Goal: Information Seeking & Learning: Learn about a topic

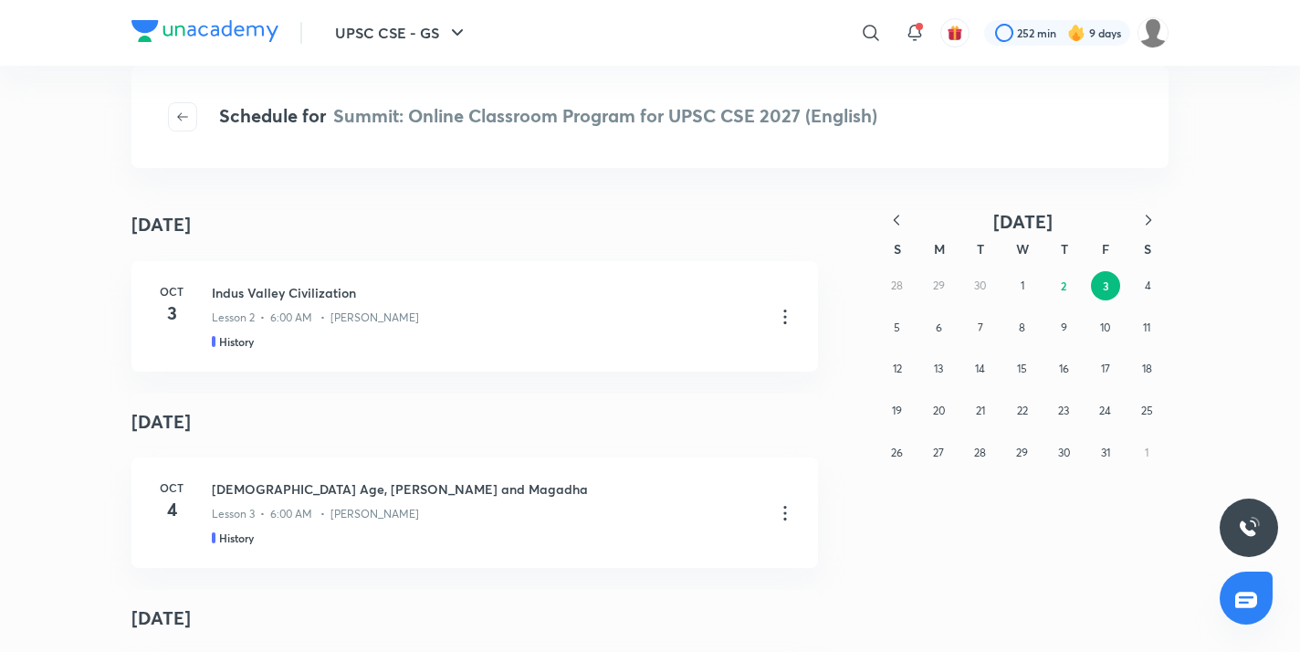
click at [891, 218] on icon "button" at bounding box center [896, 220] width 18 height 18
click at [891, 225] on icon "button" at bounding box center [896, 220] width 18 height 18
drag, startPoint x: 1141, startPoint y: 369, endPoint x: 1116, endPoint y: 366, distance: 24.8
click at [1142, 369] on abbr "16" at bounding box center [1147, 368] width 10 height 14
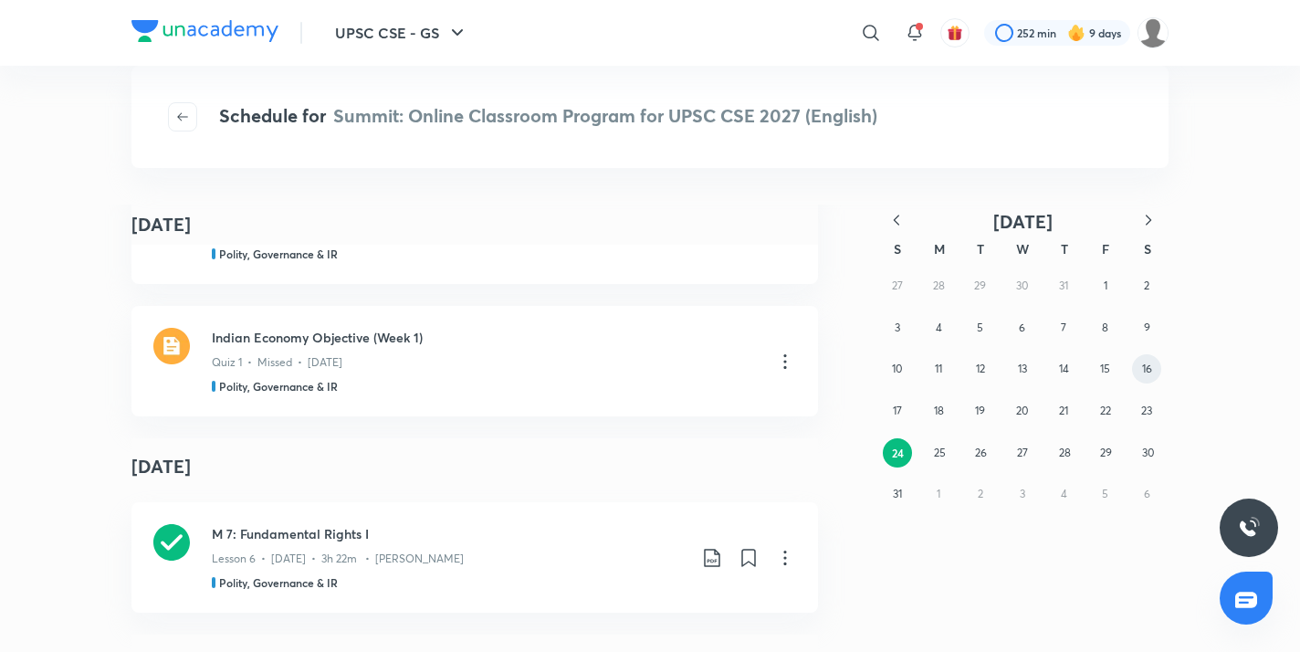
scroll to position [928, 0]
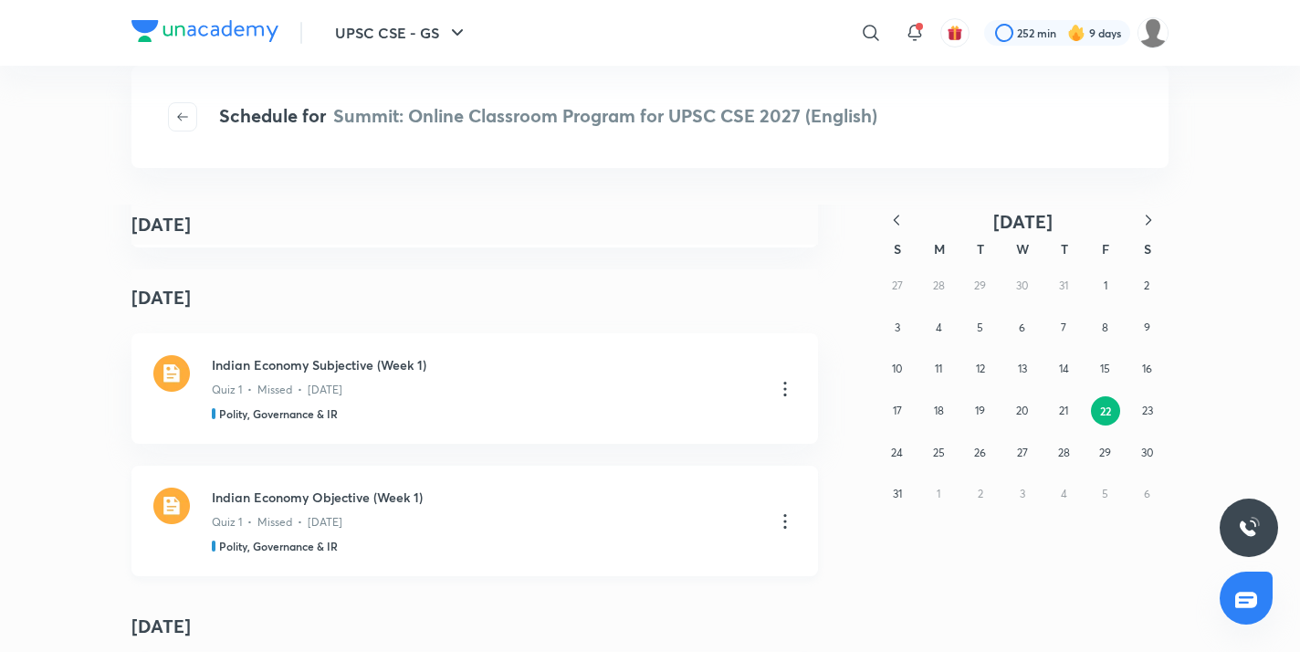
click at [174, 510] on img at bounding box center [171, 505] width 37 height 37
click at [169, 381] on img at bounding box center [171, 373] width 37 height 37
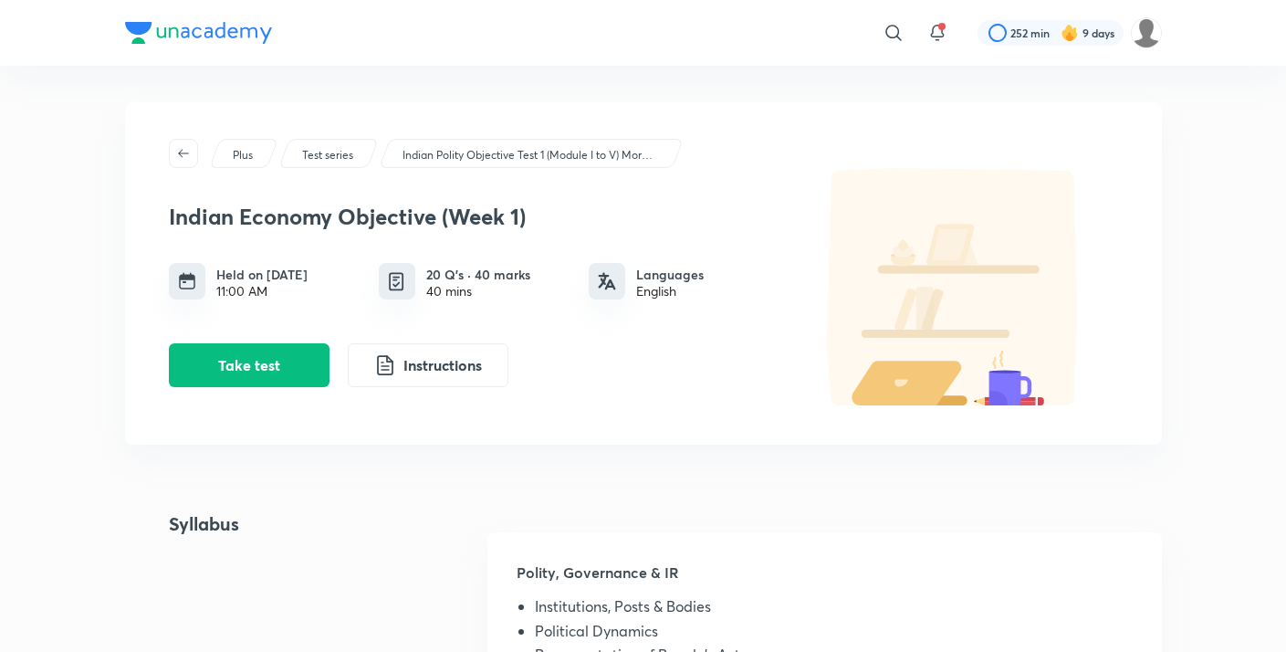
click at [303, 366] on button "Take test" at bounding box center [249, 365] width 161 height 44
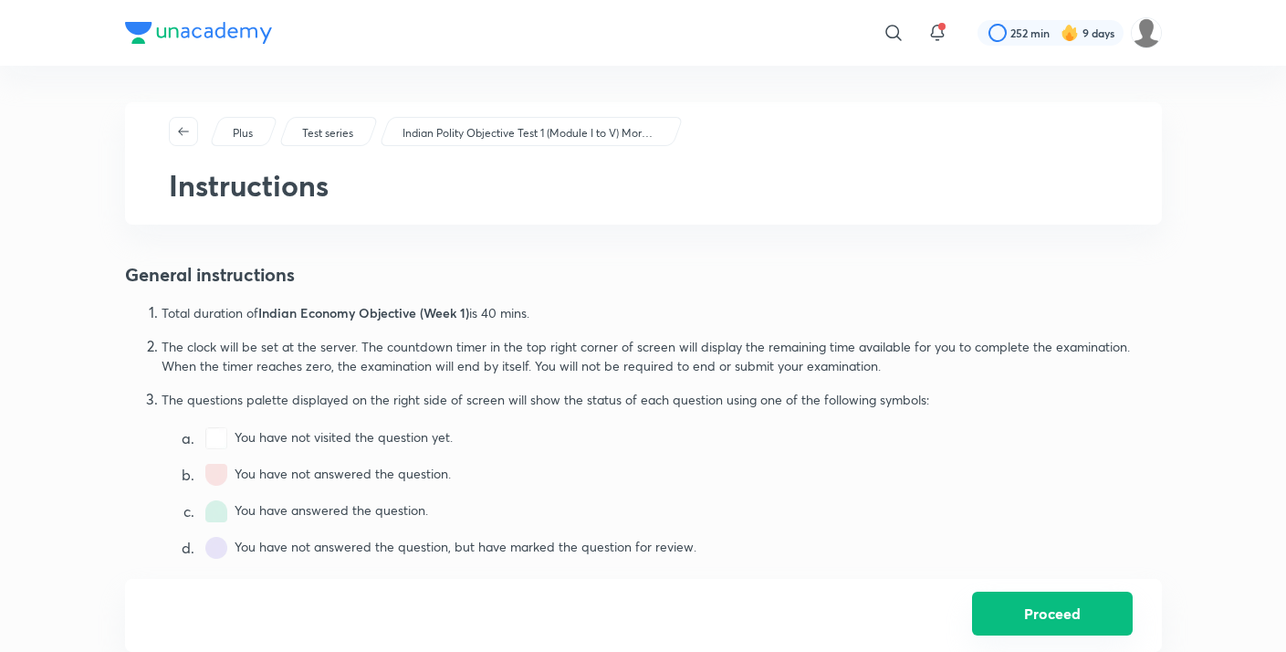
click at [1035, 613] on button "Proceed" at bounding box center [1052, 613] width 161 height 44
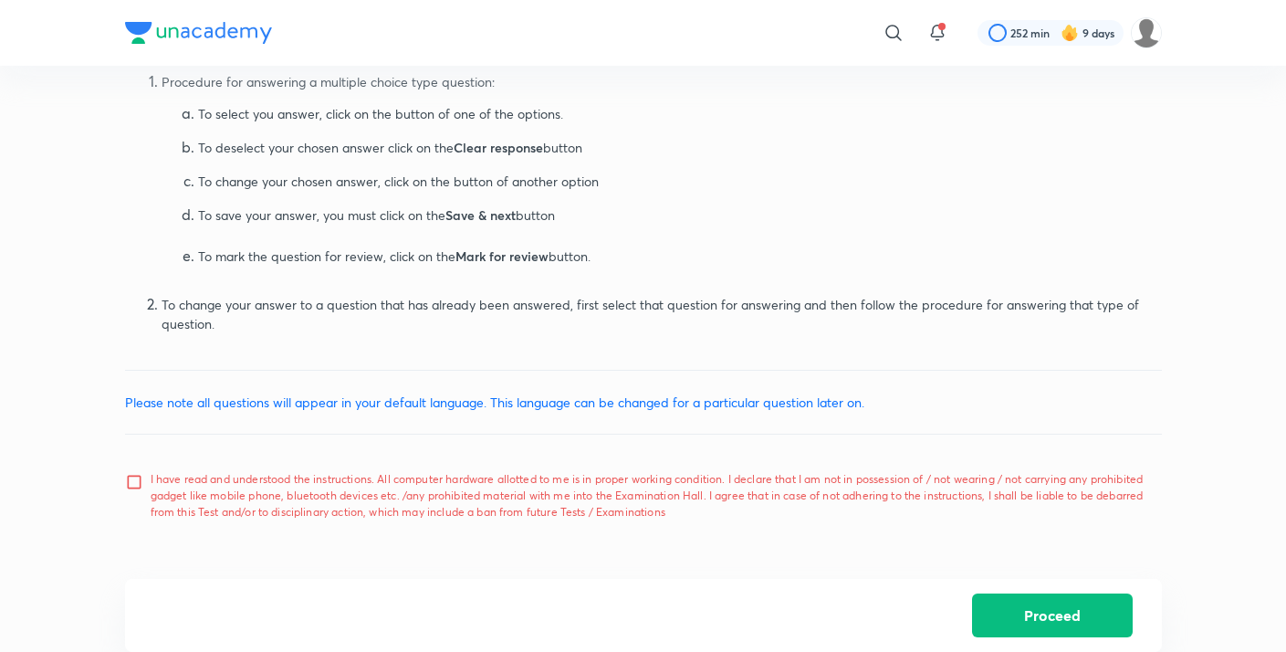
scroll to position [885, 0]
click at [131, 476] on input "I have read and understood the instructions. All computer hardware allotted to …" at bounding box center [138, 496] width 26 height 46
checkbox input "true"
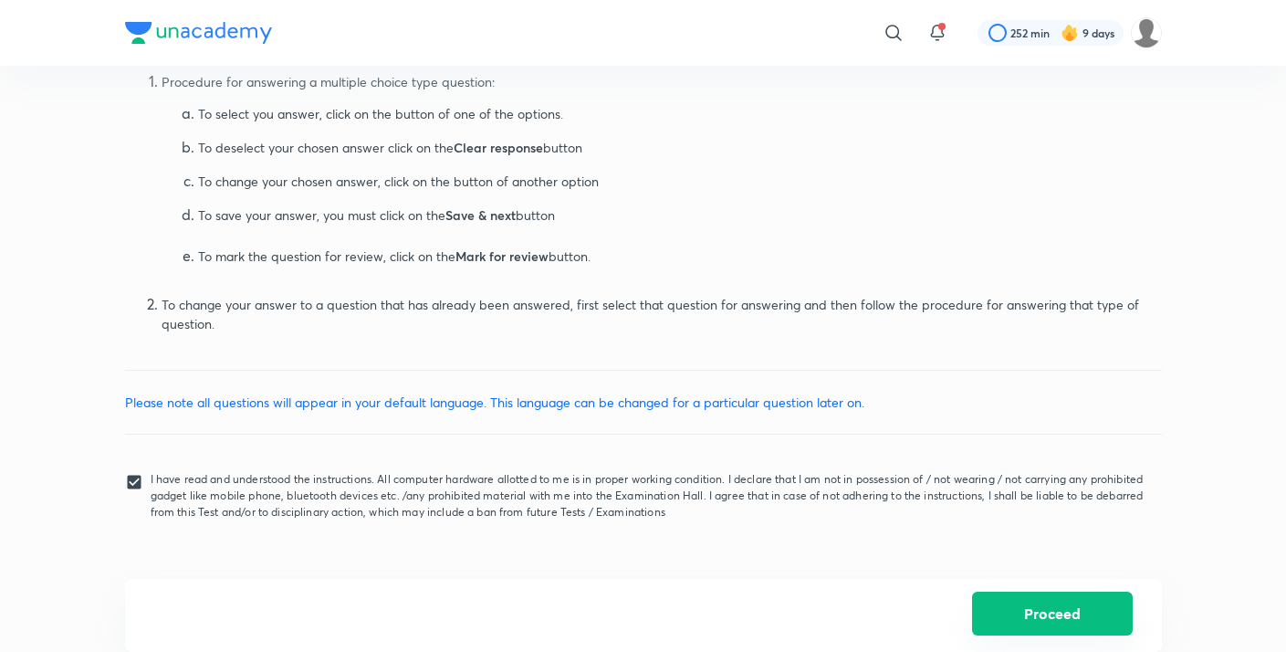
click at [1071, 613] on button "Proceed" at bounding box center [1052, 613] width 161 height 44
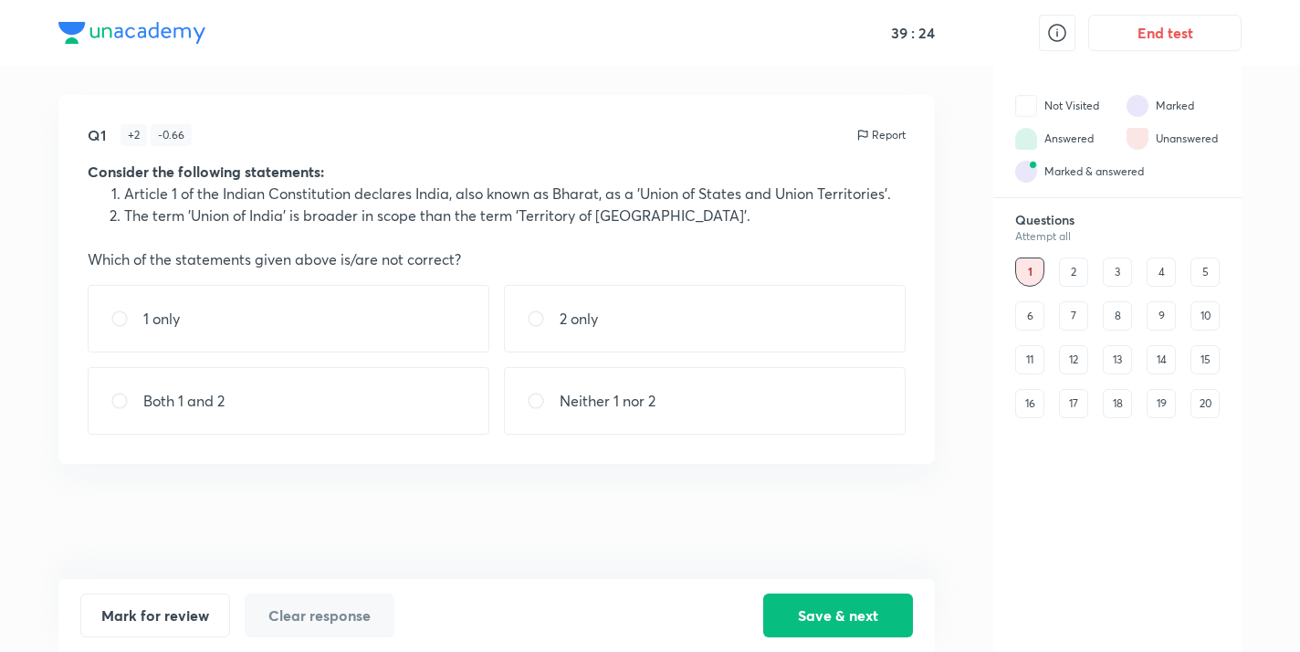
click at [569, 409] on p "Neither 1 nor 2" at bounding box center [607, 401] width 96 height 22
radio input "true"
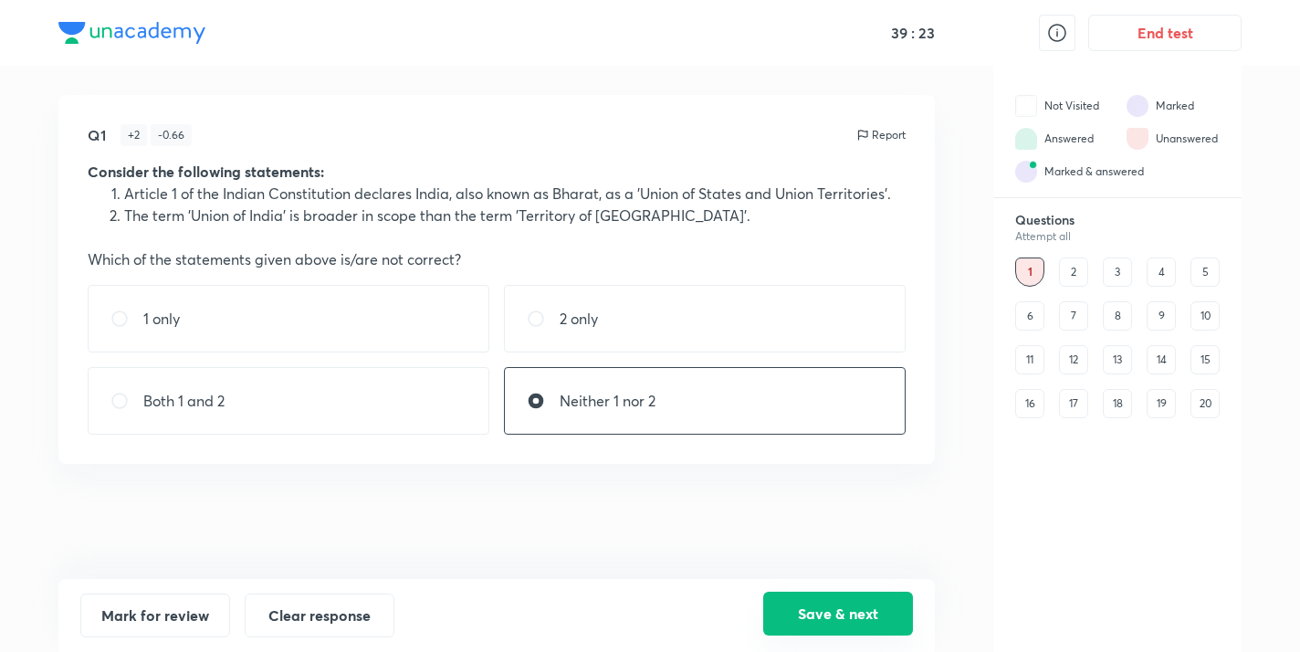
click at [807, 609] on button "Save & next" at bounding box center [838, 613] width 150 height 44
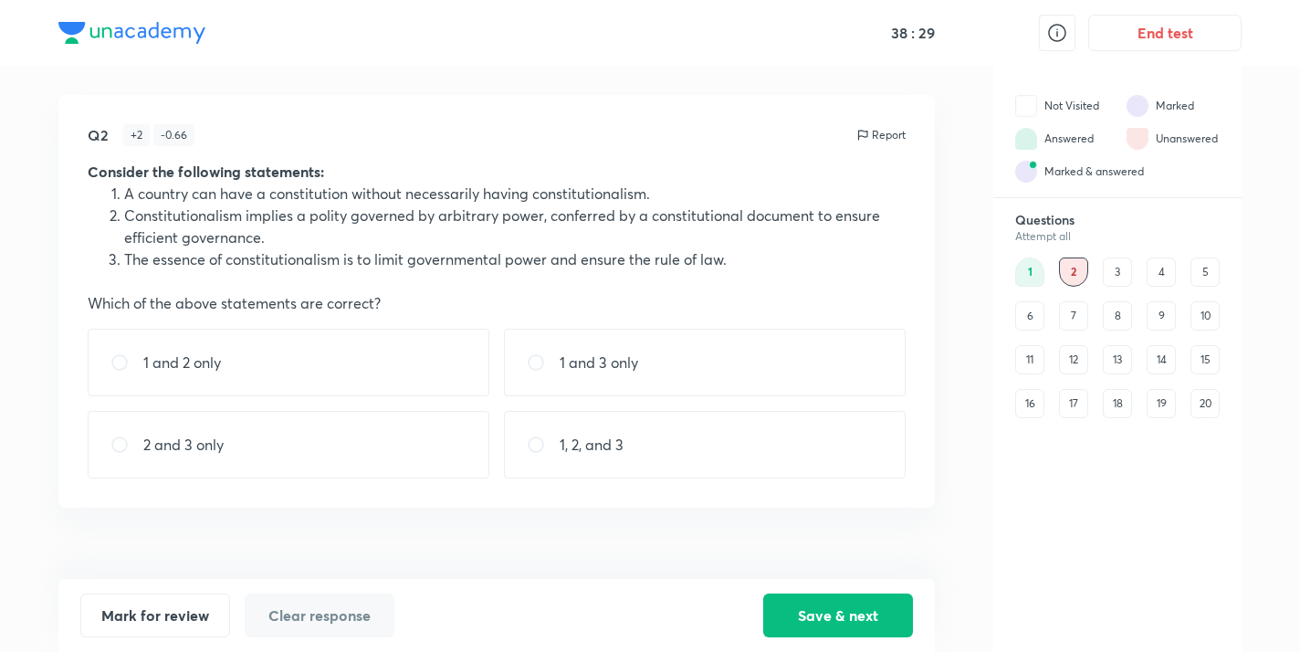
click at [604, 439] on p "1, 2, and 3" at bounding box center [591, 445] width 64 height 22
radio input "true"
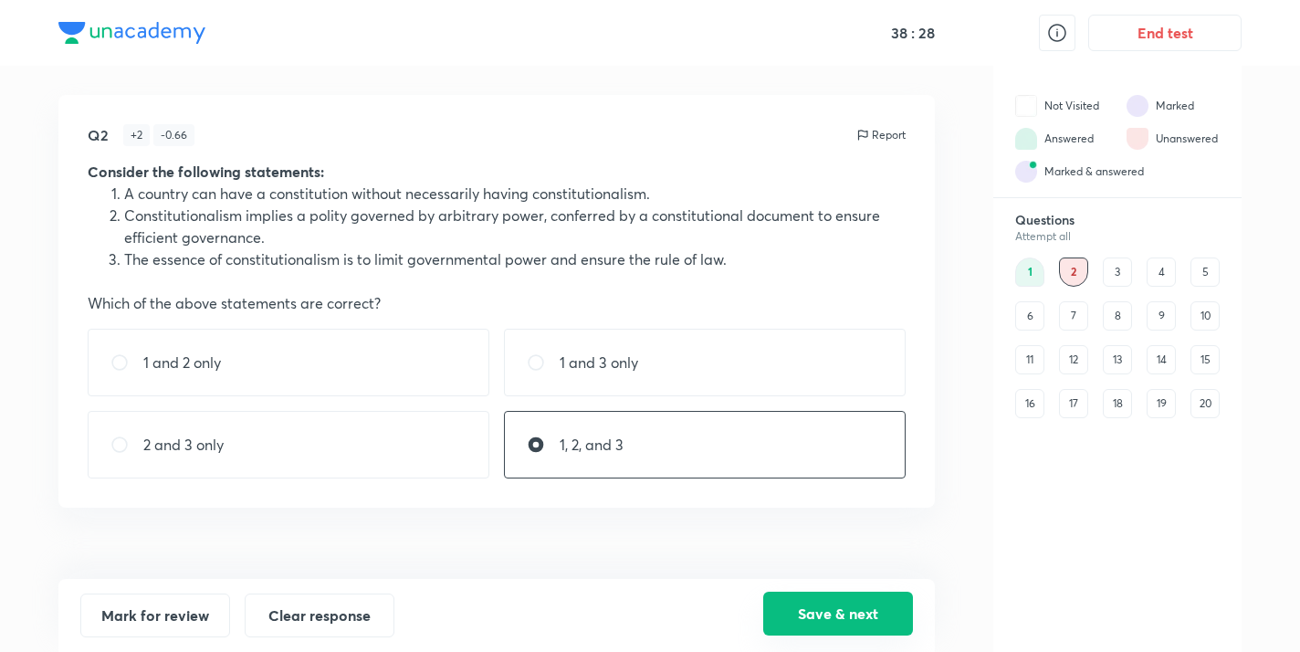
click at [808, 618] on button "Save & next" at bounding box center [838, 613] width 150 height 44
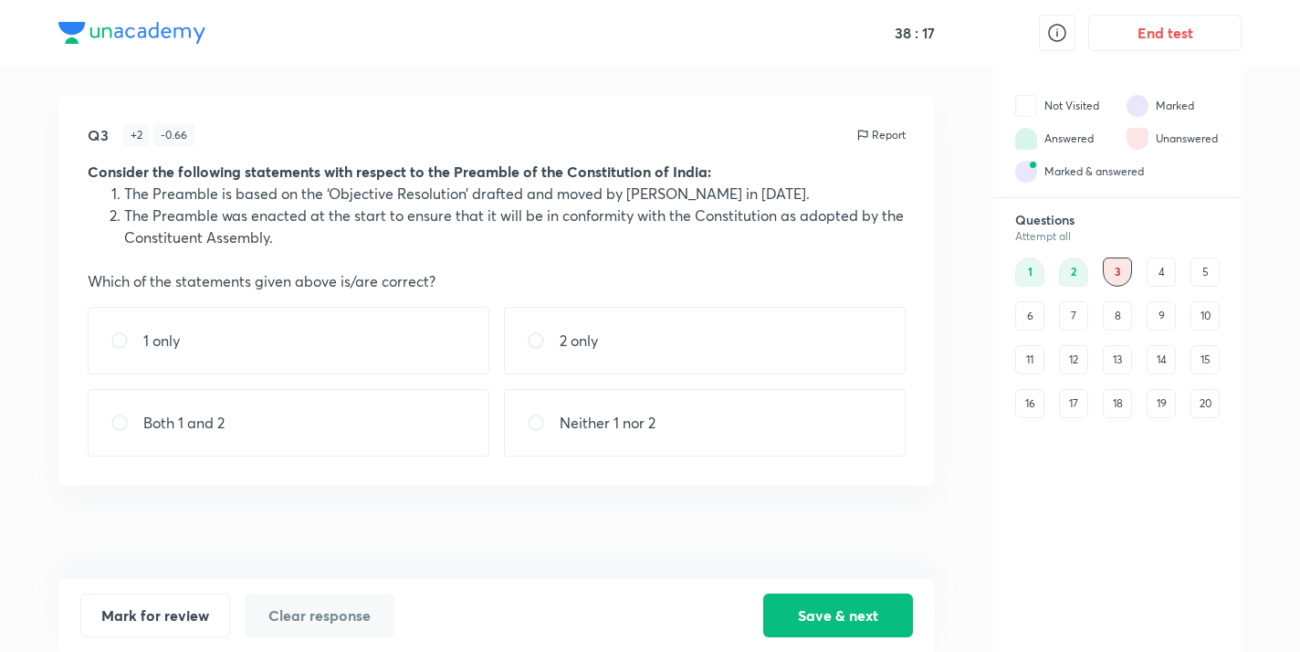
click at [362, 320] on div "1 only" at bounding box center [289, 341] width 402 height 68
radio input "true"
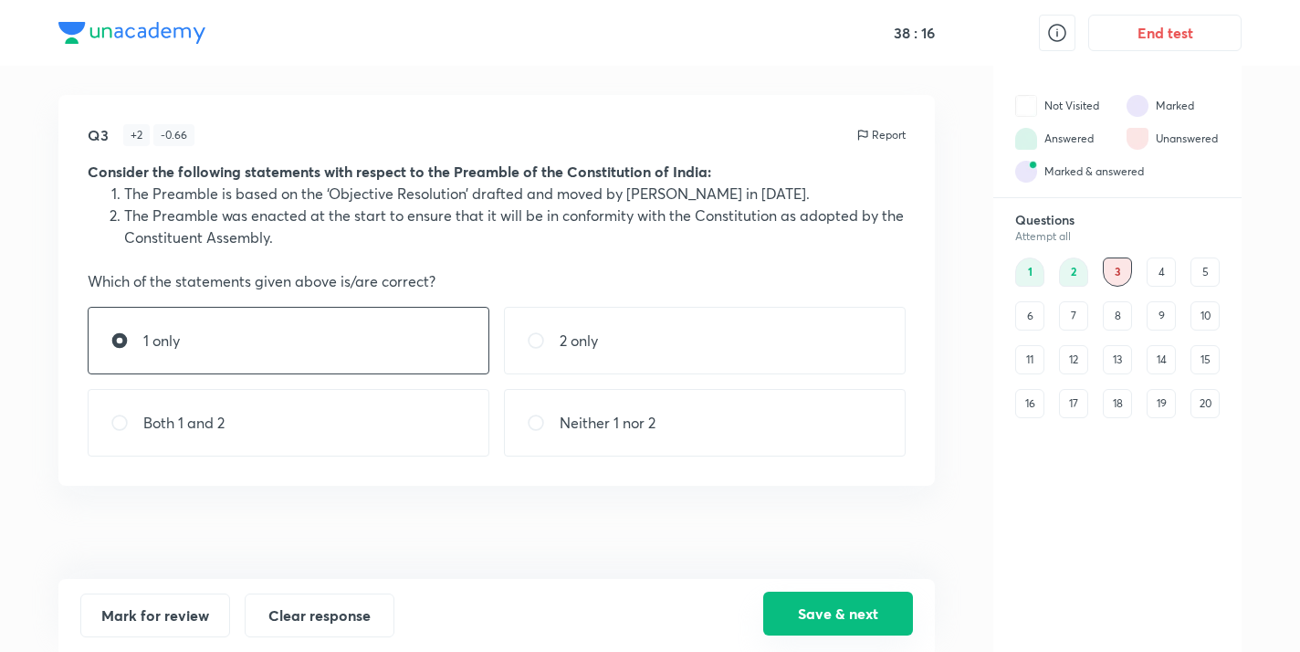
click at [808, 619] on button "Save & next" at bounding box center [838, 613] width 150 height 44
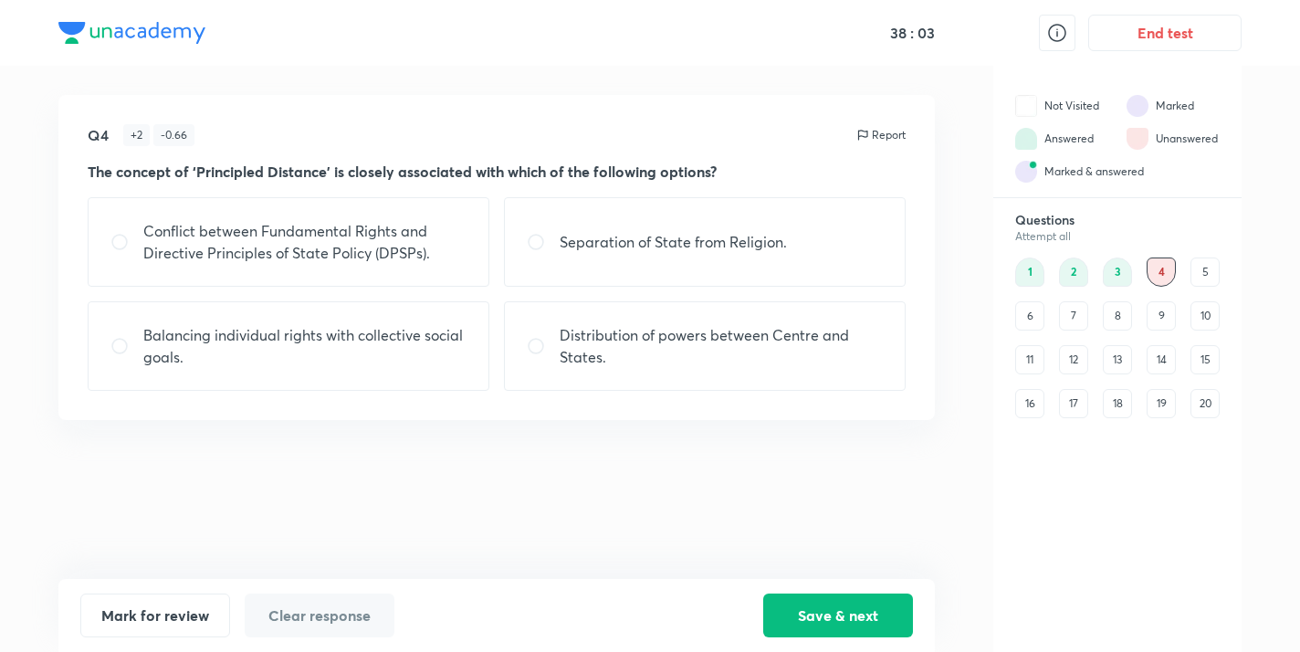
click at [245, 265] on div "Conflict between Fundamental Rights and Directive Principles of State Policy (D…" at bounding box center [289, 241] width 402 height 89
radio input "true"
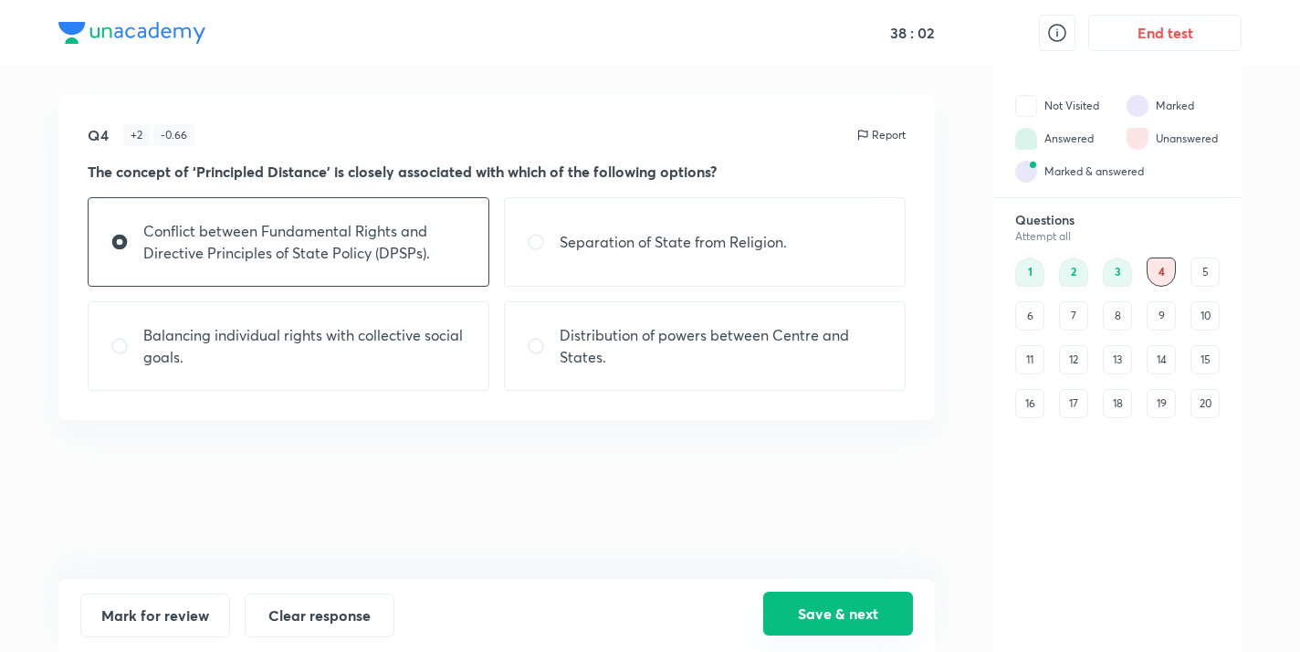
click at [856, 619] on button "Save & next" at bounding box center [838, 613] width 150 height 44
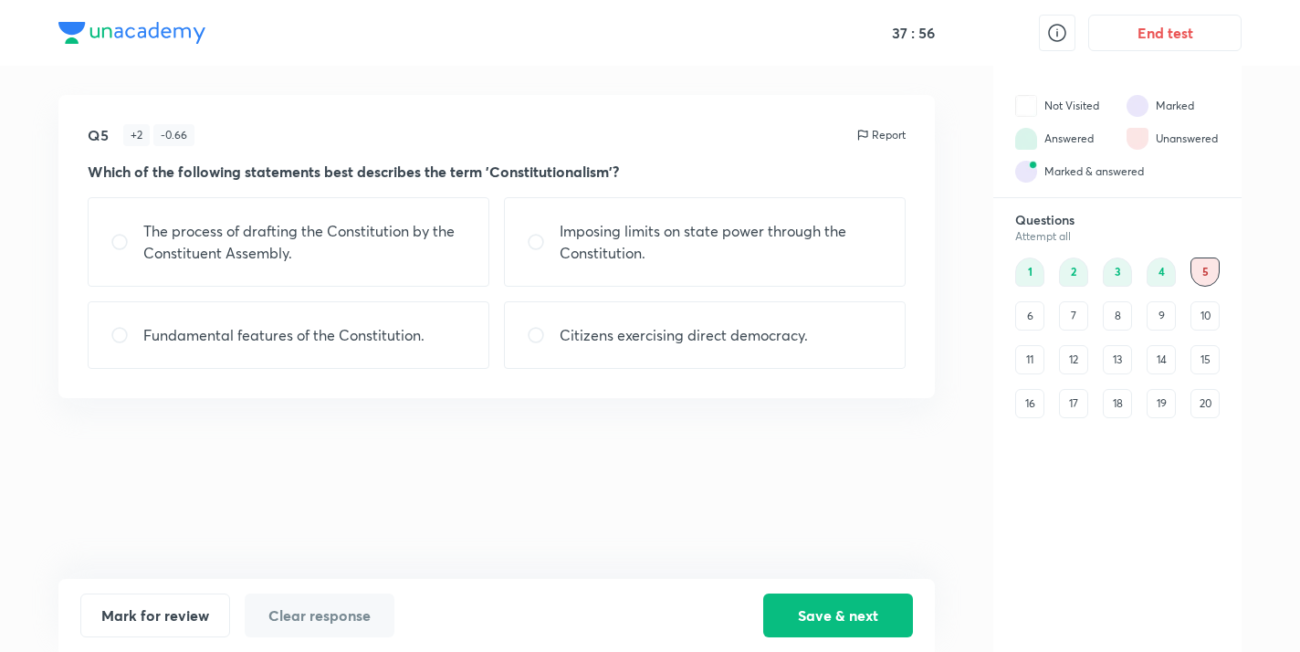
click at [580, 226] on p "Imposing limits on state power through the Constitution." at bounding box center [720, 242] width 323 height 44
radio input "true"
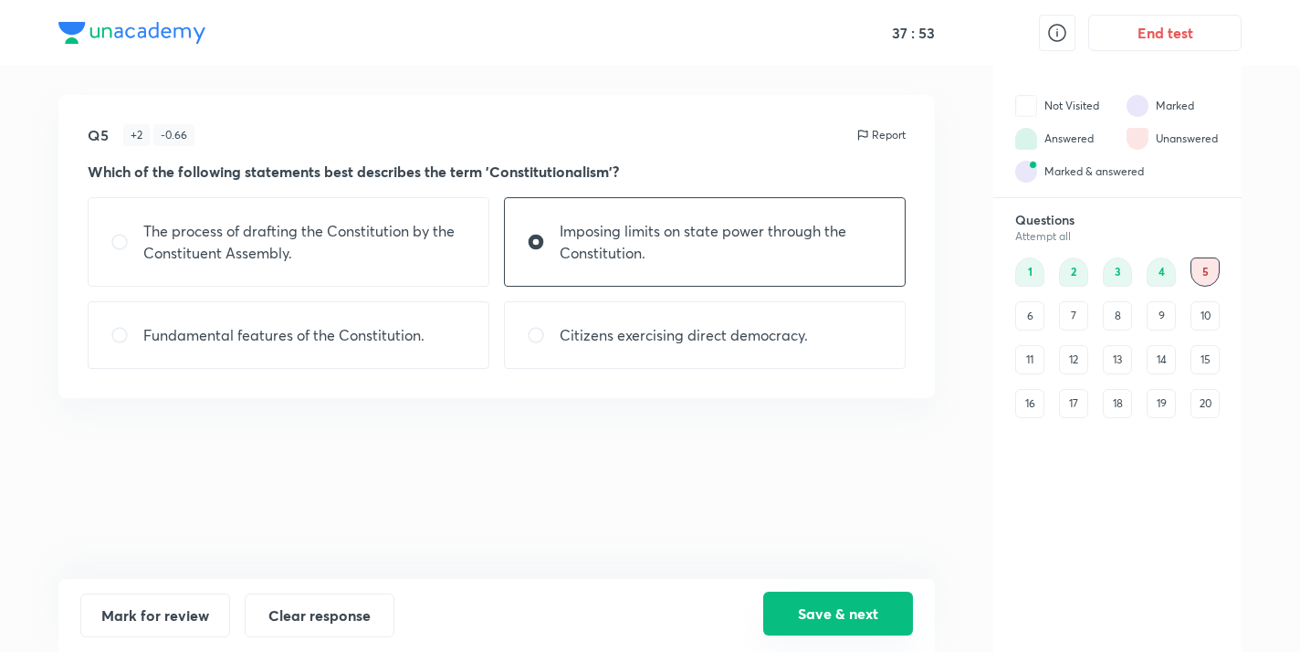
click at [806, 621] on button "Save & next" at bounding box center [838, 613] width 150 height 44
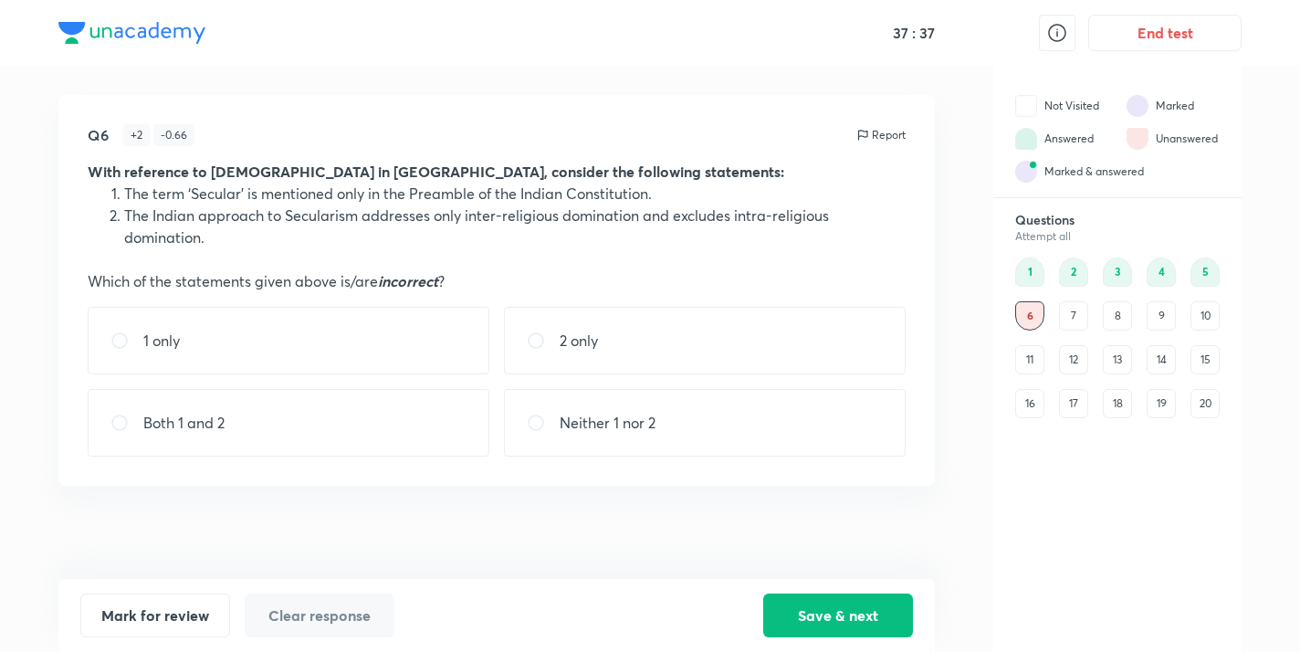
click at [610, 423] on p "Neither 1 nor 2" at bounding box center [607, 423] width 96 height 22
radio input "true"
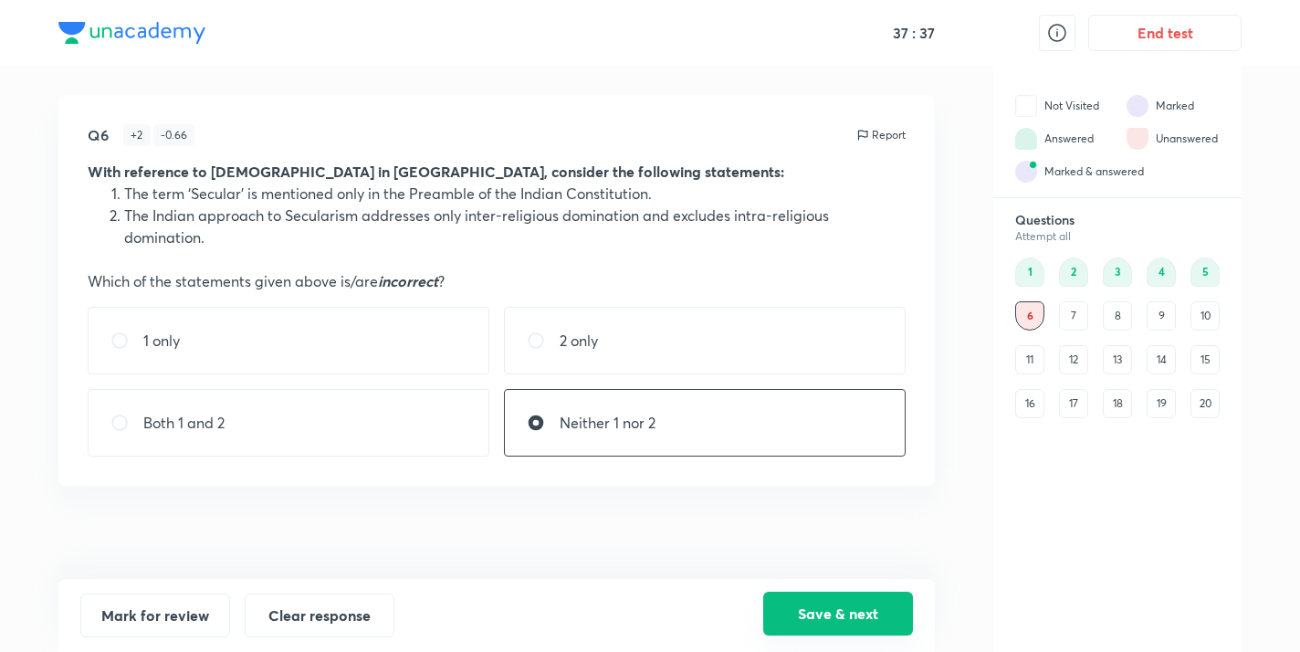
click at [778, 625] on button "Save & next" at bounding box center [838, 613] width 150 height 44
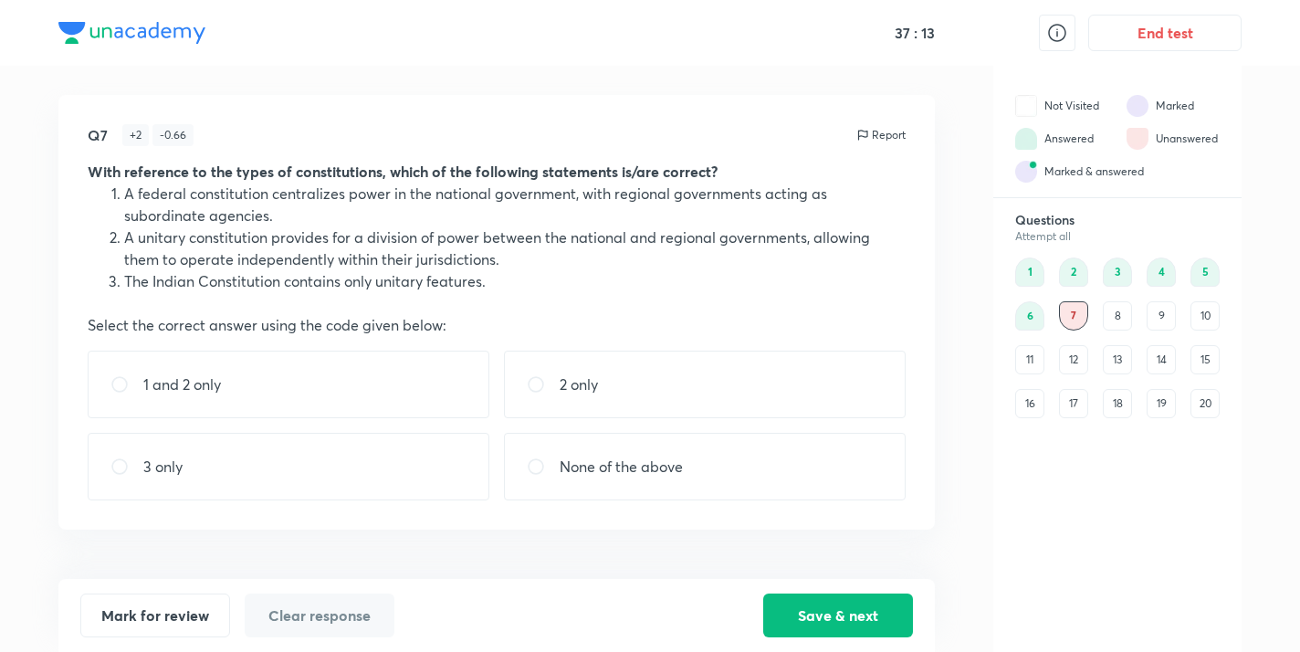
click at [686, 463] on div "None of the above" at bounding box center [705, 467] width 402 height 68
radio input "true"
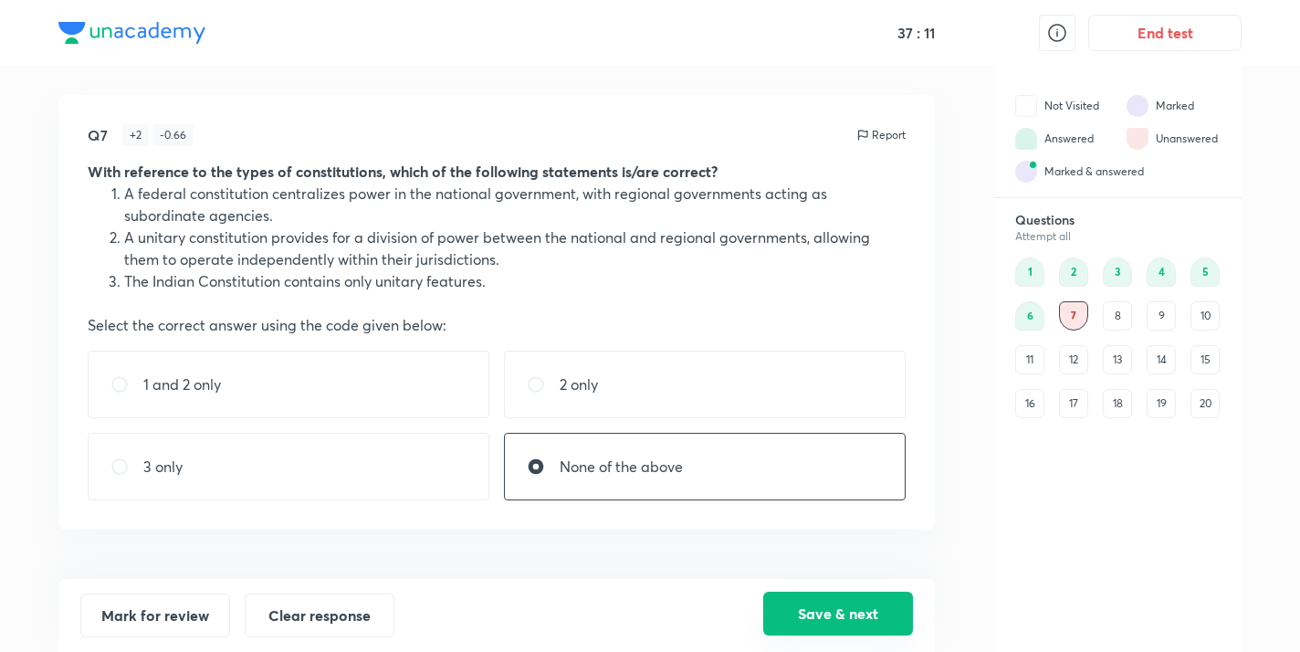
click at [810, 612] on button "Save & next" at bounding box center [838, 613] width 150 height 44
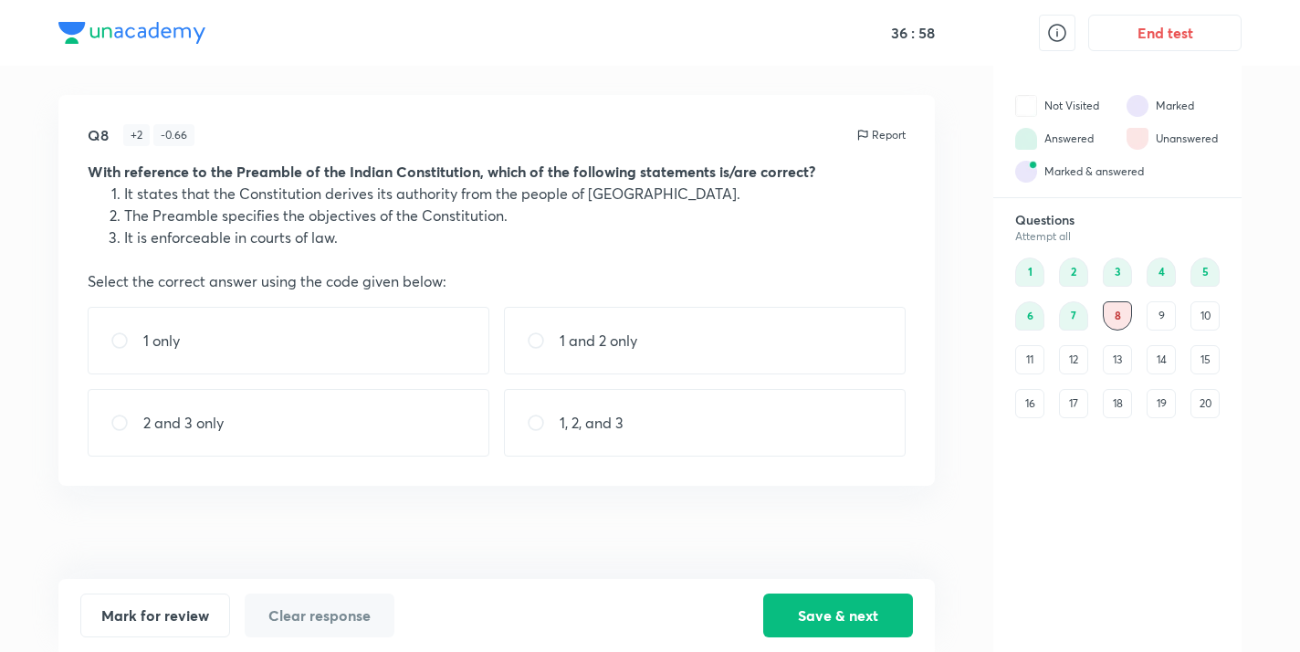
click at [593, 336] on p "1 and 2 only" at bounding box center [598, 340] width 78 height 22
radio input "true"
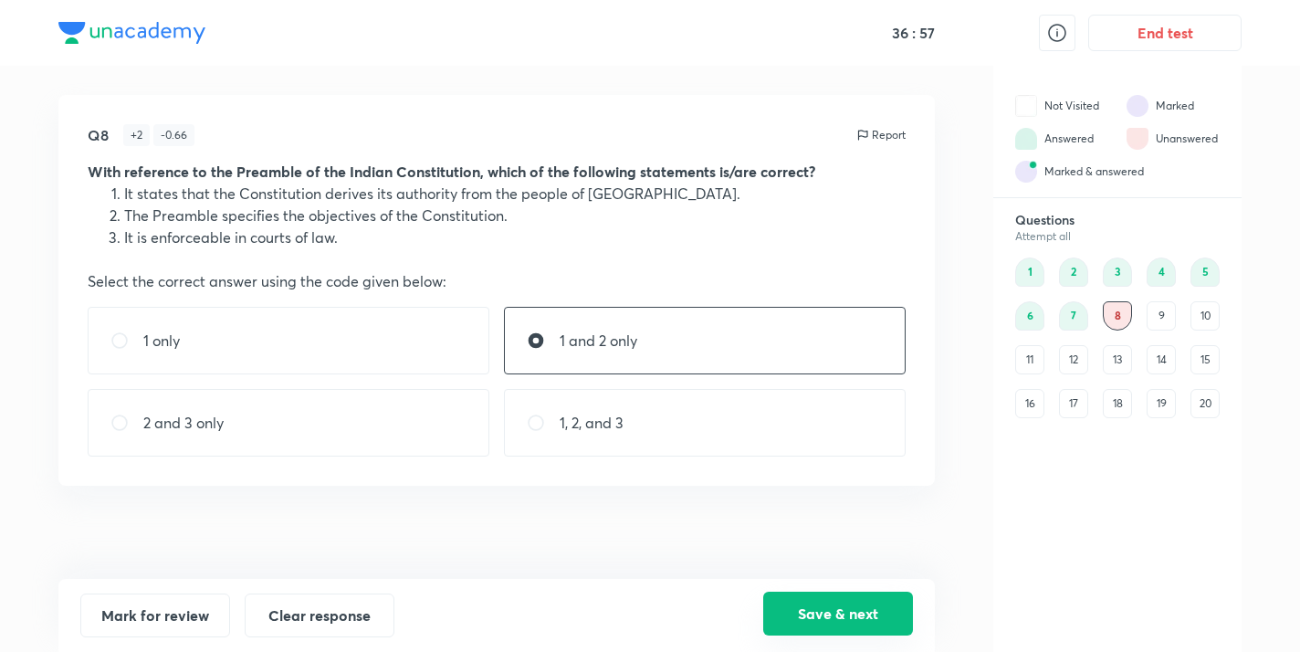
click at [791, 609] on button "Save & next" at bounding box center [838, 613] width 150 height 44
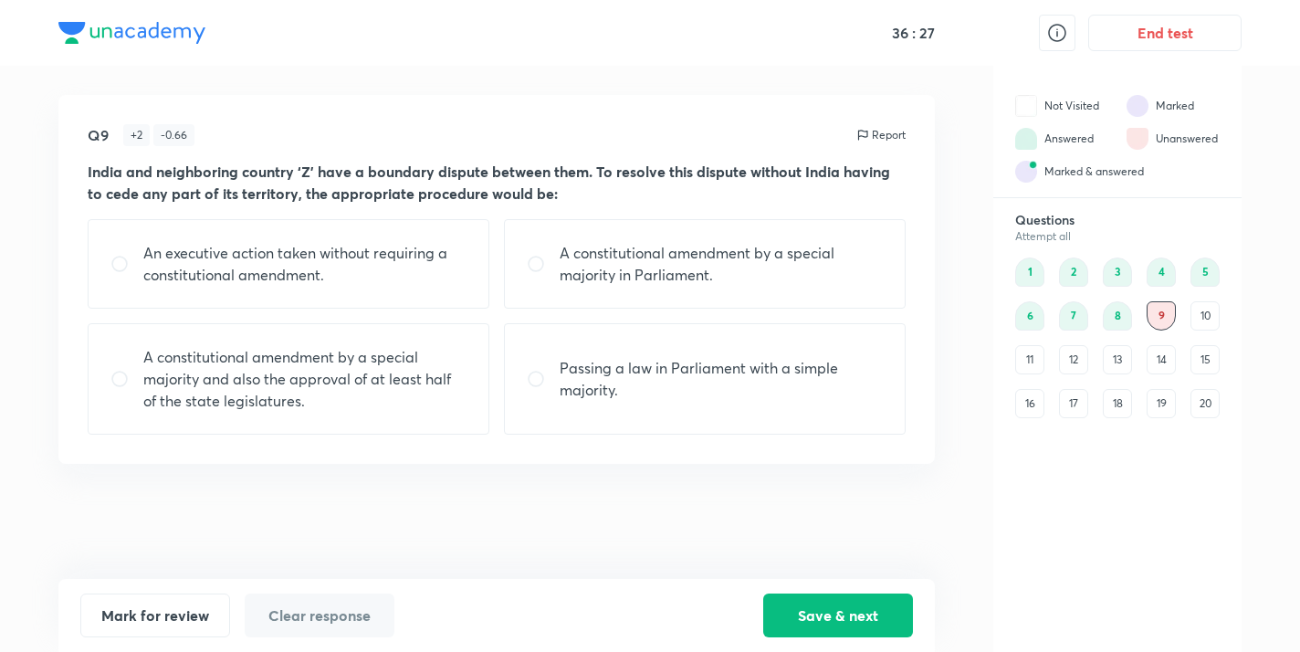
click at [454, 281] on p "An executive action taken without requiring a constitutional amendment." at bounding box center [304, 264] width 323 height 44
radio input "true"
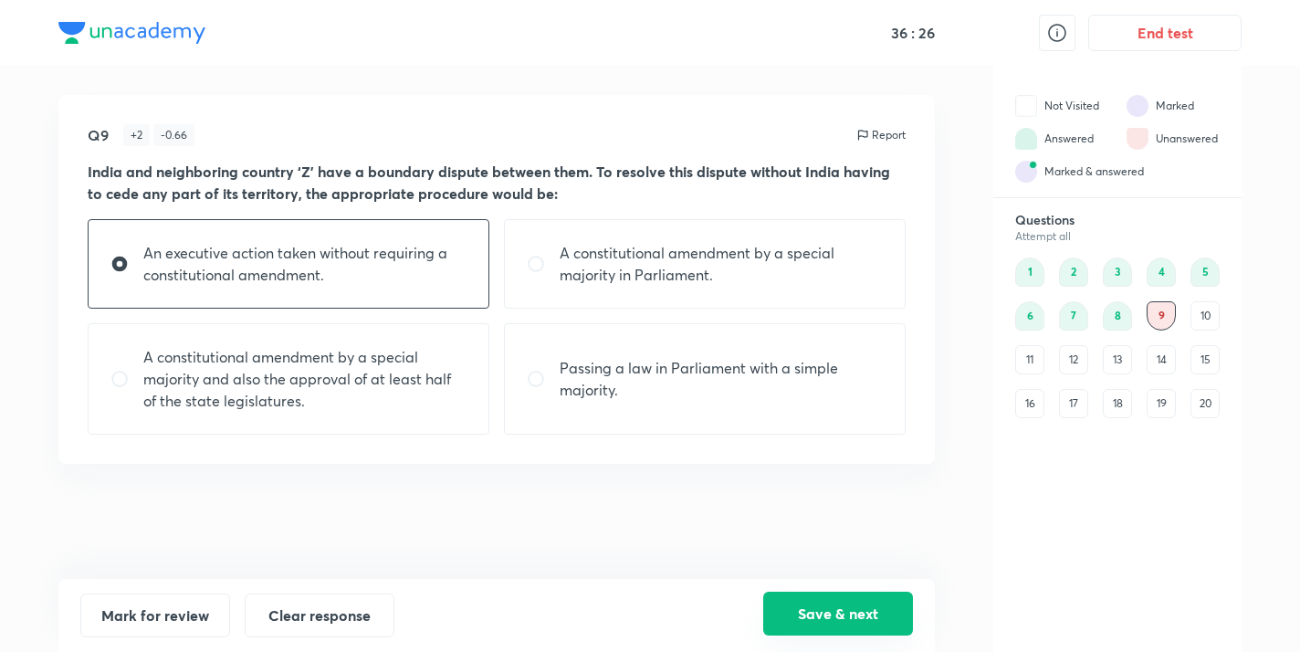
click at [825, 608] on button "Save & next" at bounding box center [838, 613] width 150 height 44
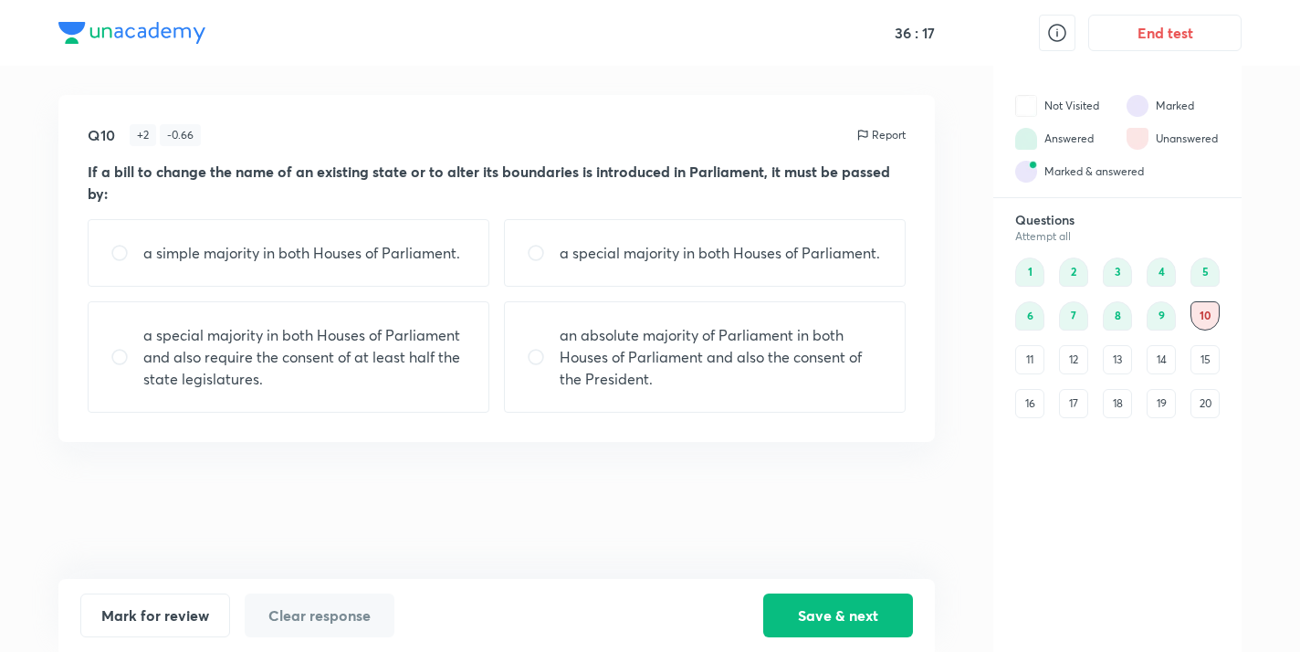
click at [371, 270] on div "a simple majority in both Houses of Parliament." at bounding box center [289, 253] width 402 height 68
radio input "true"
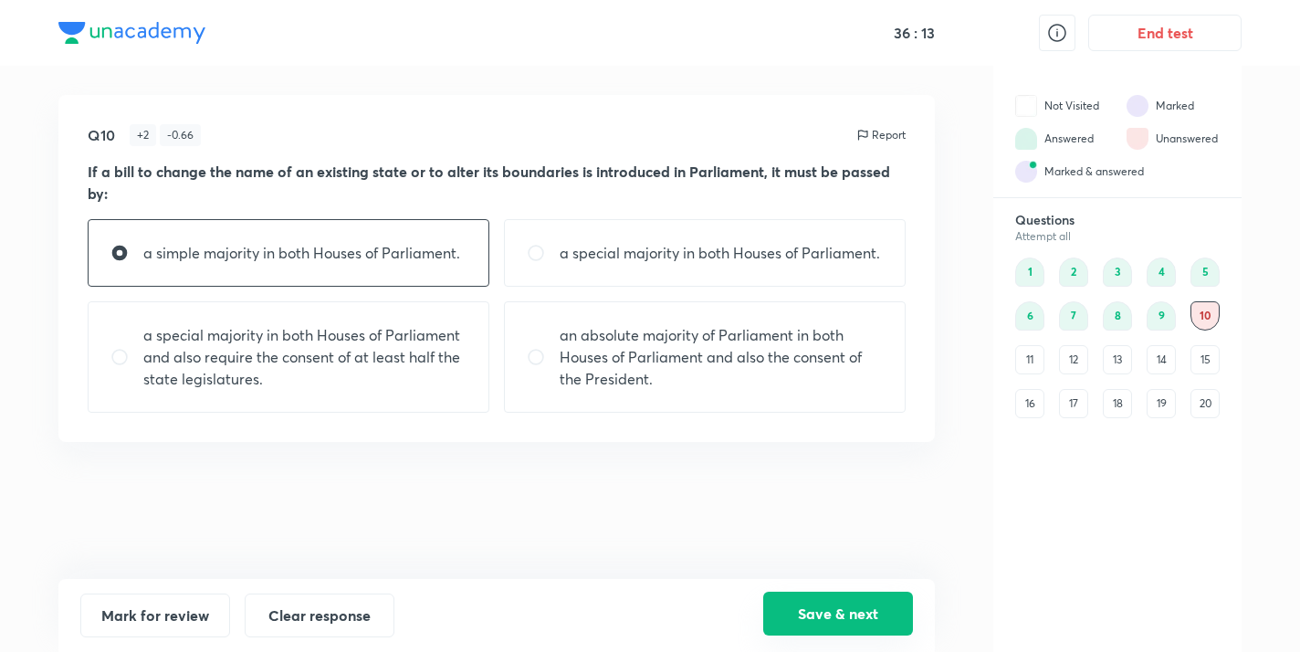
click at [822, 601] on button "Save & next" at bounding box center [838, 613] width 150 height 44
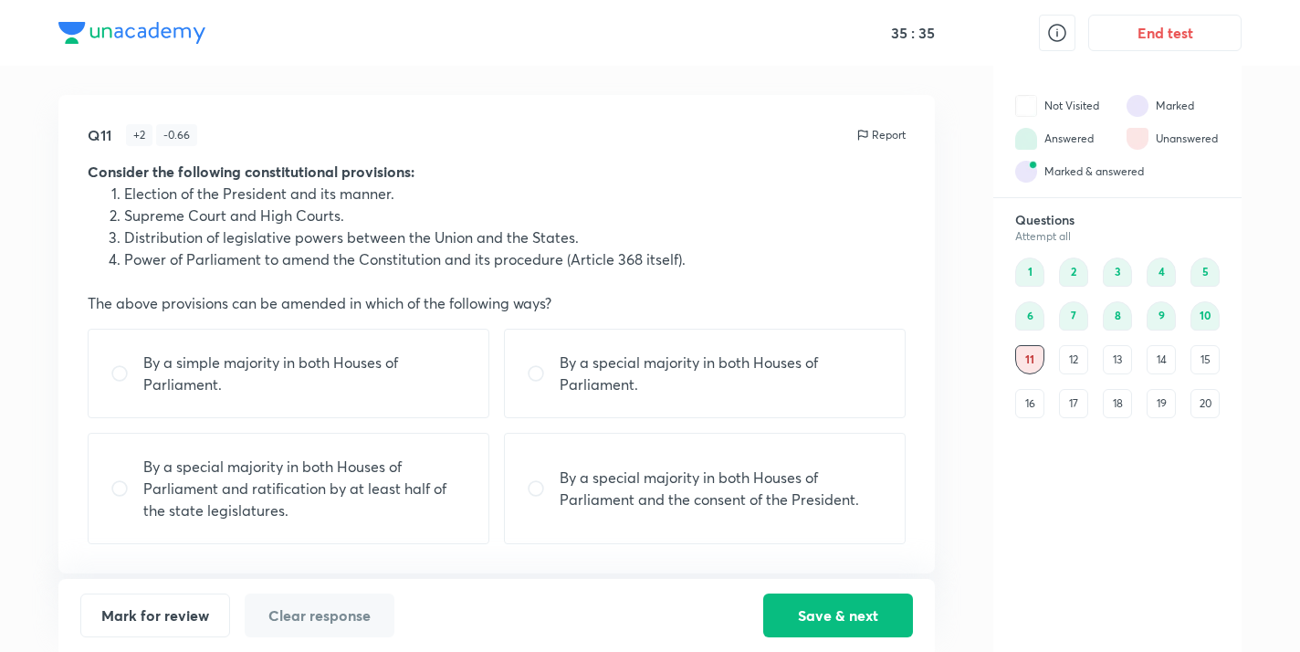
click at [590, 461] on div "By a special majority in both Houses of Parliament and the consent of the Presi…" at bounding box center [705, 488] width 402 height 111
radio input "true"
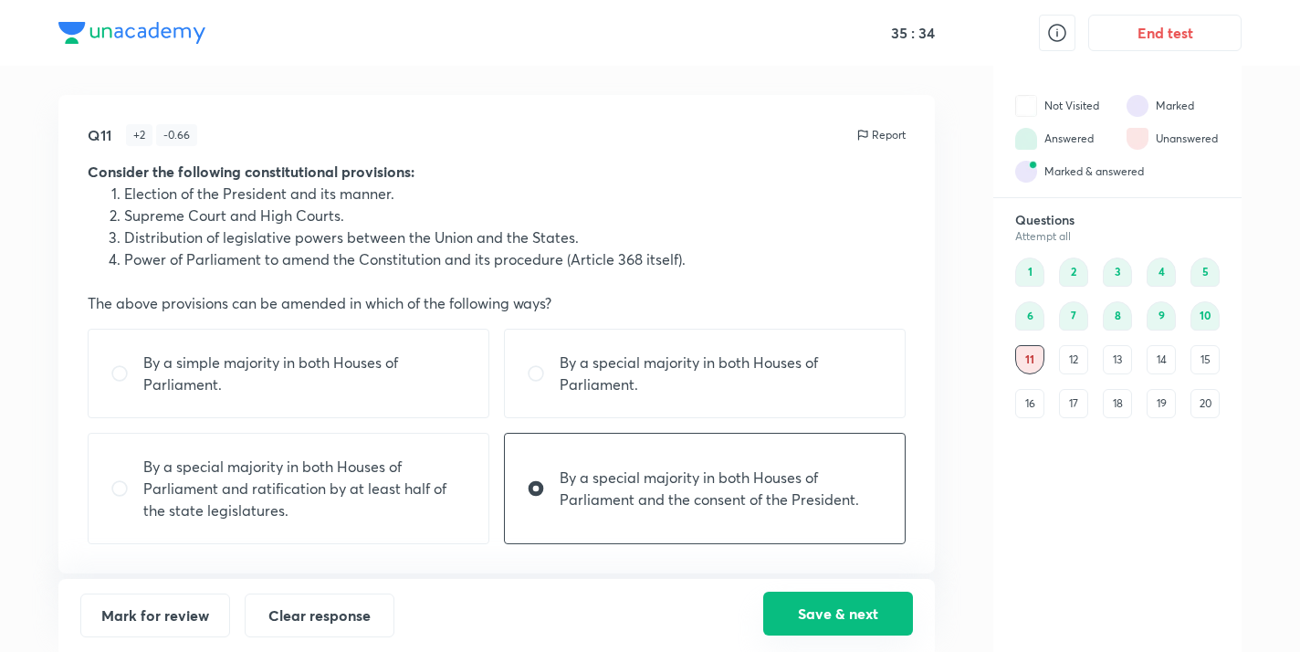
click at [851, 602] on button "Save & next" at bounding box center [838, 613] width 150 height 44
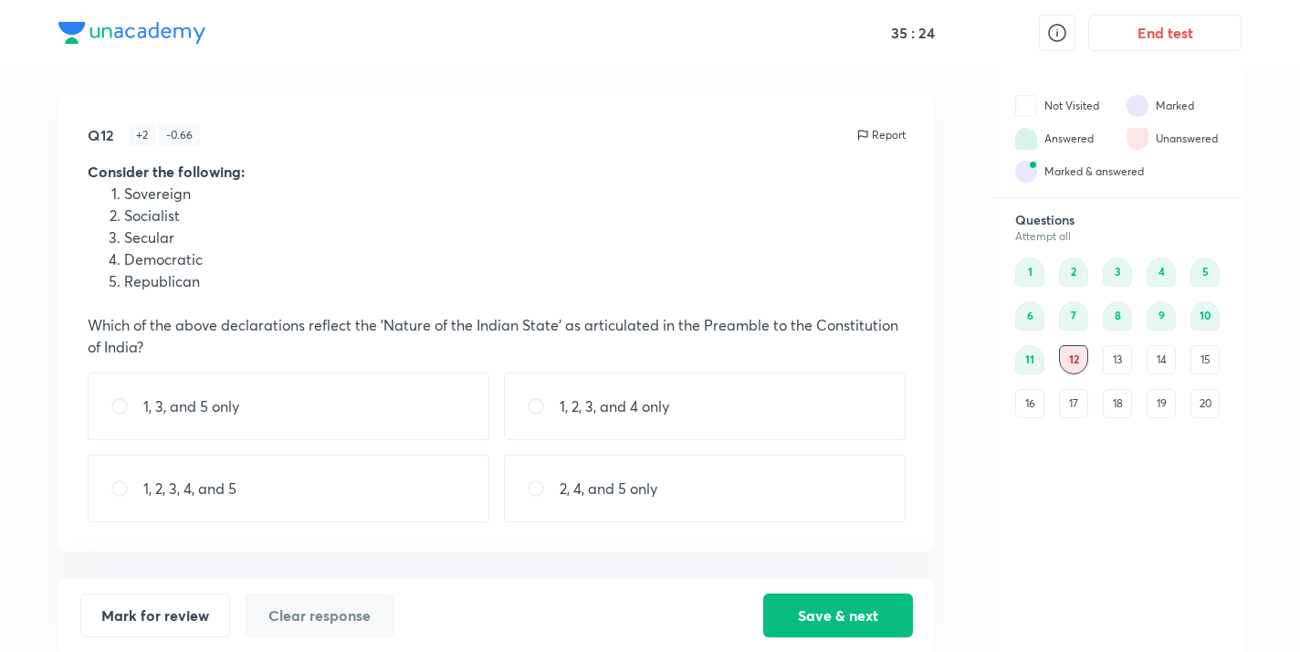
click at [348, 465] on div "1, 2, 3, 4, and 5" at bounding box center [289, 488] width 402 height 68
radio input "true"
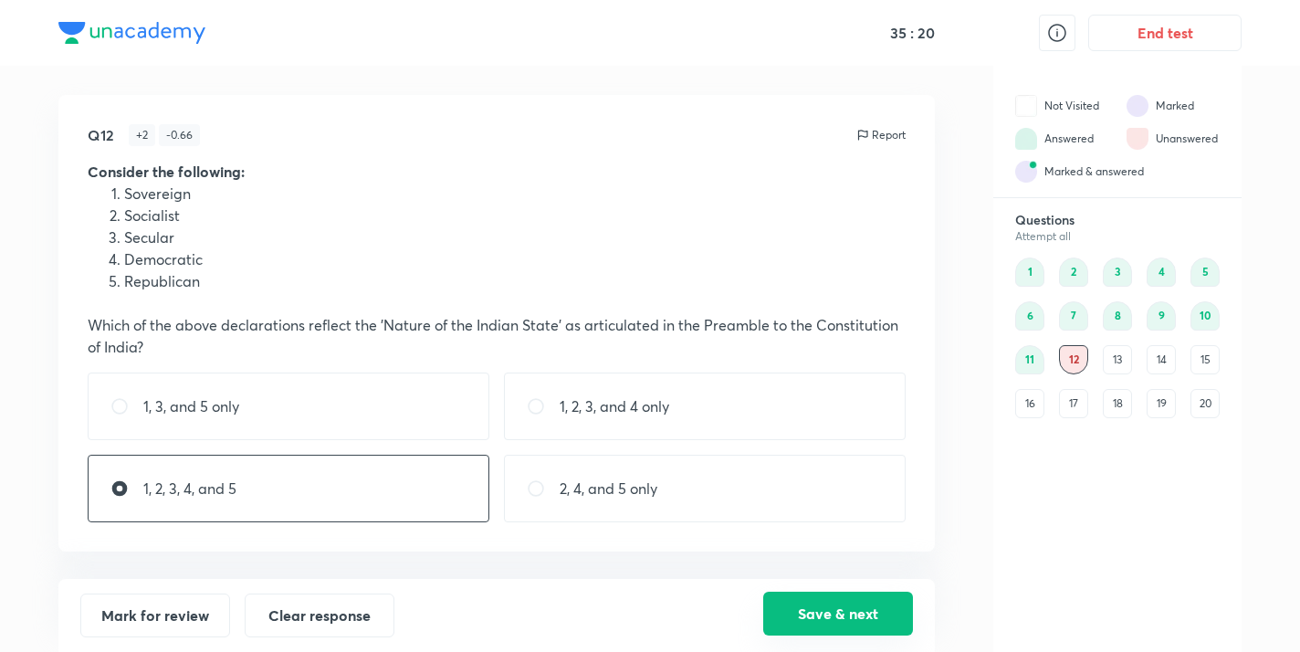
click at [803, 613] on button "Save & next" at bounding box center [838, 613] width 150 height 44
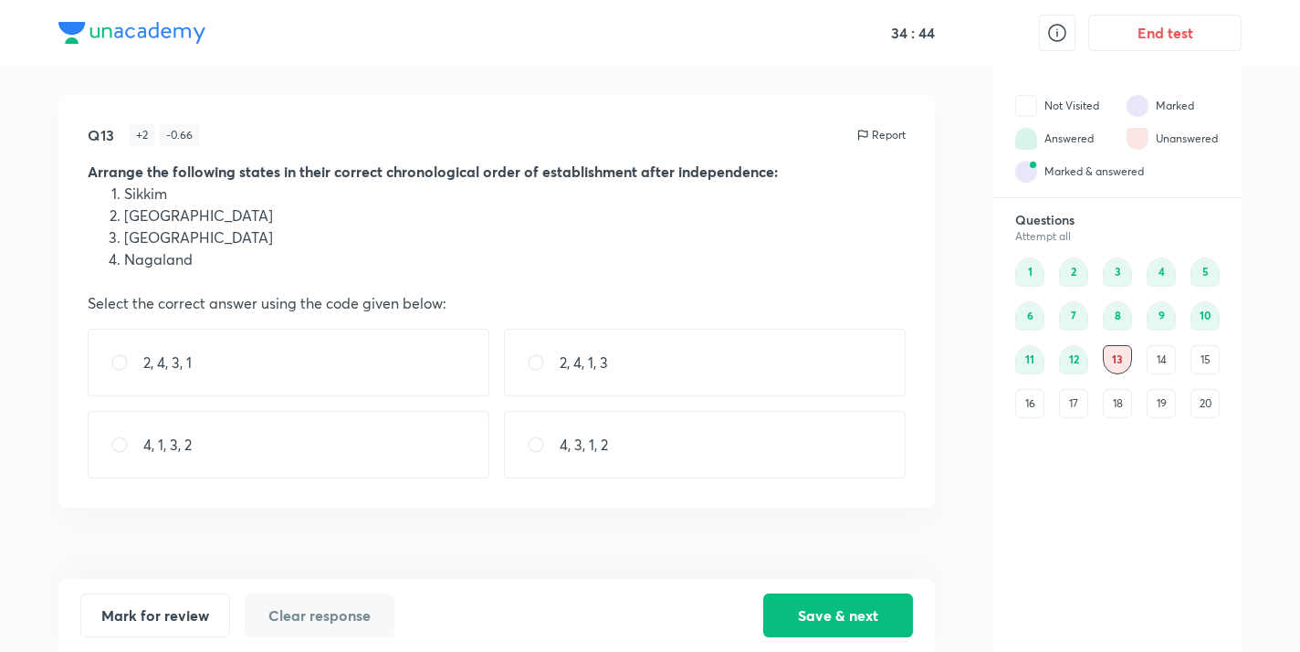
click at [211, 350] on div "2, 4, 3, 1" at bounding box center [289, 363] width 402 height 68
radio input "true"
click at [545, 362] on input "radio" at bounding box center [543, 362] width 33 height 18
radio input "true"
radio input "false"
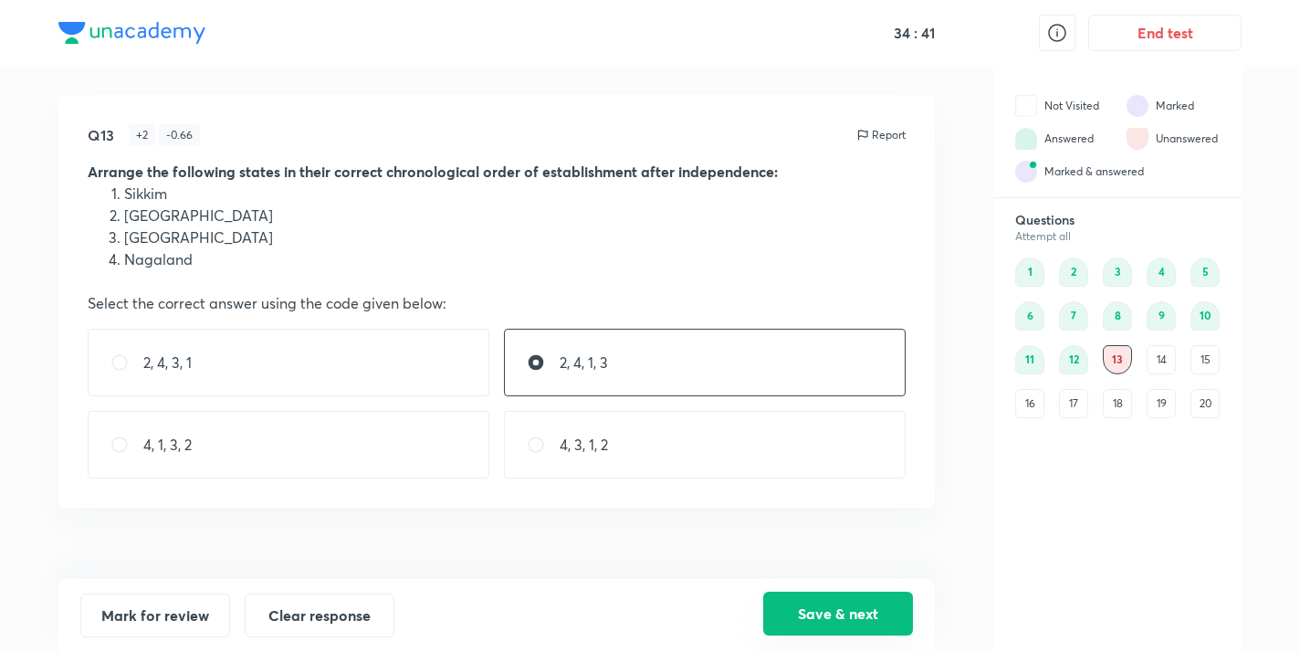
click at [840, 614] on button "Save & next" at bounding box center [838, 613] width 150 height 44
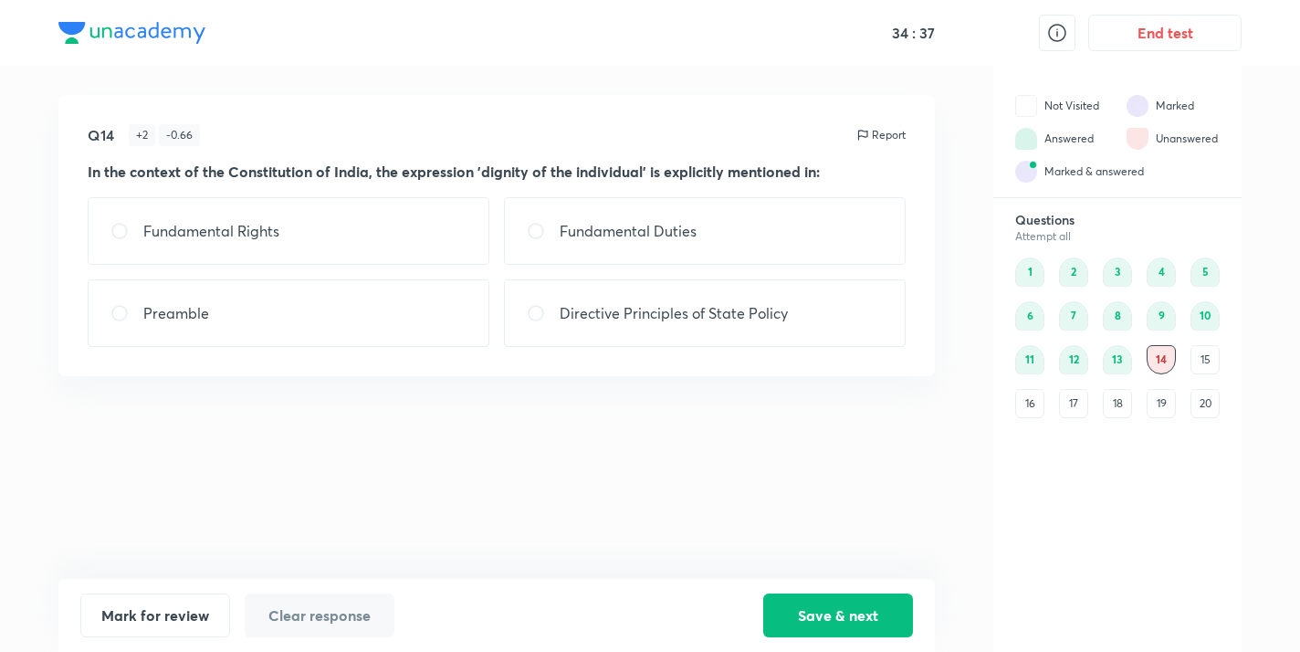
click at [329, 219] on div "Fundamental Rights" at bounding box center [289, 231] width 402 height 68
radio input "true"
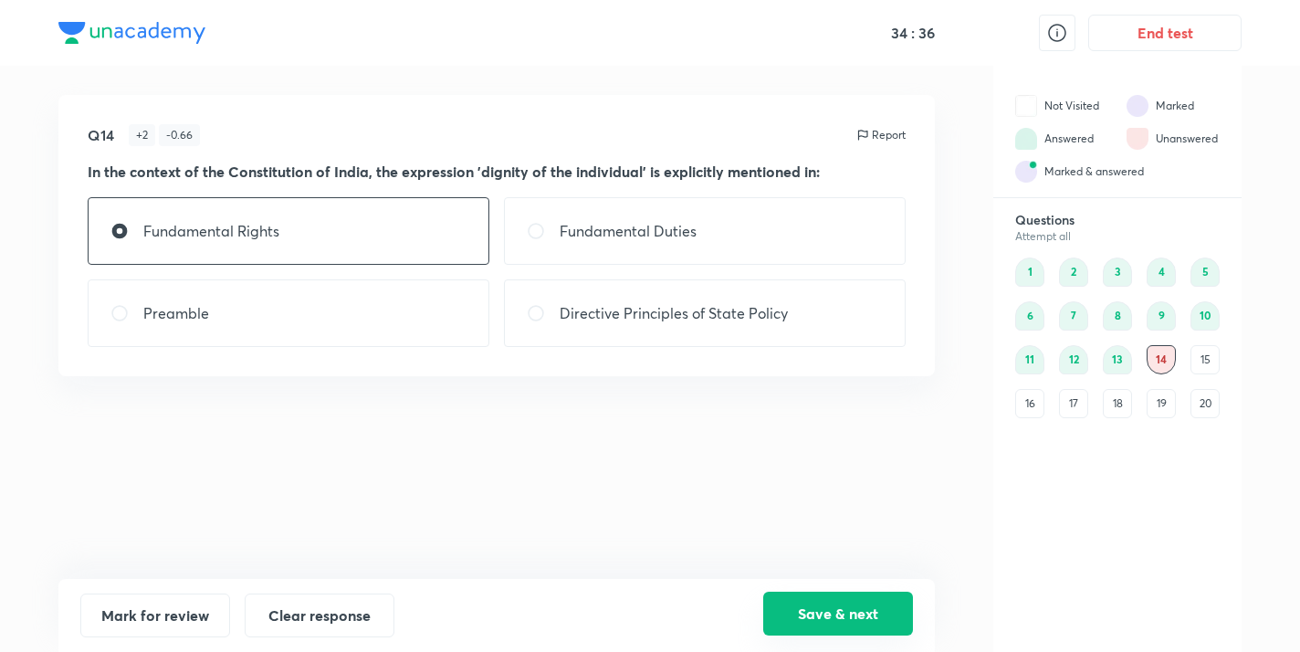
click at [837, 607] on button "Save & next" at bounding box center [838, 613] width 150 height 44
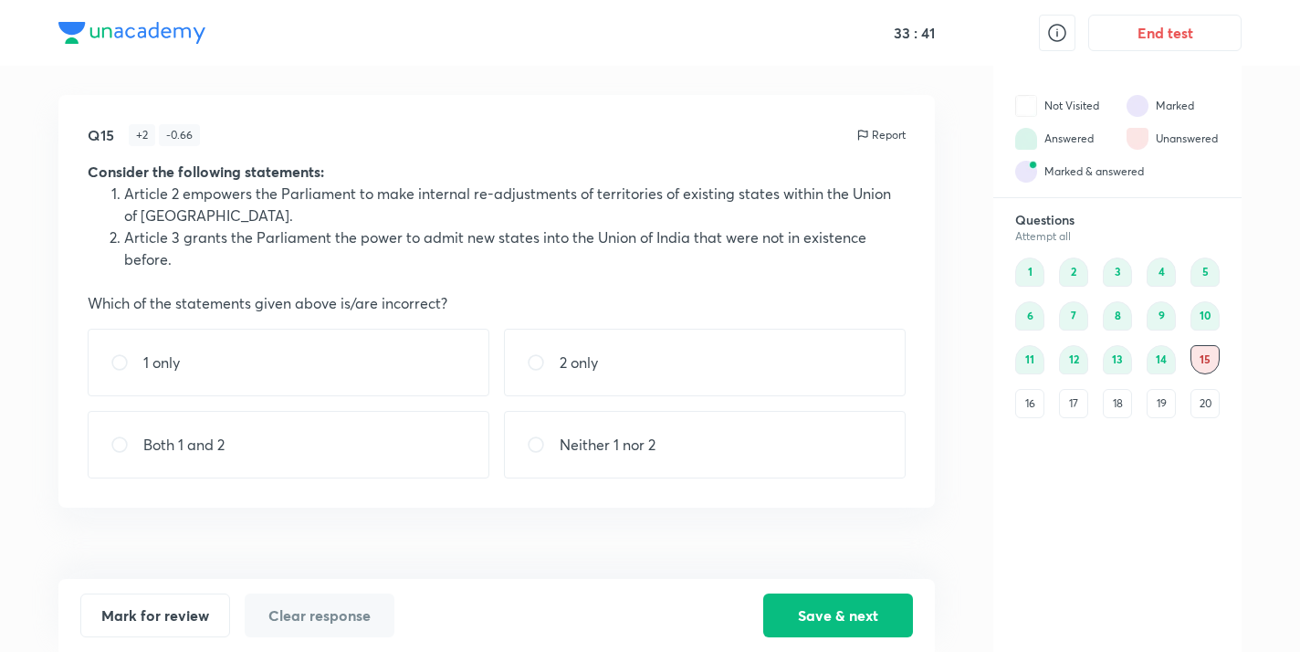
click at [615, 441] on p "Neither 1 nor 2" at bounding box center [607, 445] width 96 height 22
radio input "true"
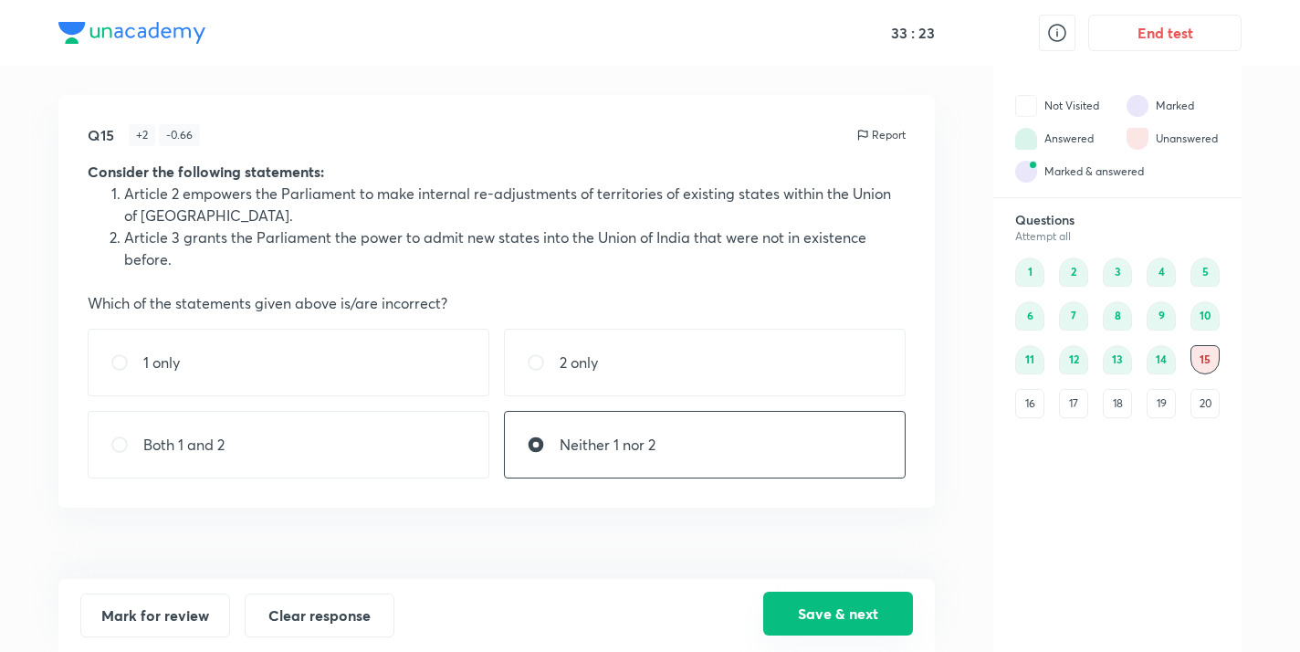
click at [857, 605] on button "Save & next" at bounding box center [838, 613] width 150 height 44
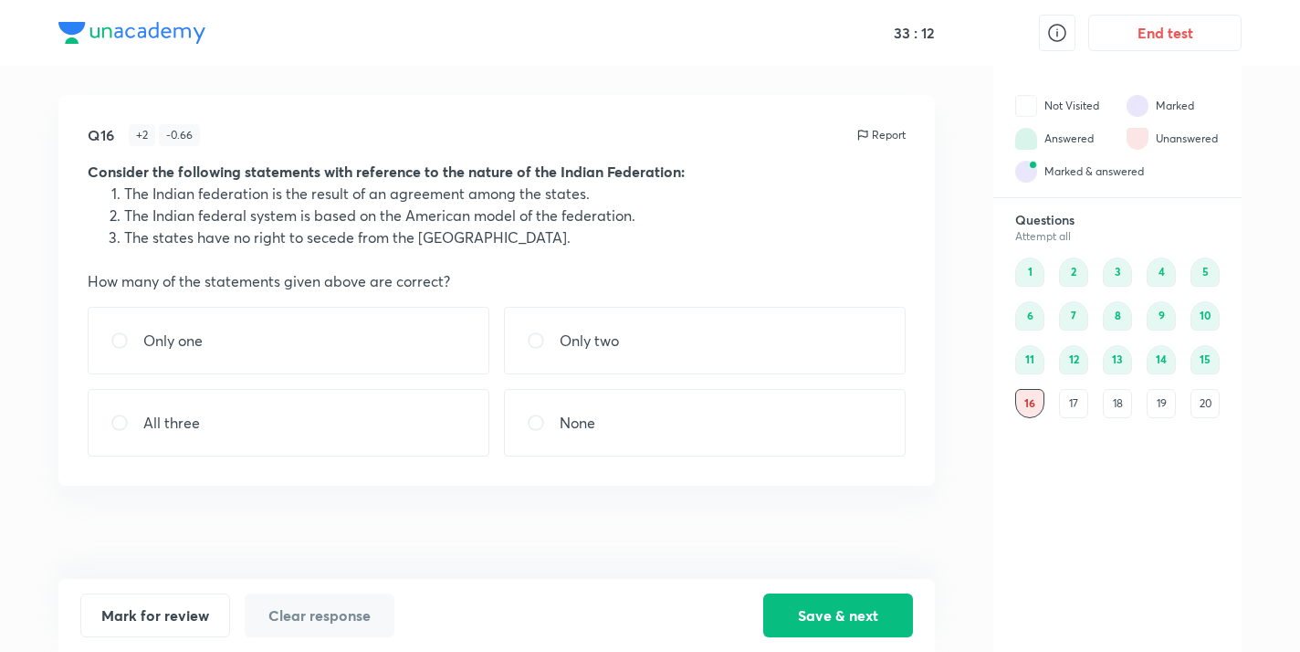
click at [125, 344] on input "radio" at bounding box center [126, 340] width 33 height 18
radio input "true"
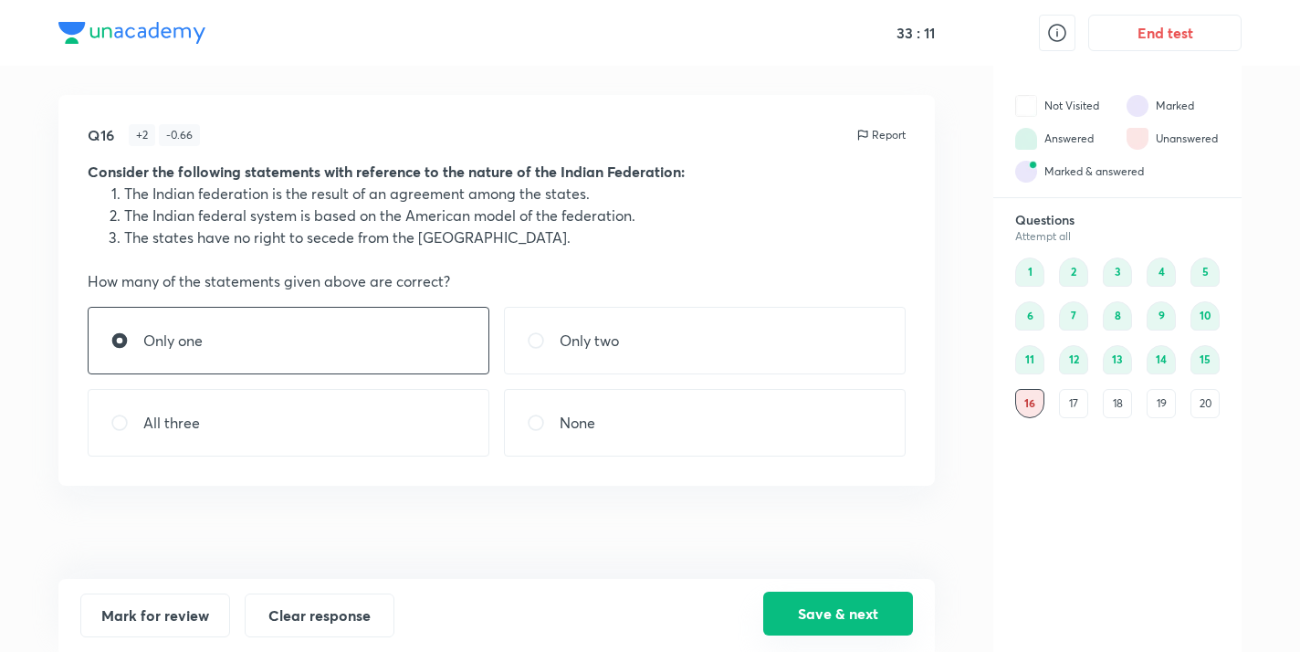
click at [801, 622] on button "Save & next" at bounding box center [838, 613] width 150 height 44
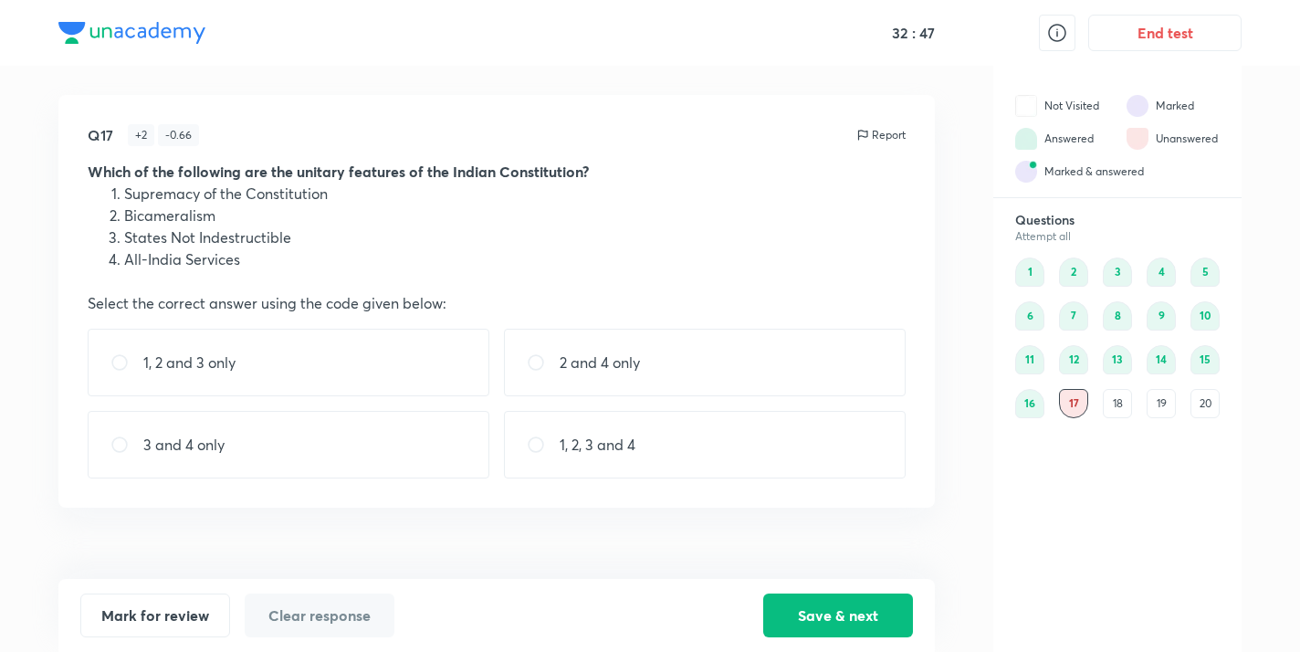
click at [232, 434] on div "3 and 4 only" at bounding box center [289, 445] width 402 height 68
radio input "true"
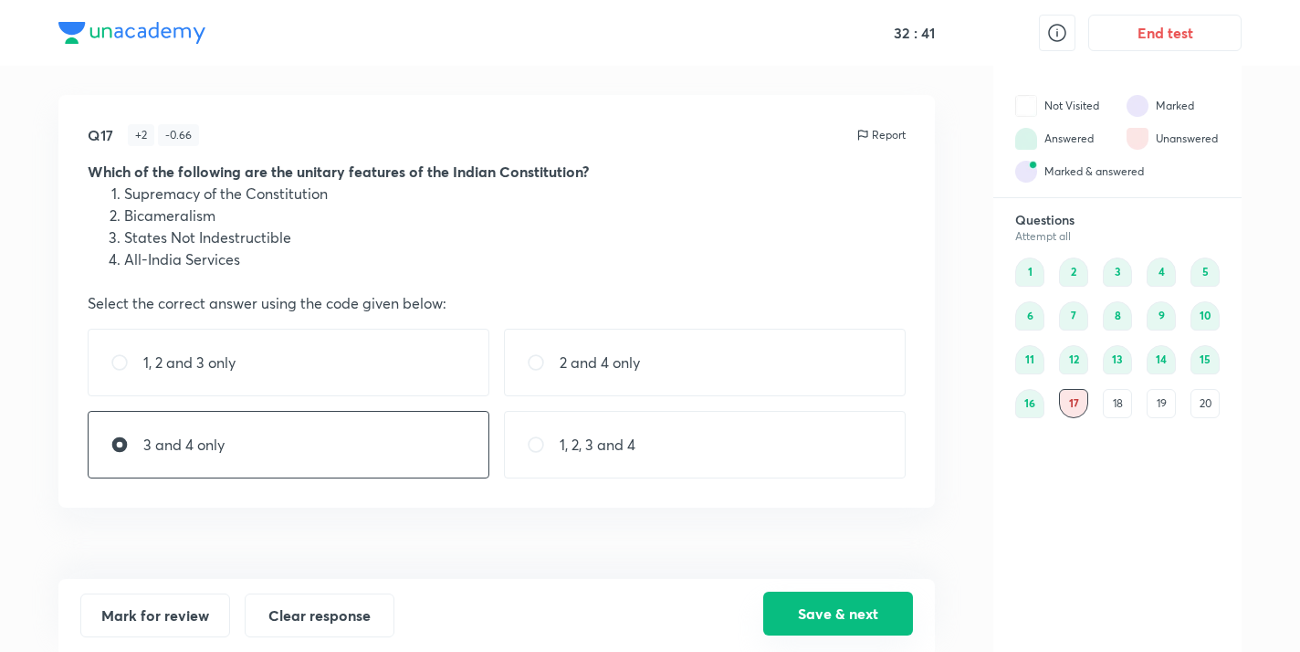
click at [770, 601] on button "Save & next" at bounding box center [838, 613] width 150 height 44
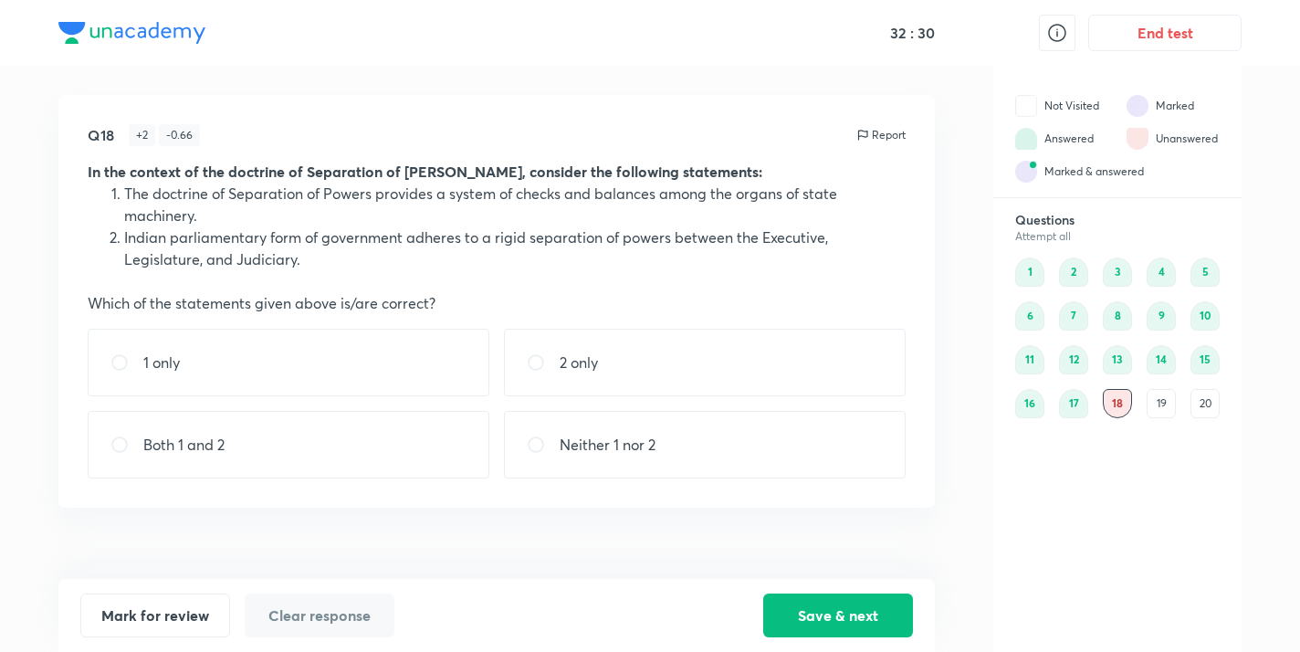
click at [308, 350] on div "1 only" at bounding box center [289, 363] width 402 height 68
radio input "true"
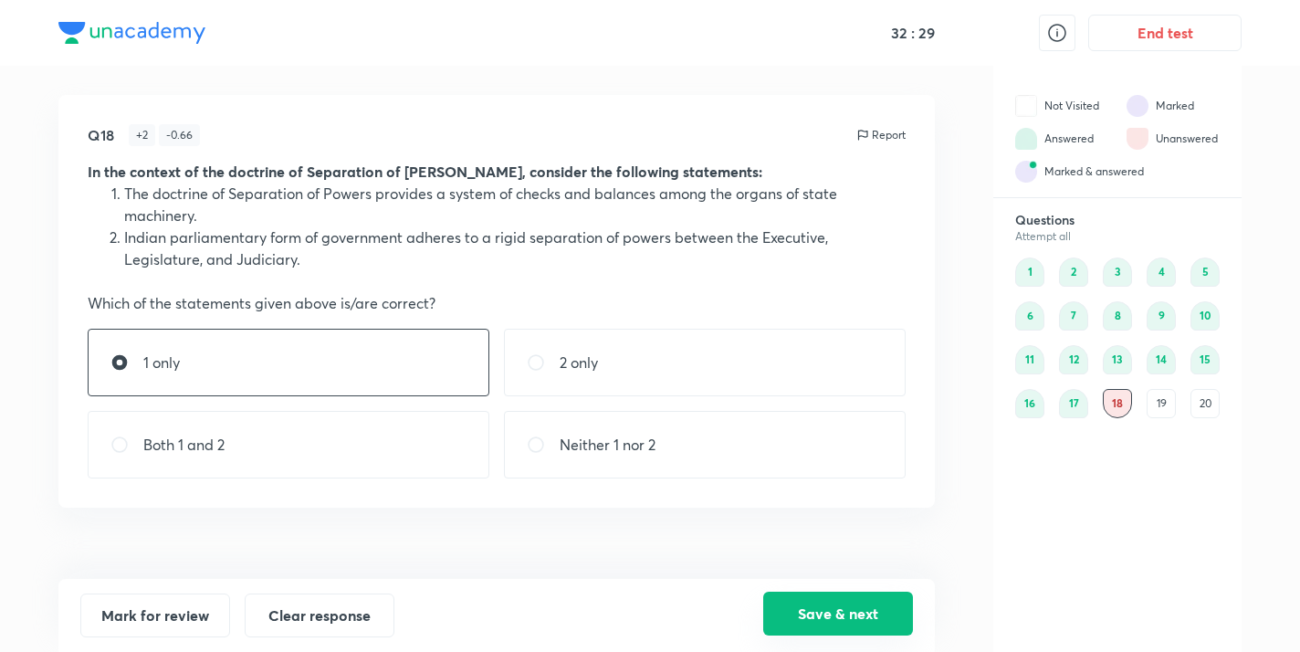
click at [864, 601] on button "Save & next" at bounding box center [838, 613] width 150 height 44
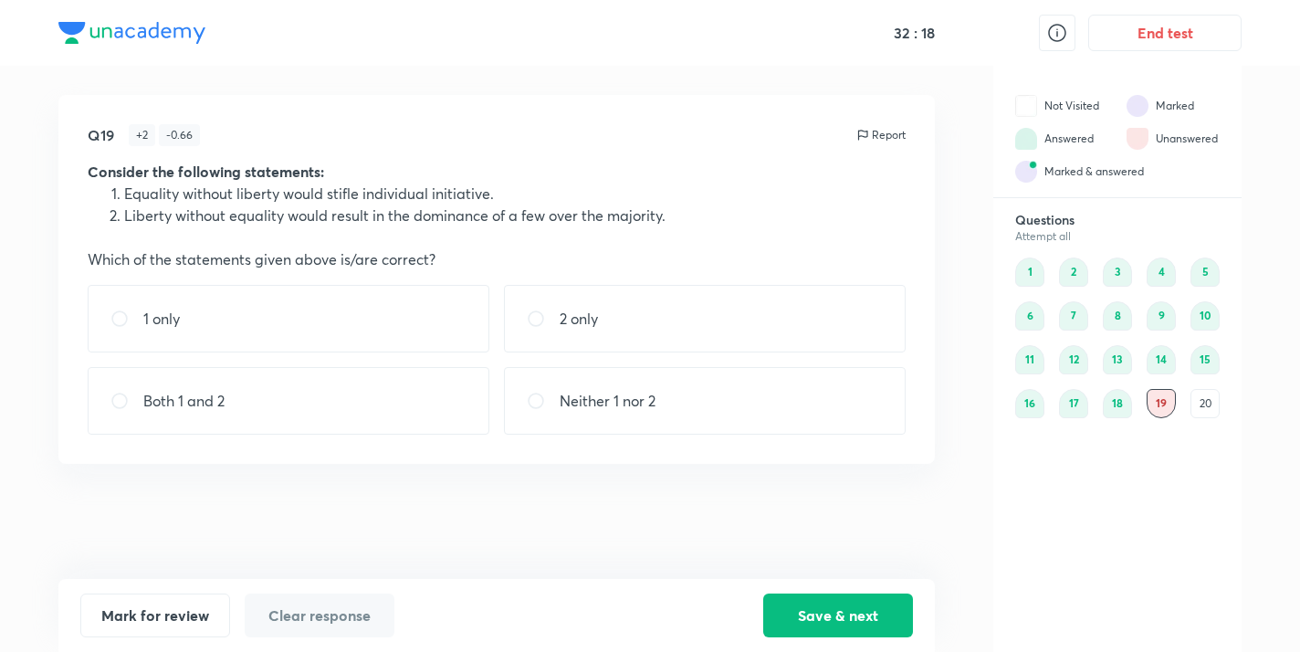
click at [338, 380] on div "Both 1 and 2" at bounding box center [289, 401] width 402 height 68
radio input "true"
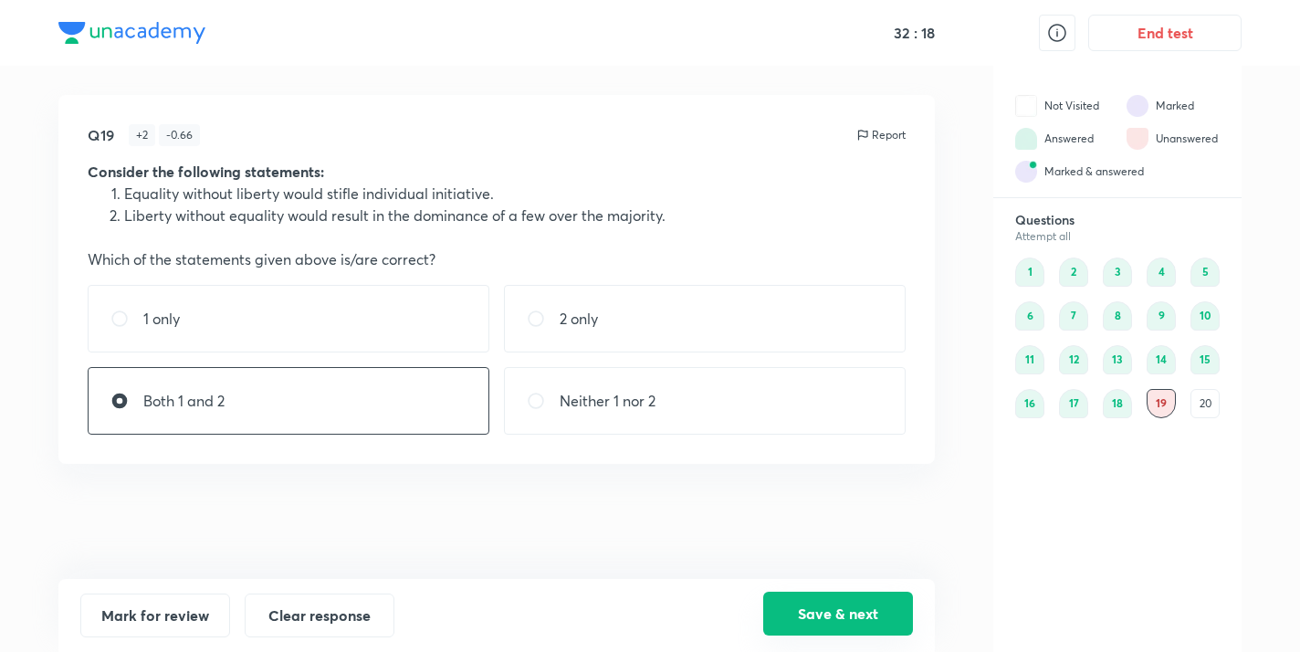
click at [843, 628] on button "Save & next" at bounding box center [838, 613] width 150 height 44
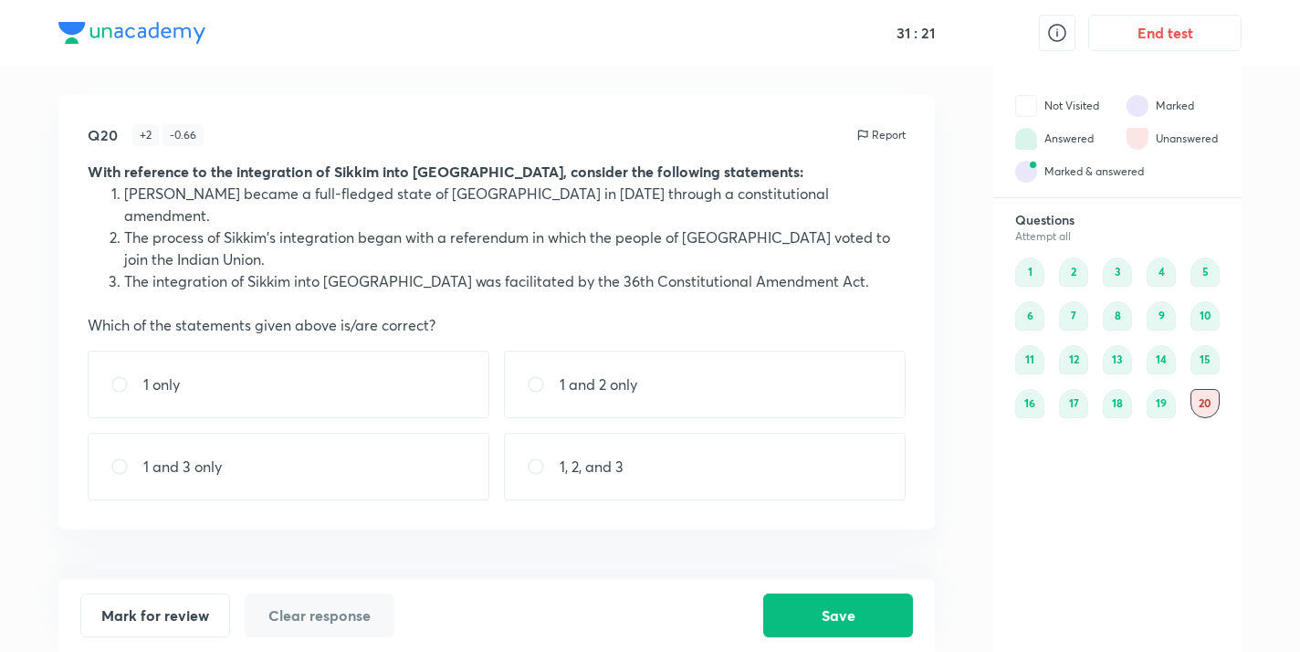
drag, startPoint x: 693, startPoint y: 454, endPoint x: 715, endPoint y: 508, distance: 59.0
click at [693, 454] on div "1, 2, and 3" at bounding box center [705, 467] width 402 height 68
radio input "true"
click at [791, 599] on button "Save" at bounding box center [838, 613] width 150 height 44
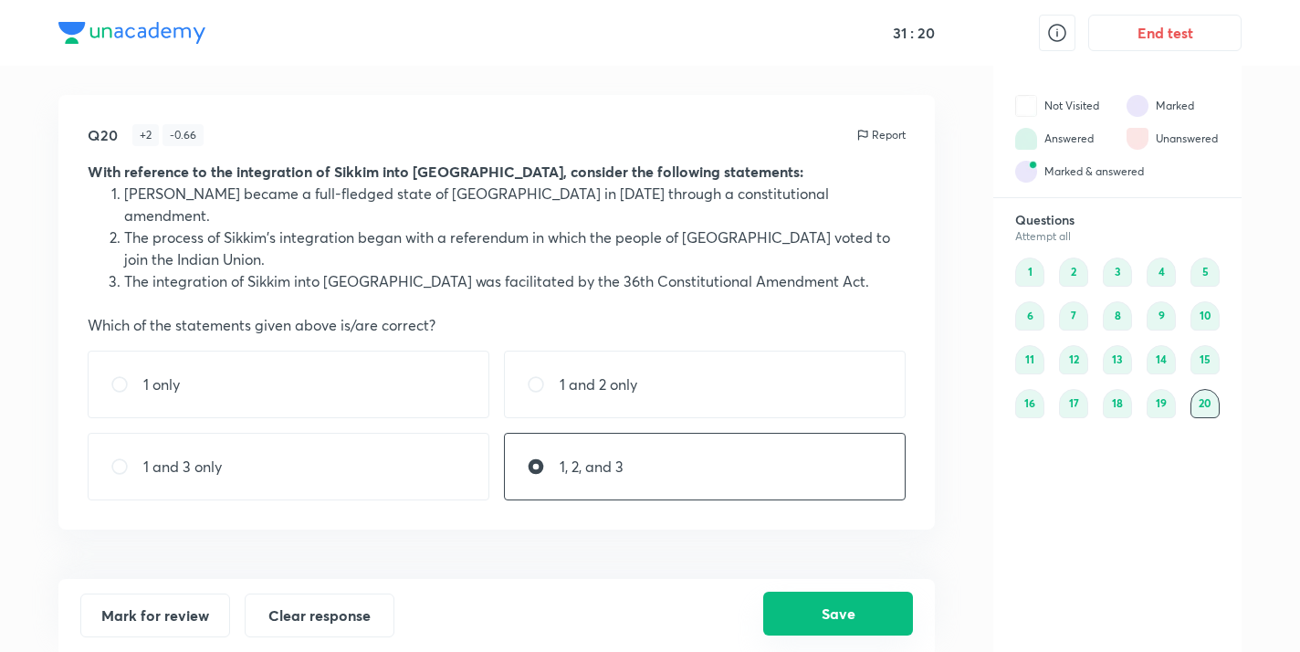
click at [807, 608] on button "Save" at bounding box center [838, 613] width 150 height 44
click at [806, 606] on button "Save" at bounding box center [838, 613] width 150 height 44
drag, startPoint x: 1104, startPoint y: 30, endPoint x: 964, endPoint y: 32, distance: 140.6
click at [1104, 30] on button "End test" at bounding box center [1164, 33] width 153 height 37
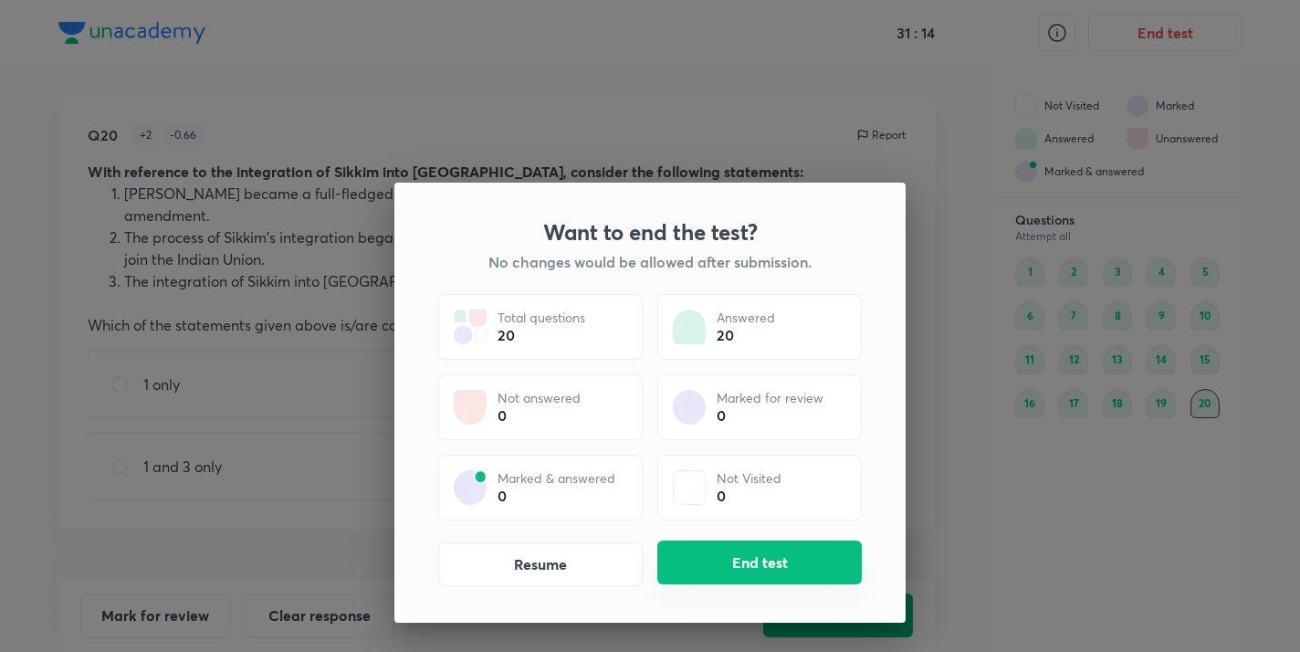
drag, startPoint x: 686, startPoint y: 565, endPoint x: 671, endPoint y: 552, distance: 20.1
click at [686, 565] on button "End test" at bounding box center [759, 562] width 204 height 44
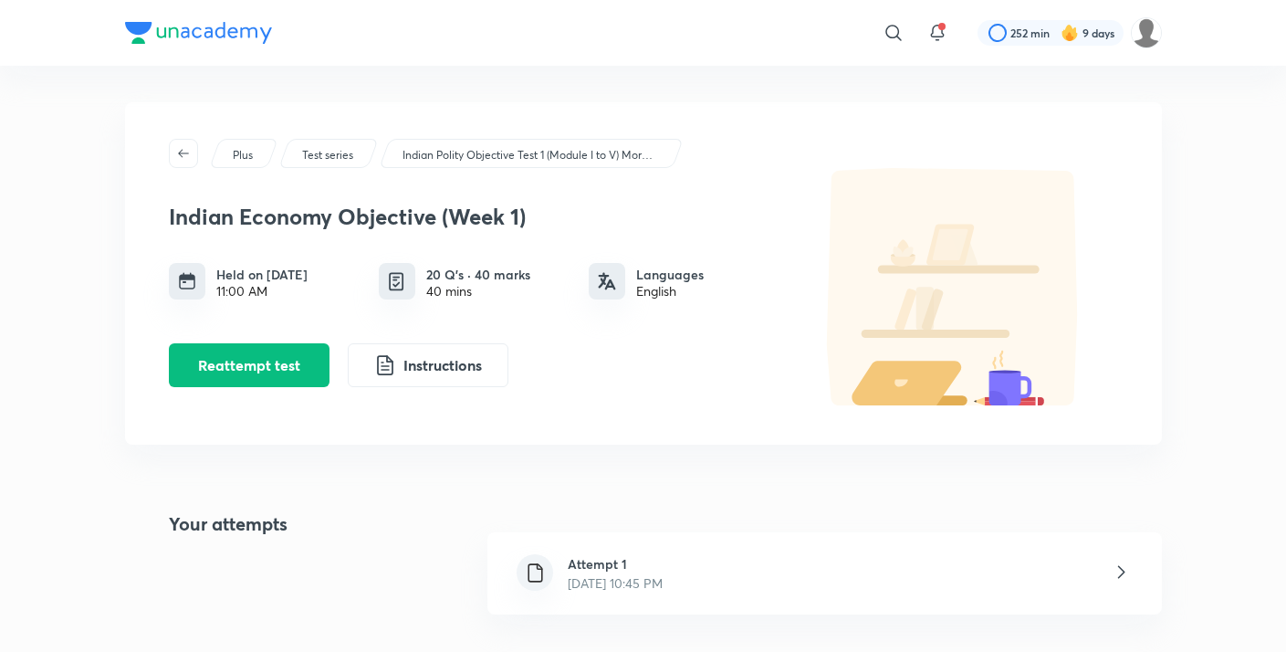
click at [1039, 310] on img at bounding box center [953, 286] width 329 height 237
click at [987, 283] on img at bounding box center [953, 286] width 329 height 237
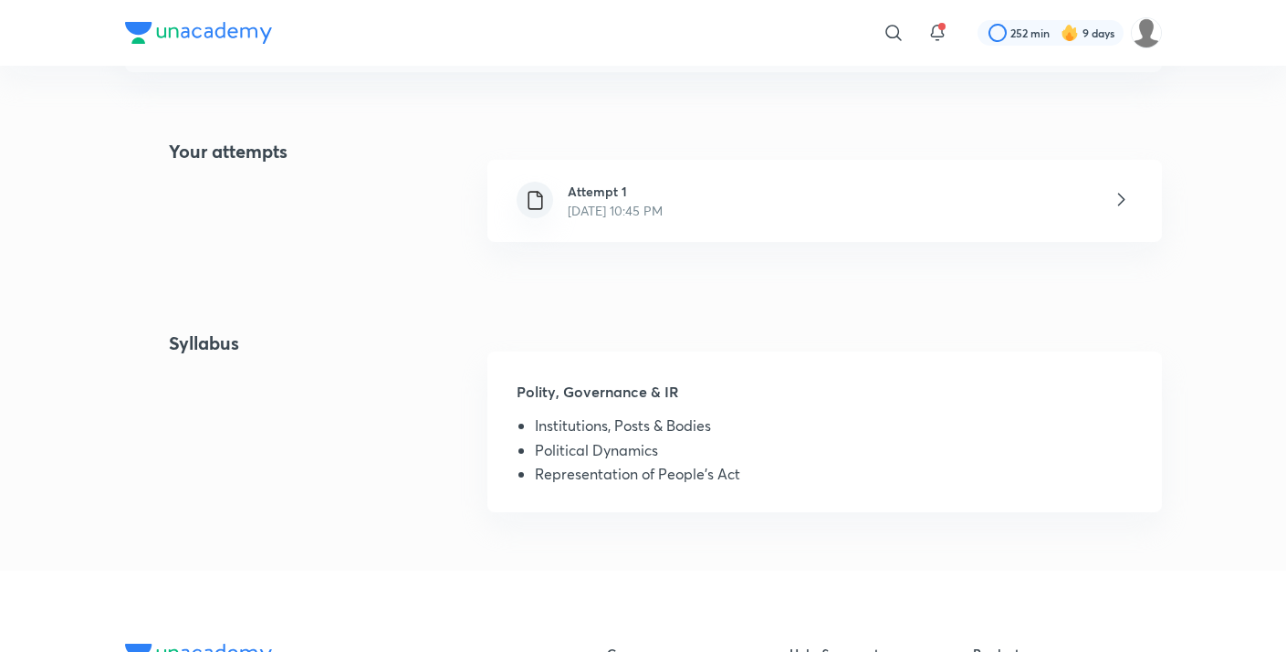
click at [784, 207] on div "Attempt 1 Oct 2, 2025, 10:45 PM" at bounding box center [824, 201] width 674 height 82
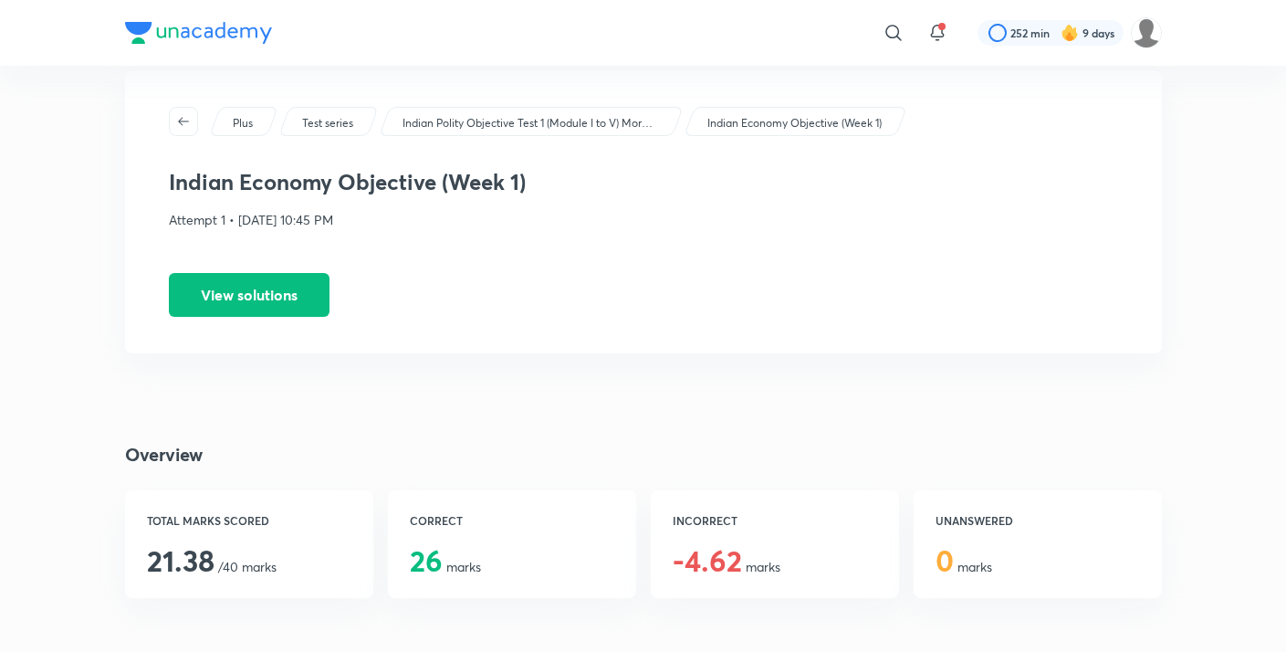
scroll to position [34, 0]
click at [244, 306] on button "View solutions" at bounding box center [249, 291] width 161 height 44
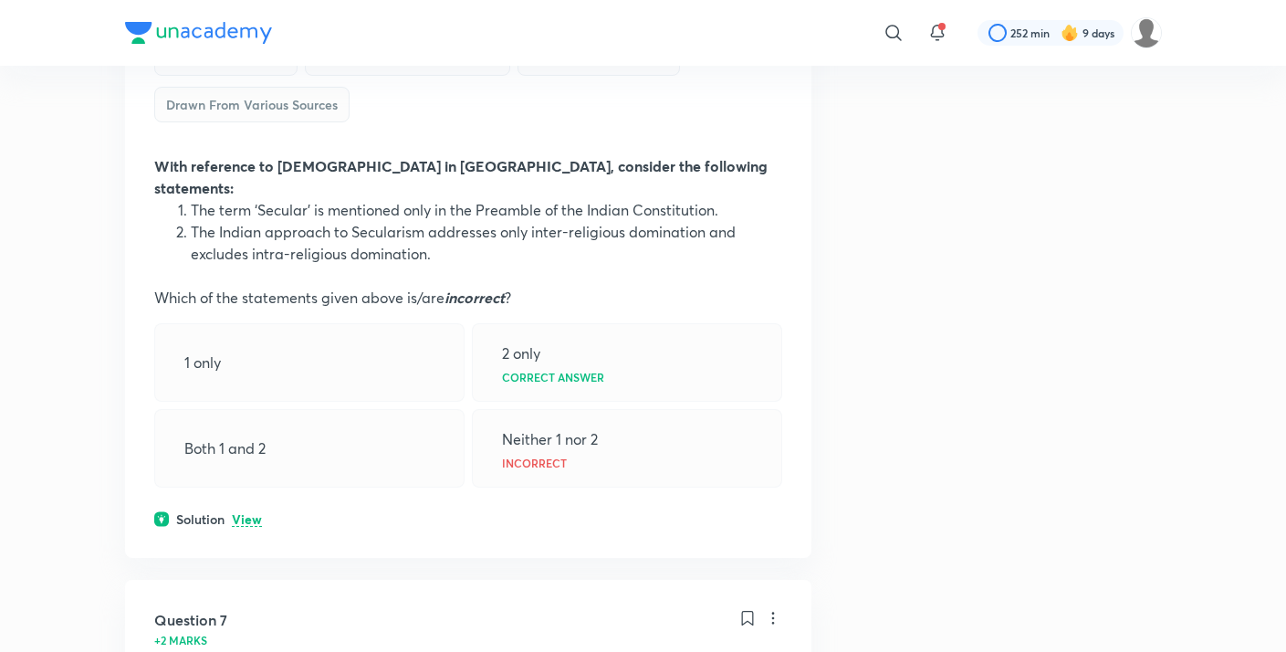
scroll to position [3371, 0]
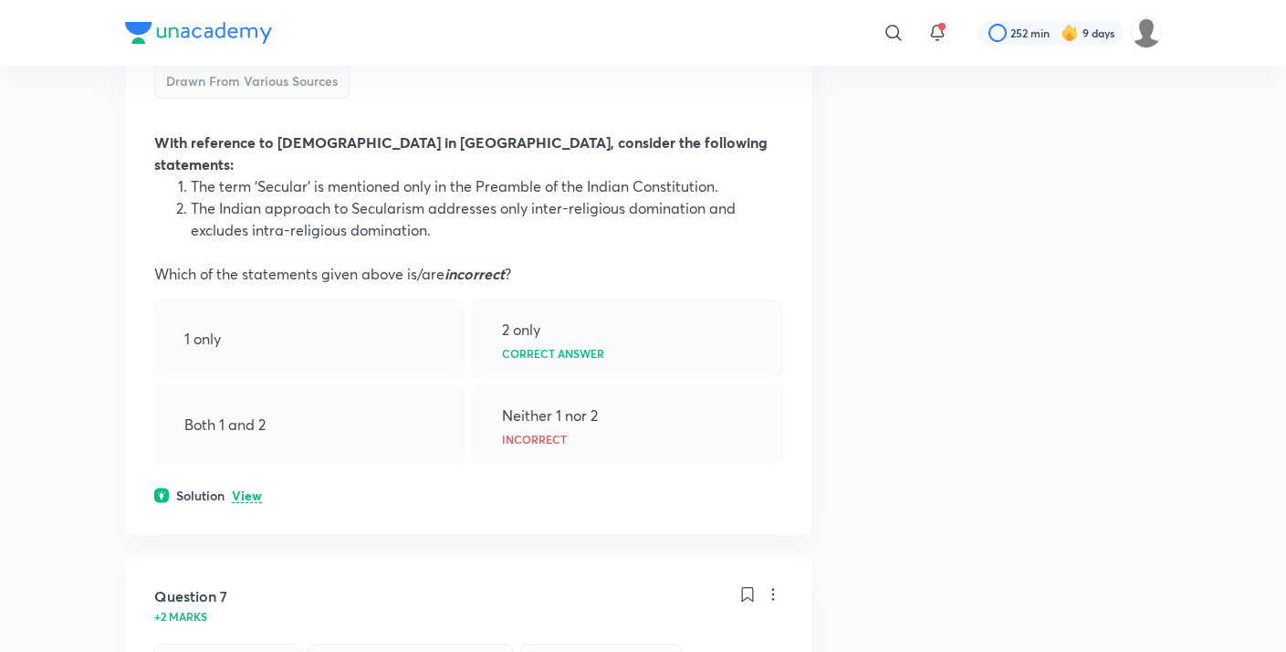
click at [239, 489] on p "View" at bounding box center [247, 496] width 30 height 14
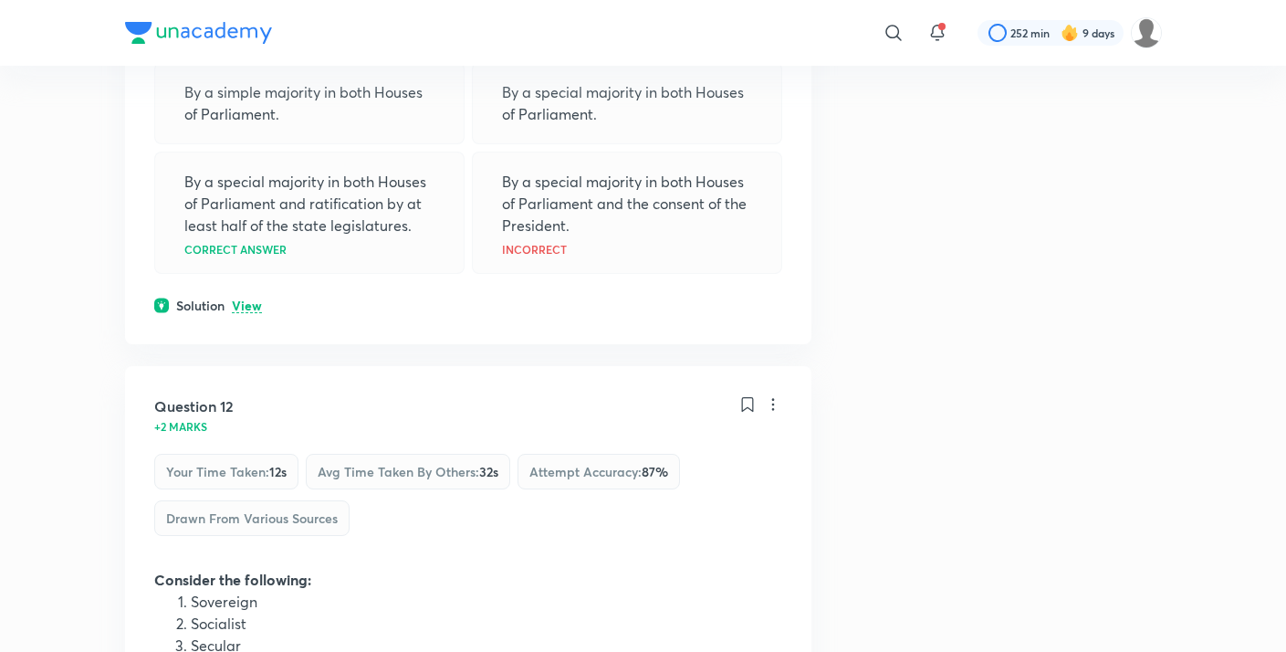
scroll to position [7122, 0]
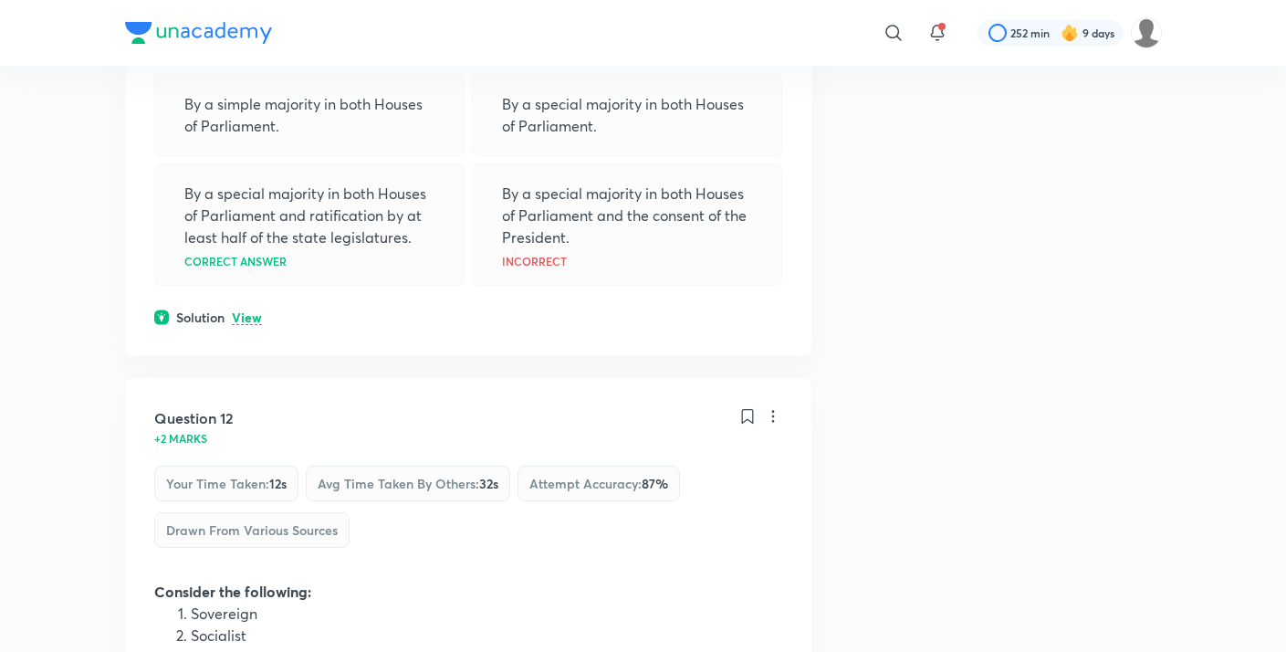
click at [239, 311] on p "View" at bounding box center [247, 318] width 30 height 14
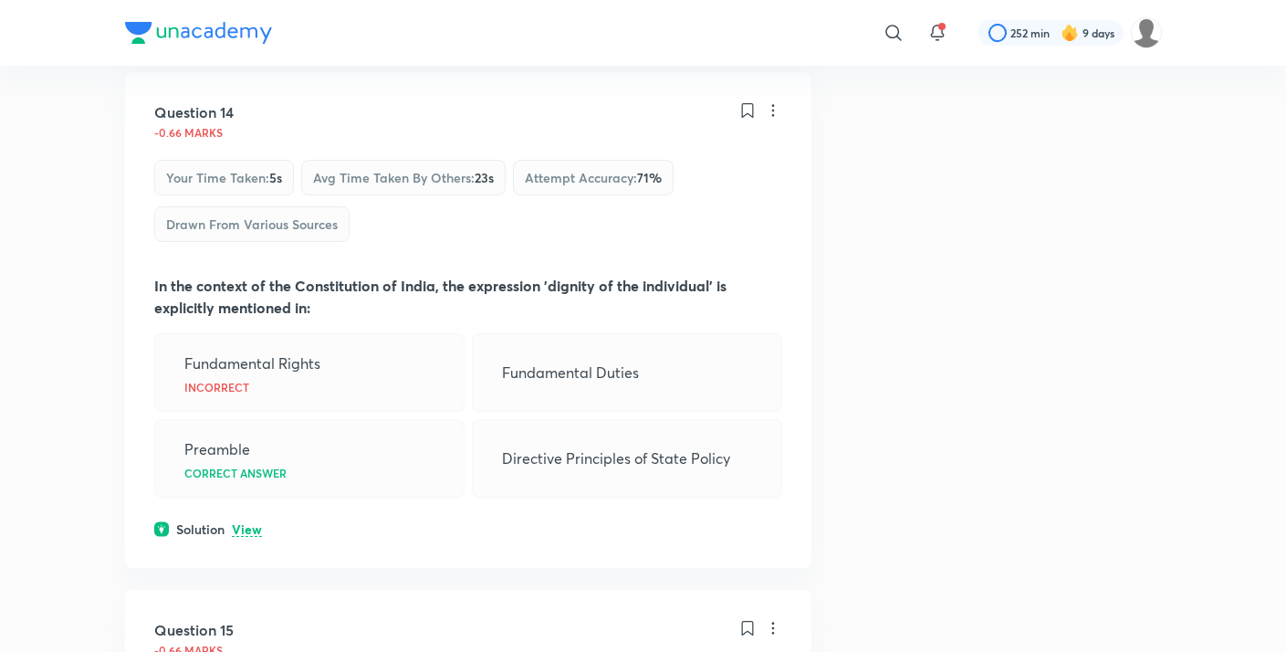
scroll to position [9097, 0]
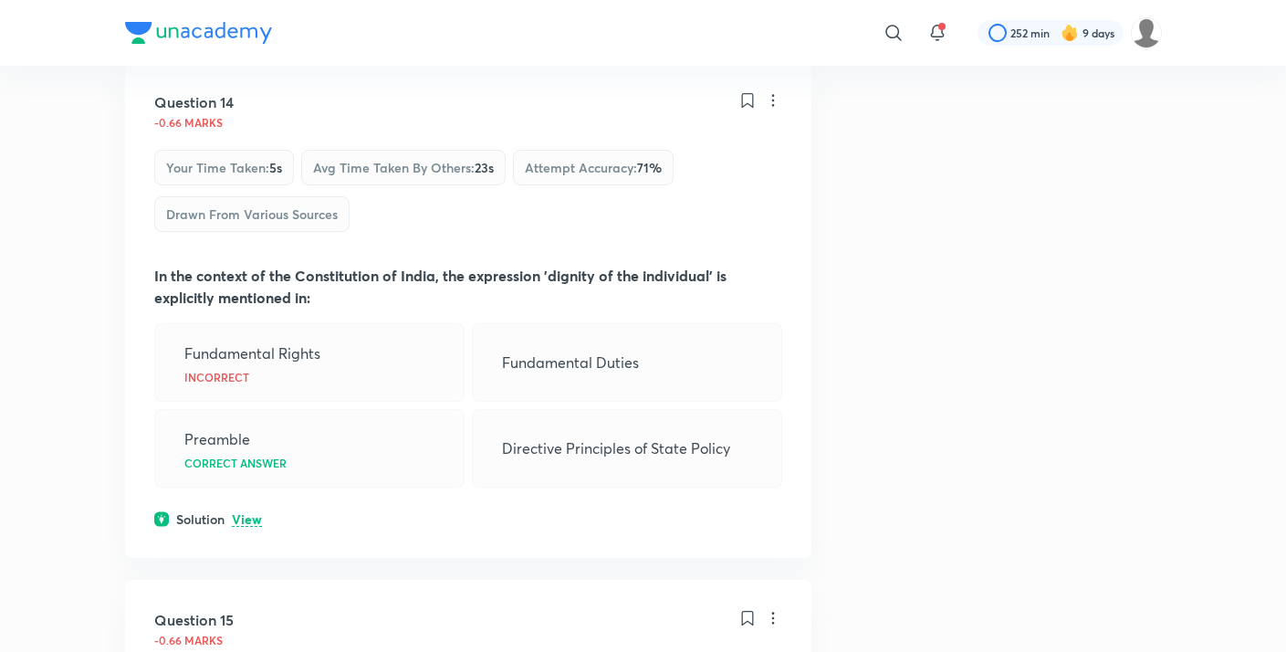
click at [241, 513] on p "View" at bounding box center [247, 520] width 30 height 14
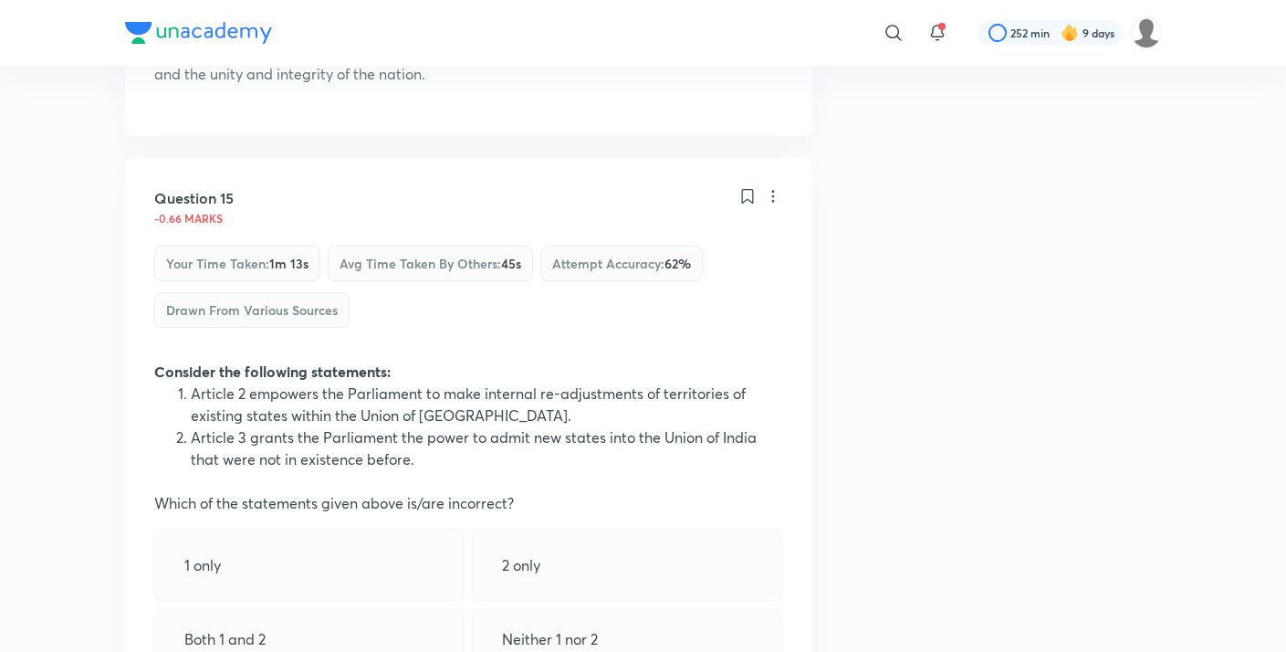
scroll to position [9652, 0]
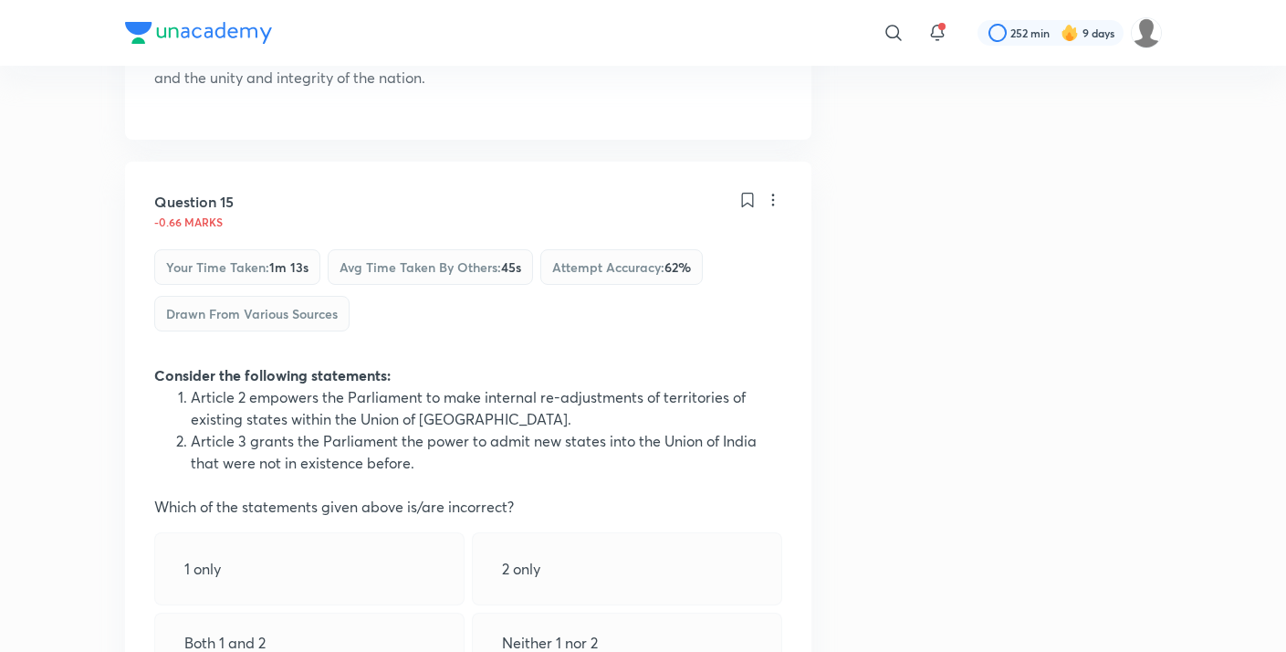
click at [343, 532] on div "1 only" at bounding box center [309, 568] width 310 height 73
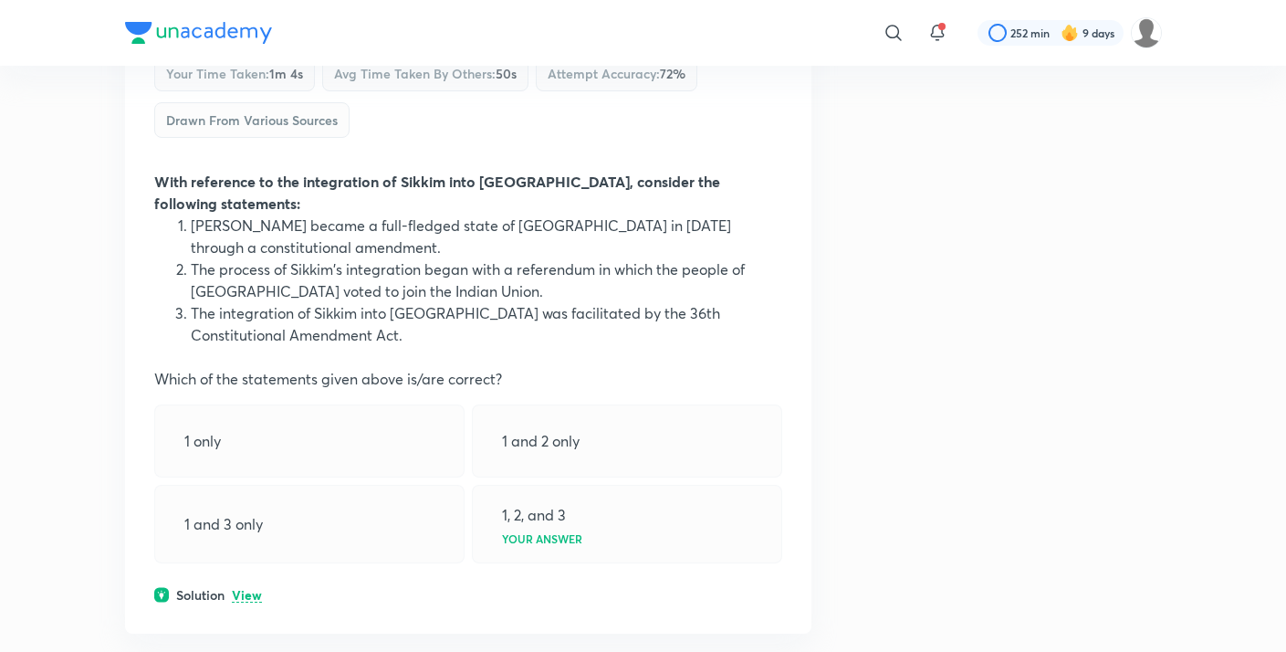
scroll to position [12919, 0]
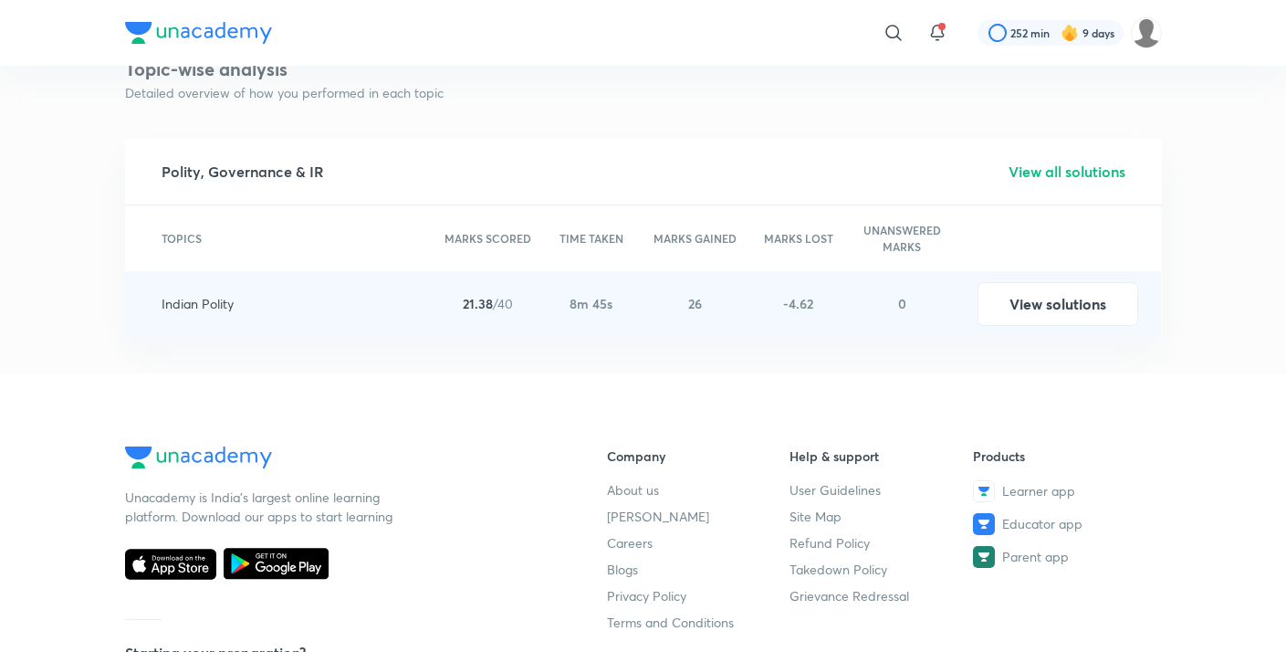
scroll to position [1995, 0]
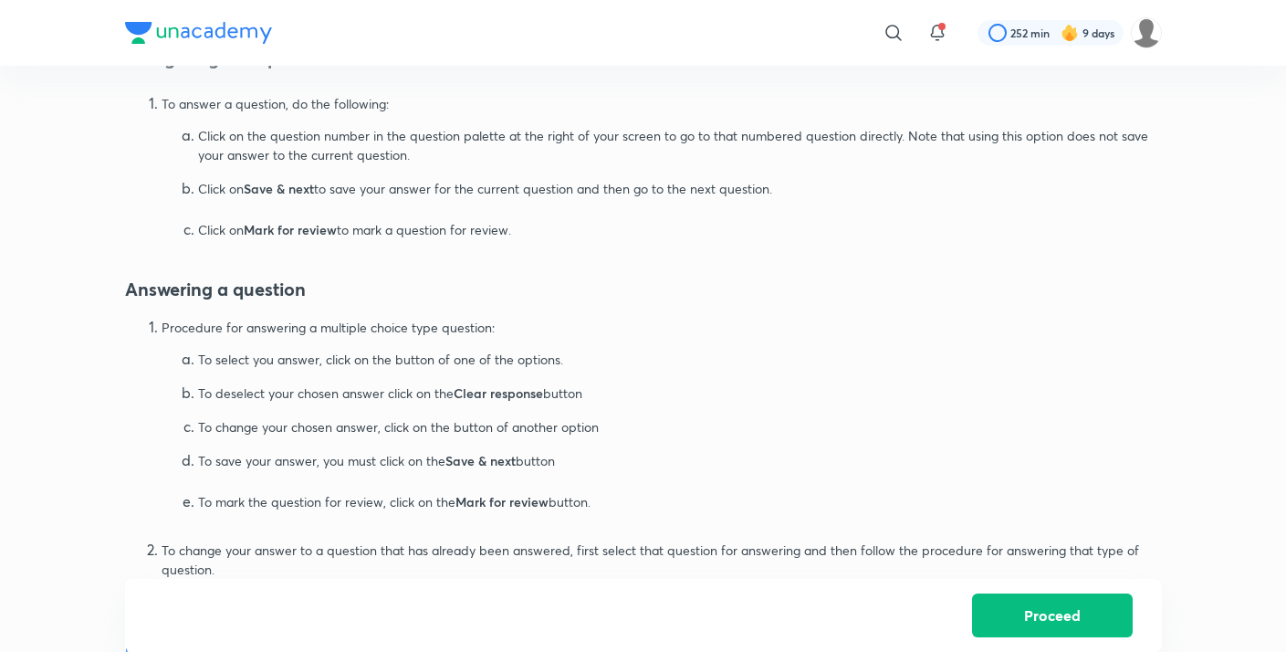
scroll to position [619, 0]
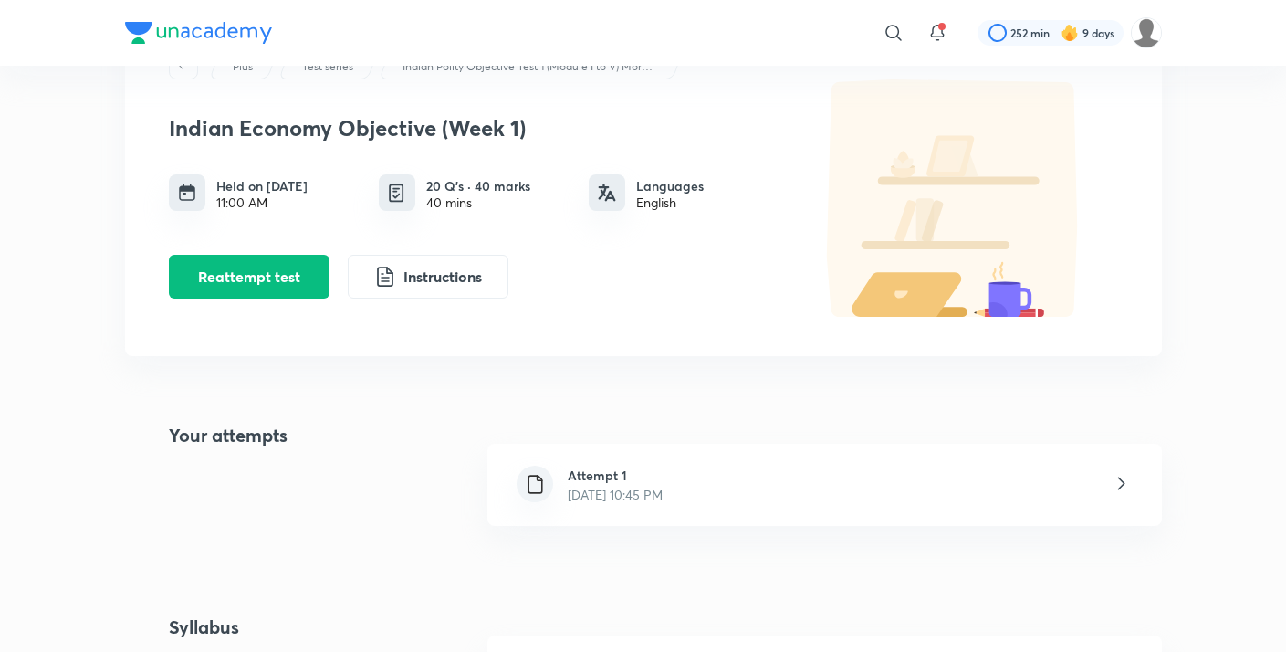
scroll to position [34, 0]
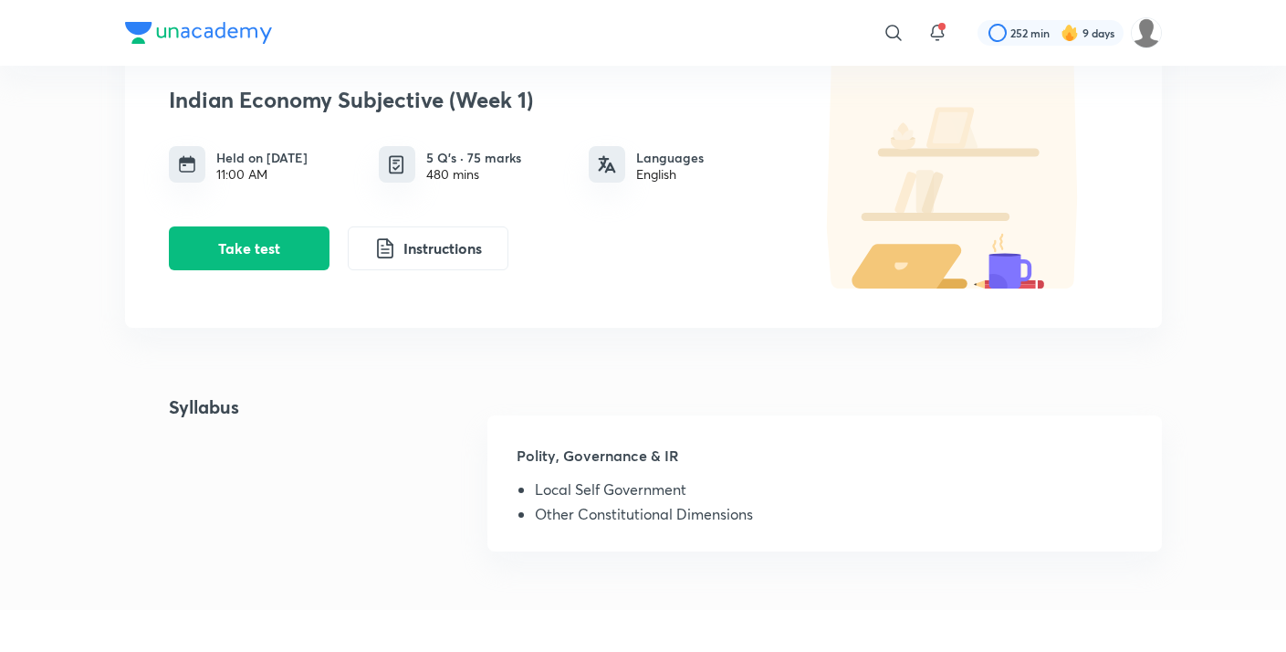
scroll to position [95, 0]
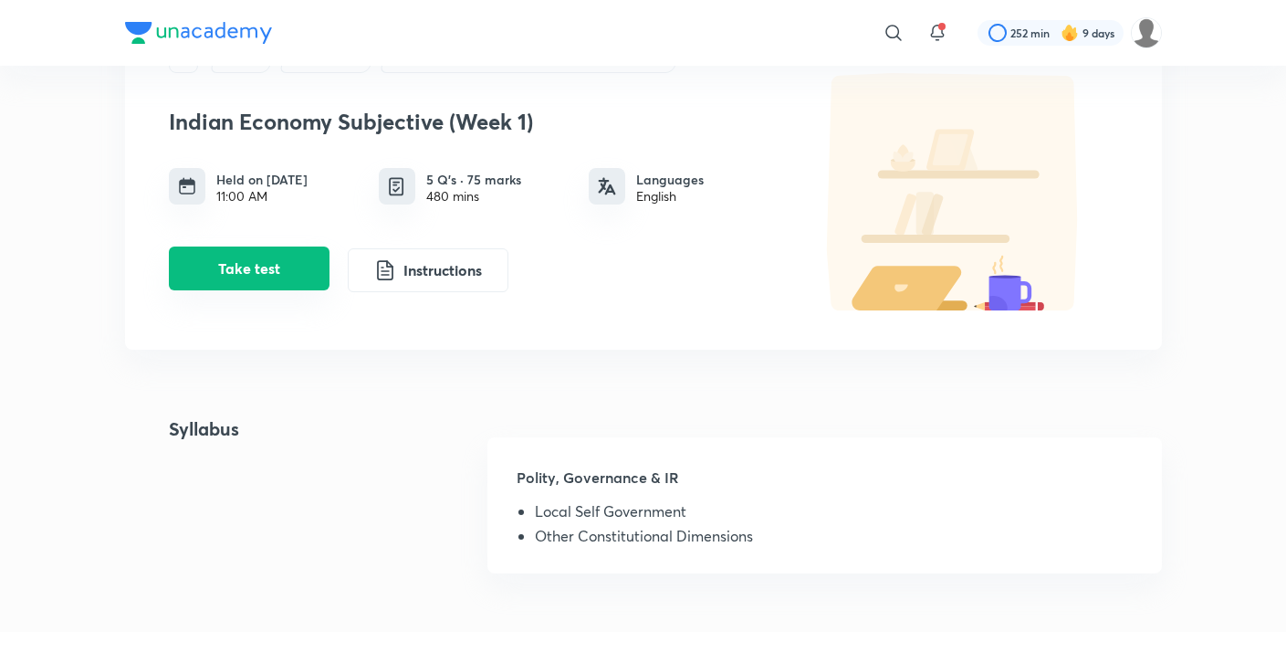
click at [277, 286] on button "Take test" at bounding box center [249, 268] width 161 height 44
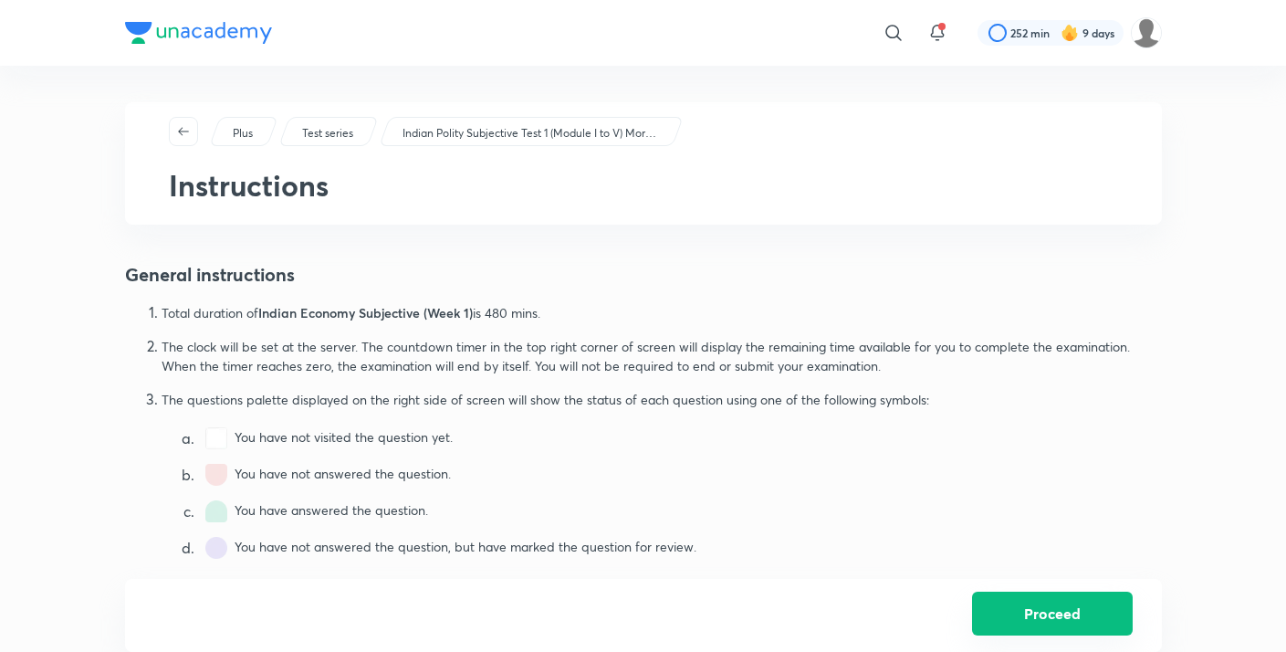
click at [1032, 608] on button "Proceed" at bounding box center [1052, 613] width 161 height 44
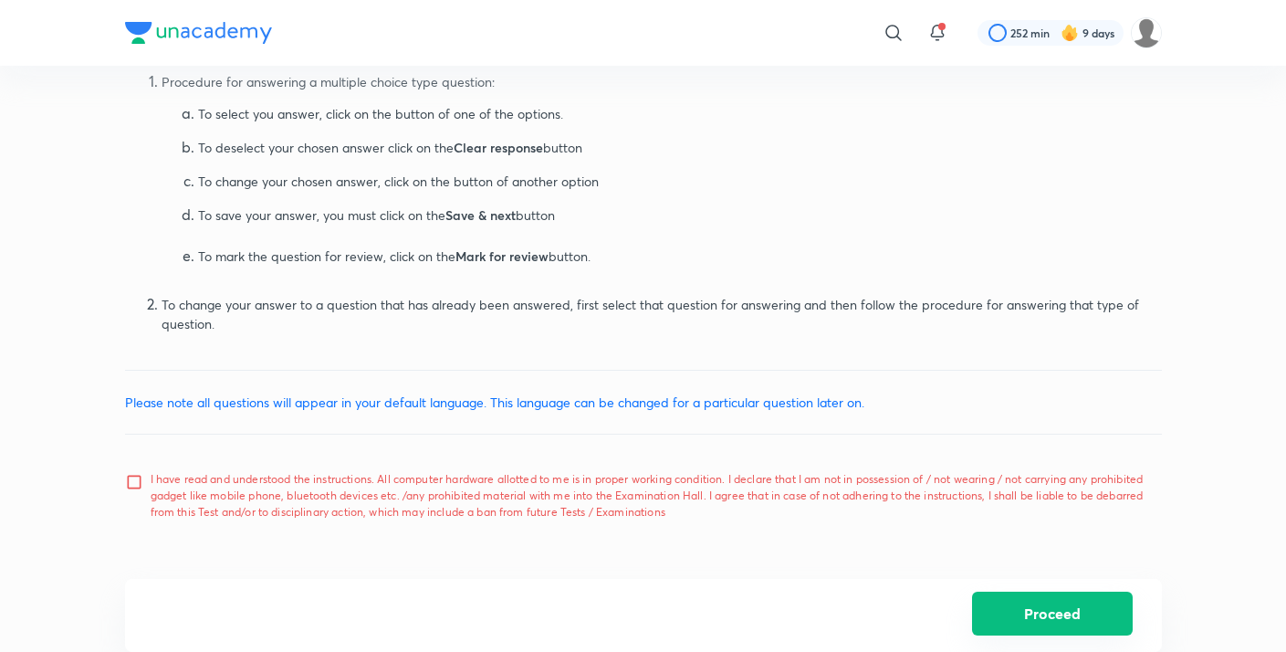
scroll to position [885, 0]
click at [131, 475] on input "I have read and understood the instructions. All computer hardware allotted to …" at bounding box center [138, 496] width 26 height 46
checkbox input "true"
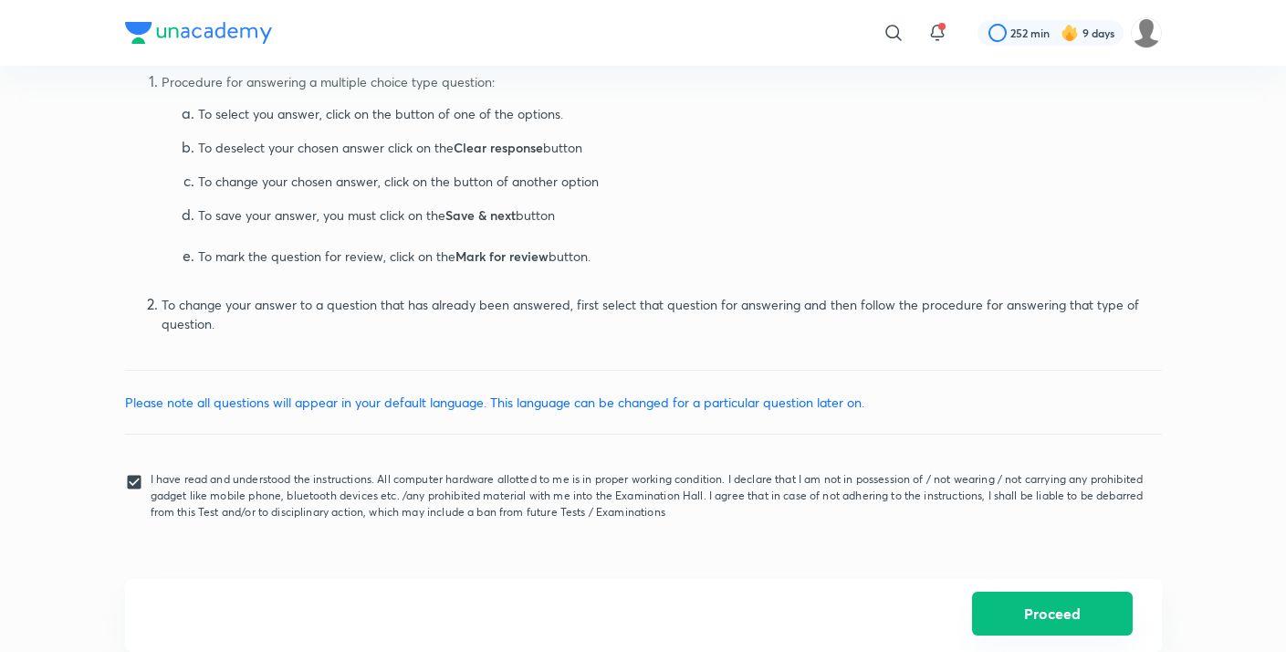
click at [1051, 613] on button "Proceed" at bounding box center [1052, 613] width 161 height 44
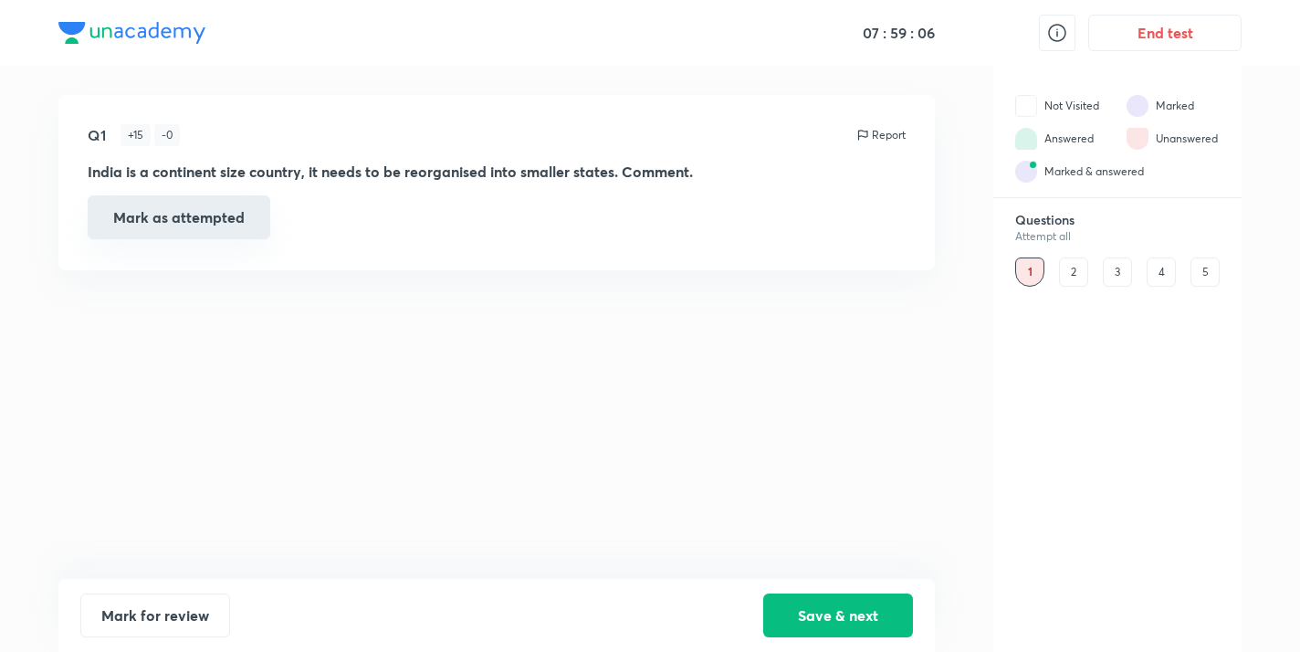
click at [180, 225] on button "Mark as attempted" at bounding box center [179, 217] width 183 height 44
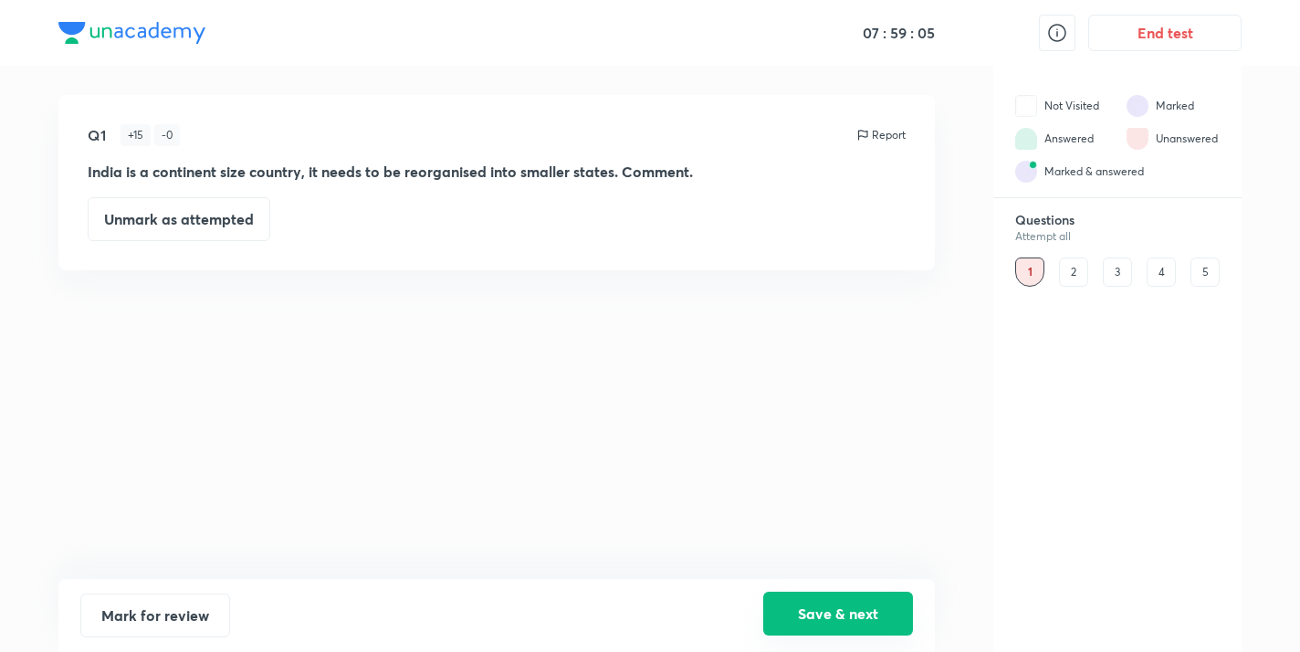
click at [828, 621] on button "Save & next" at bounding box center [838, 613] width 150 height 44
click at [835, 604] on button "Save & next" at bounding box center [838, 613] width 150 height 44
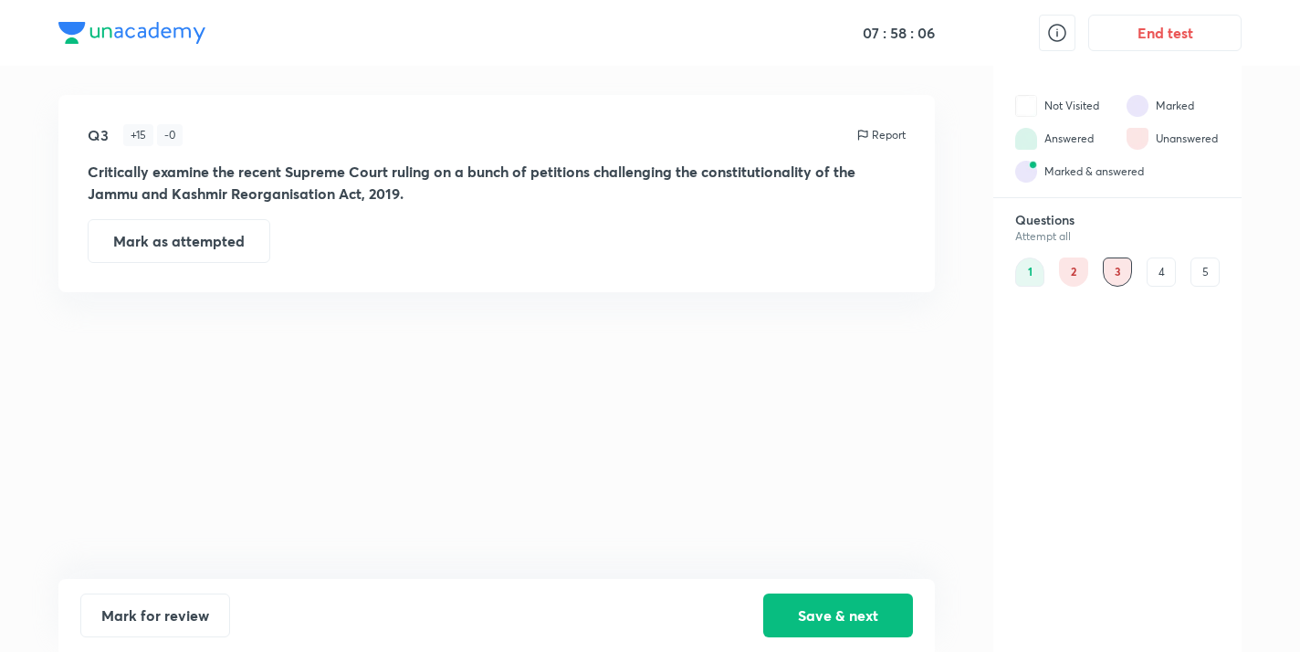
click at [1030, 277] on div "1" at bounding box center [1029, 271] width 29 height 29
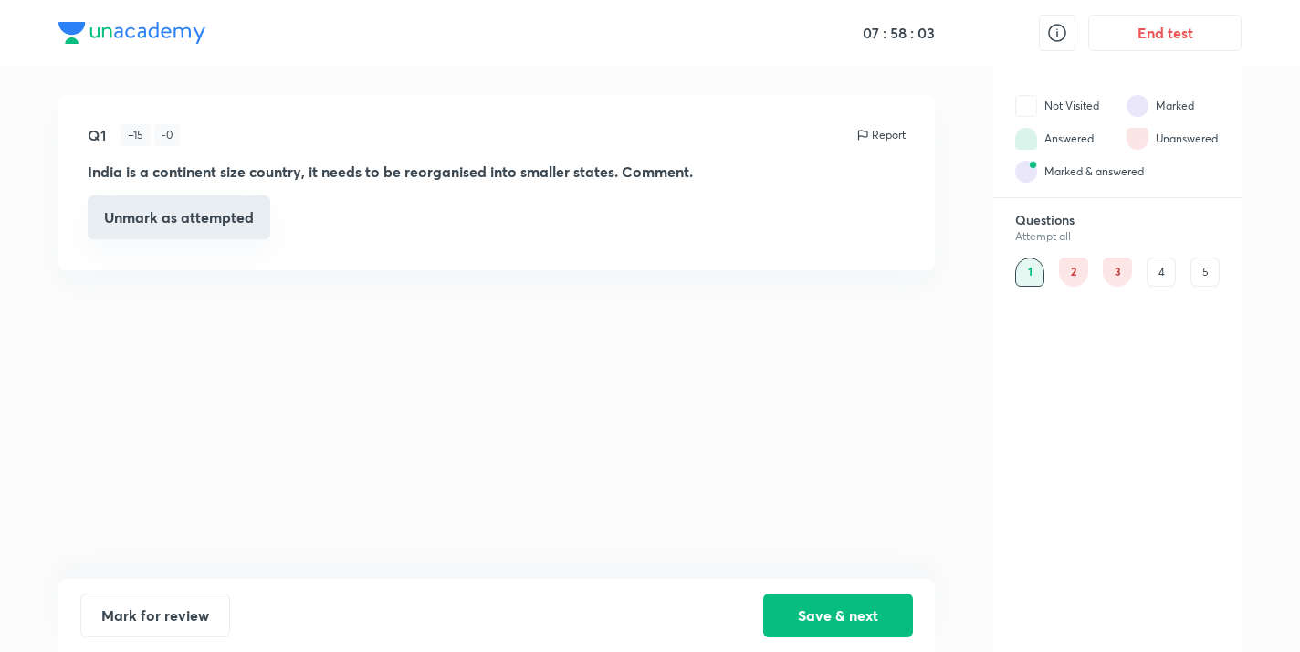
click at [133, 210] on button "Unmark as attempted" at bounding box center [179, 217] width 183 height 44
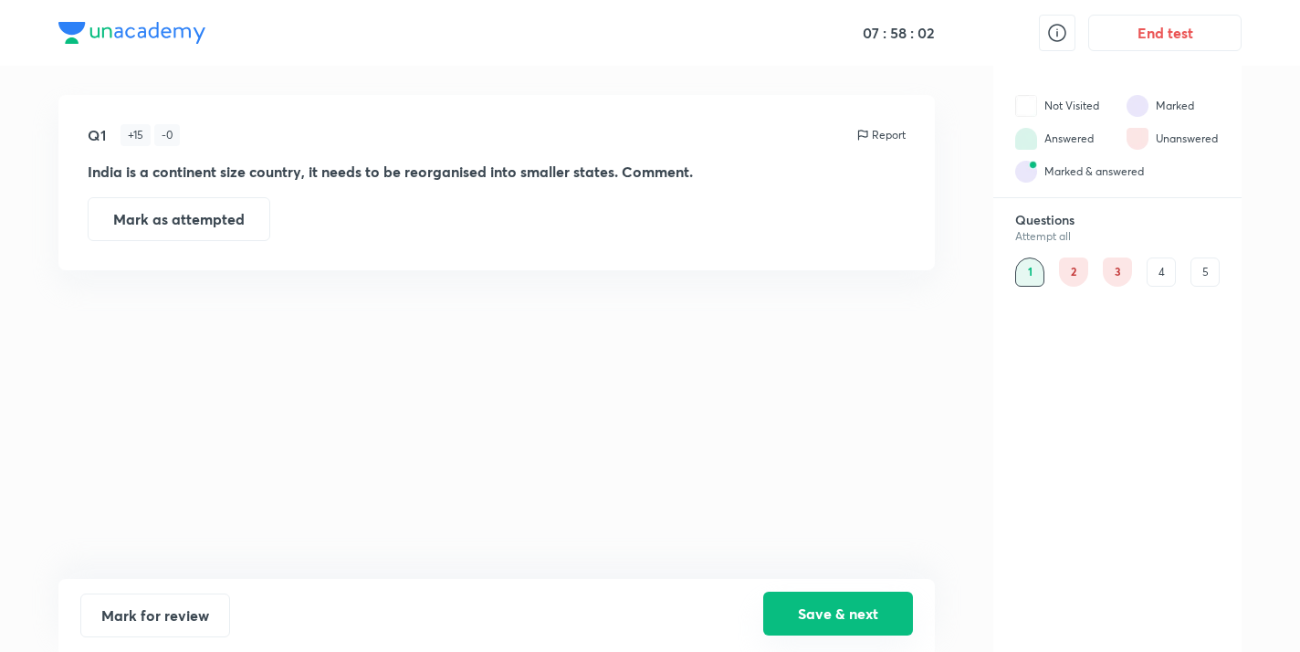
click at [870, 615] on button "Save & next" at bounding box center [838, 613] width 150 height 44
click at [869, 615] on button "Save & next" at bounding box center [838, 613] width 150 height 44
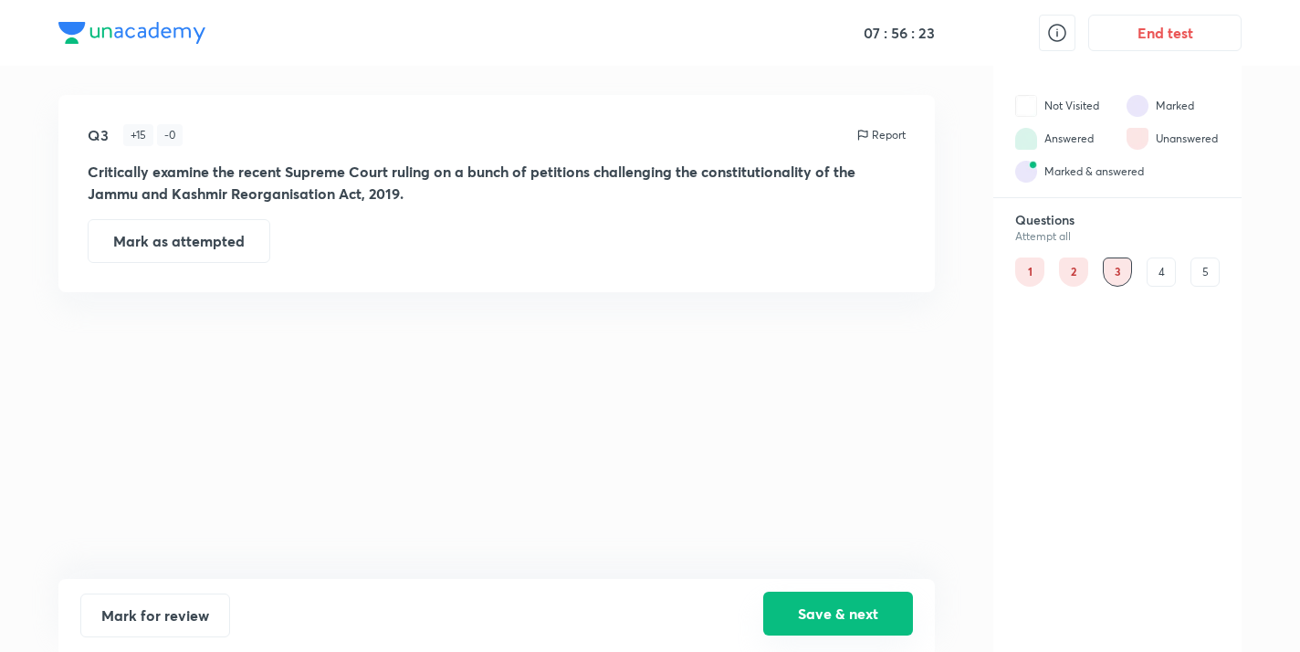
click at [809, 617] on button "Save & next" at bounding box center [838, 613] width 150 height 44
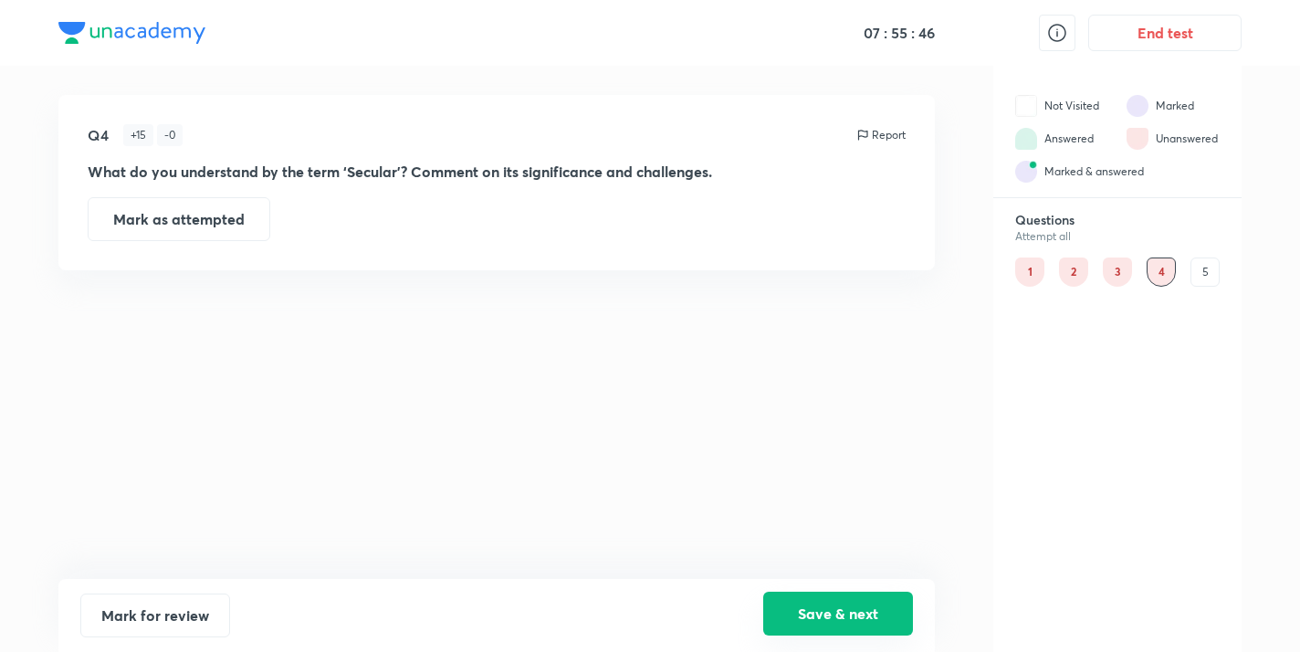
click at [882, 619] on button "Save & next" at bounding box center [838, 613] width 150 height 44
click at [841, 620] on button "Save" at bounding box center [838, 613] width 150 height 44
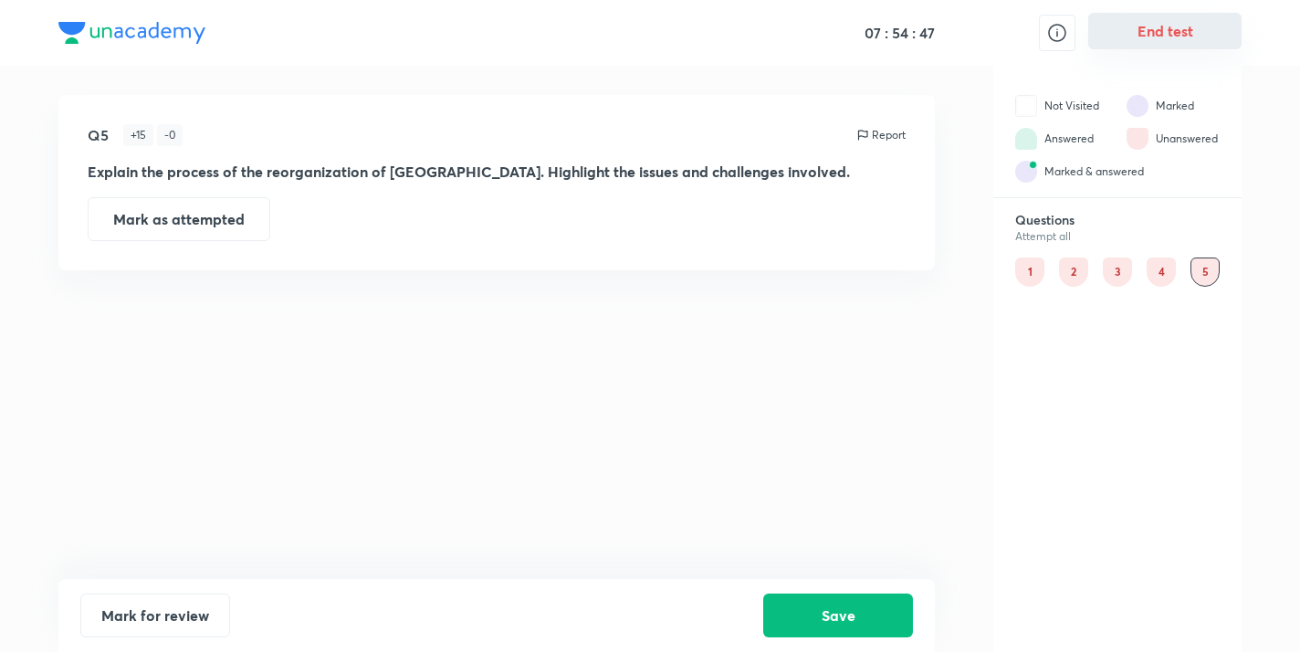
click at [1123, 35] on button "End test" at bounding box center [1164, 31] width 153 height 37
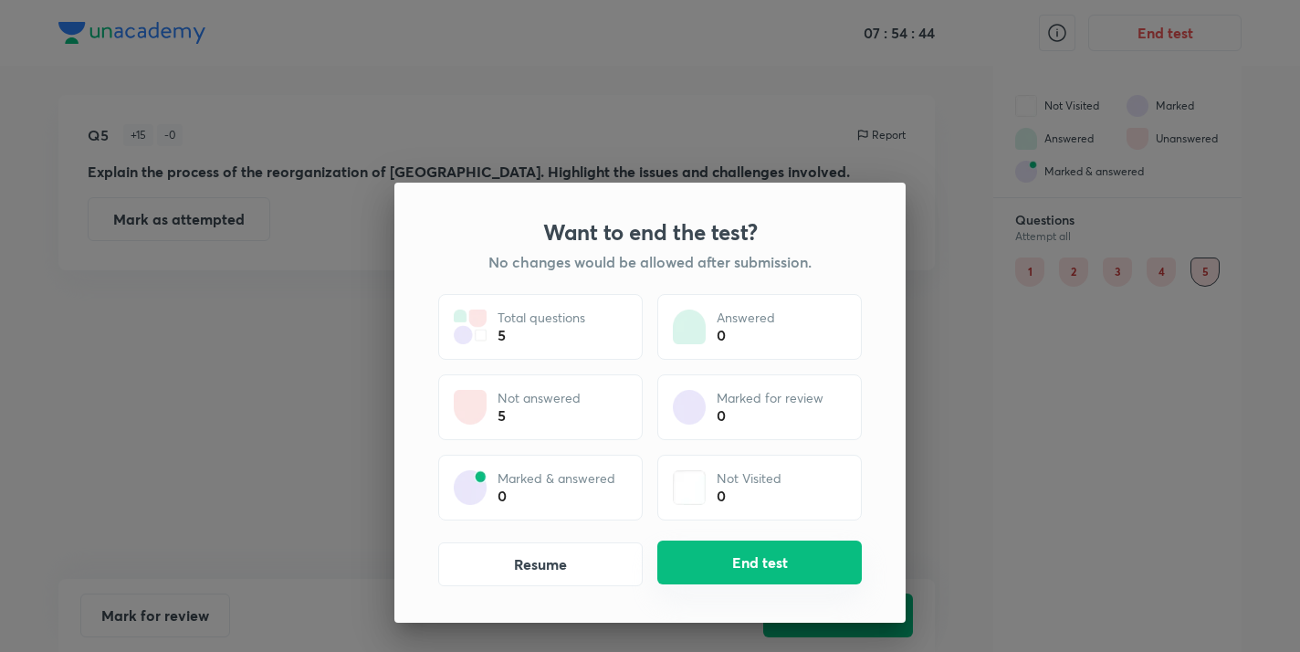
drag, startPoint x: 757, startPoint y: 549, endPoint x: 752, endPoint y: 557, distance: 9.9
click at [757, 549] on button "End test" at bounding box center [759, 562] width 204 height 44
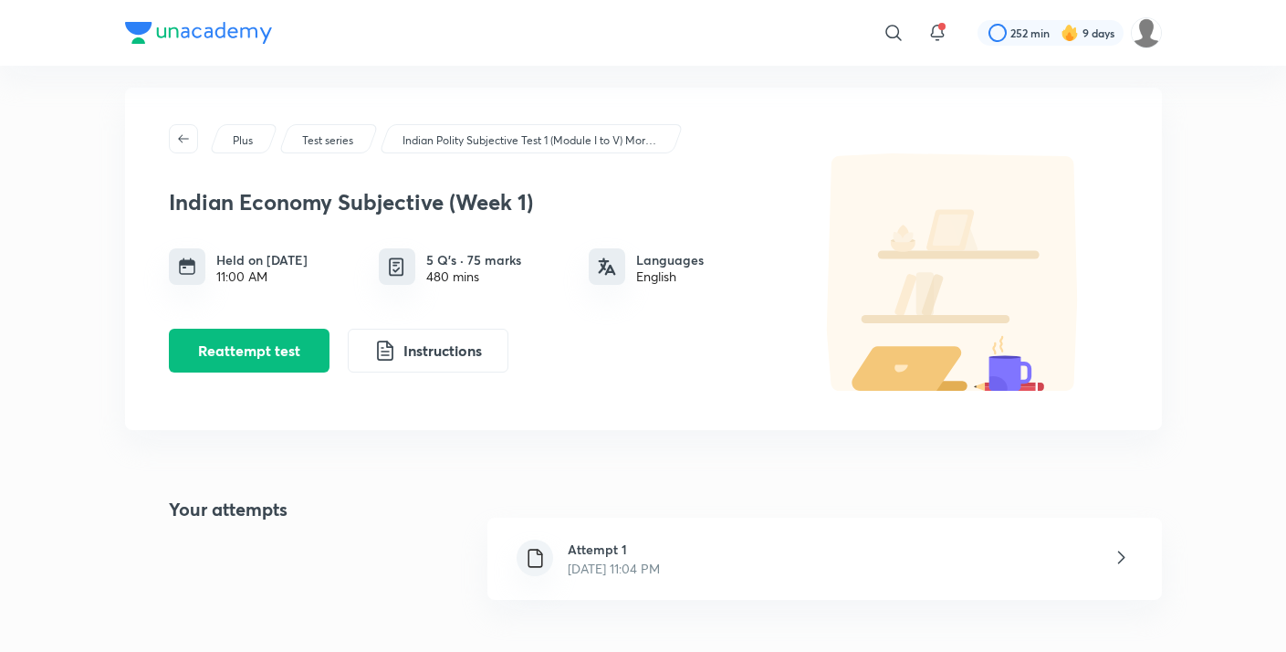
scroll to position [27, 0]
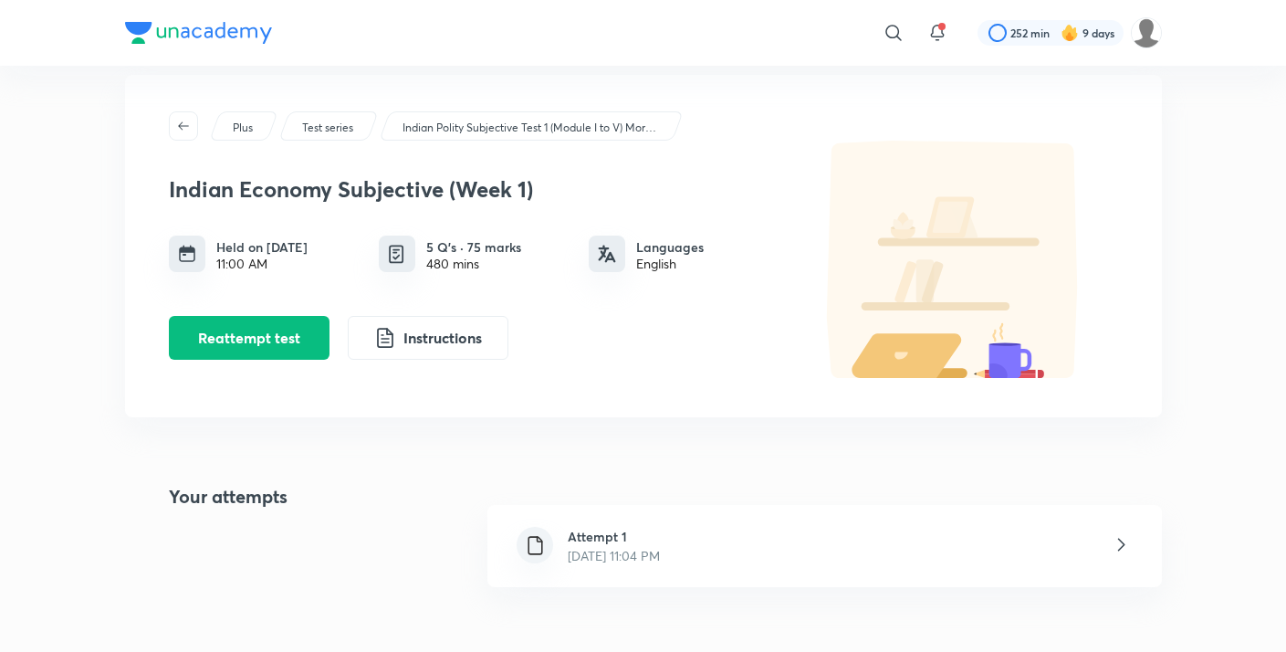
drag, startPoint x: 829, startPoint y: 538, endPoint x: 820, endPoint y: 532, distance: 10.4
click at [829, 538] on div "Attempt 1 Oct 2, 2025, 11:04 PM" at bounding box center [824, 546] width 674 height 82
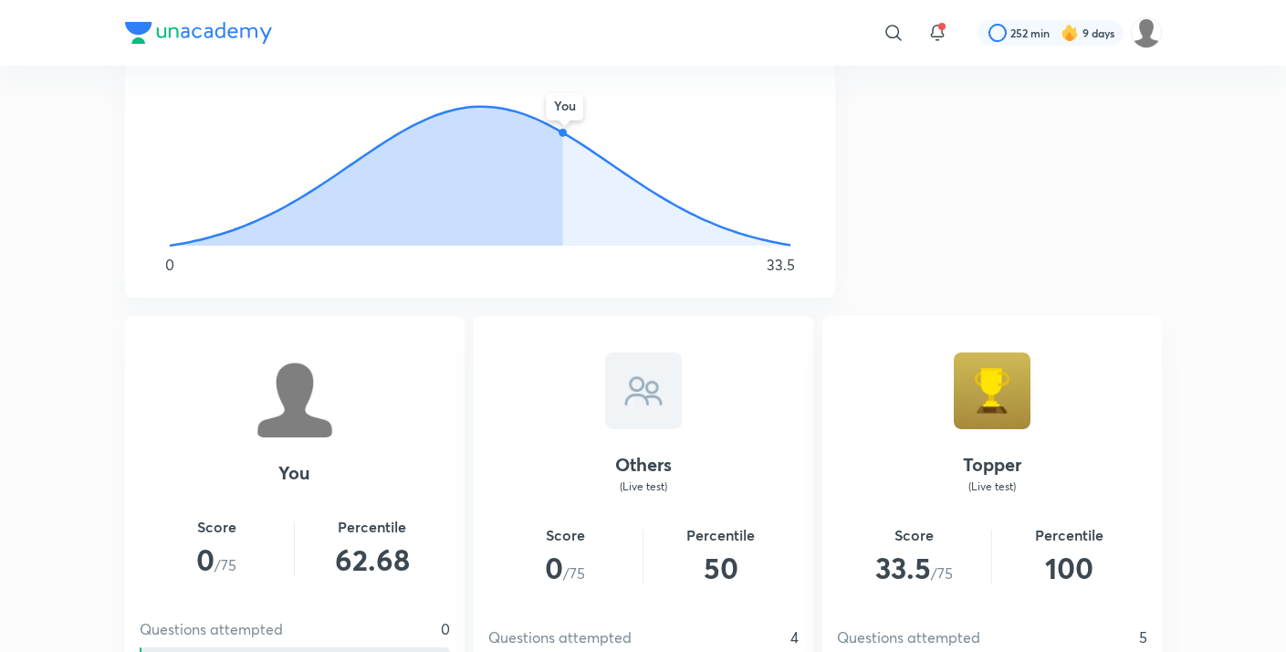
scroll to position [478, 0]
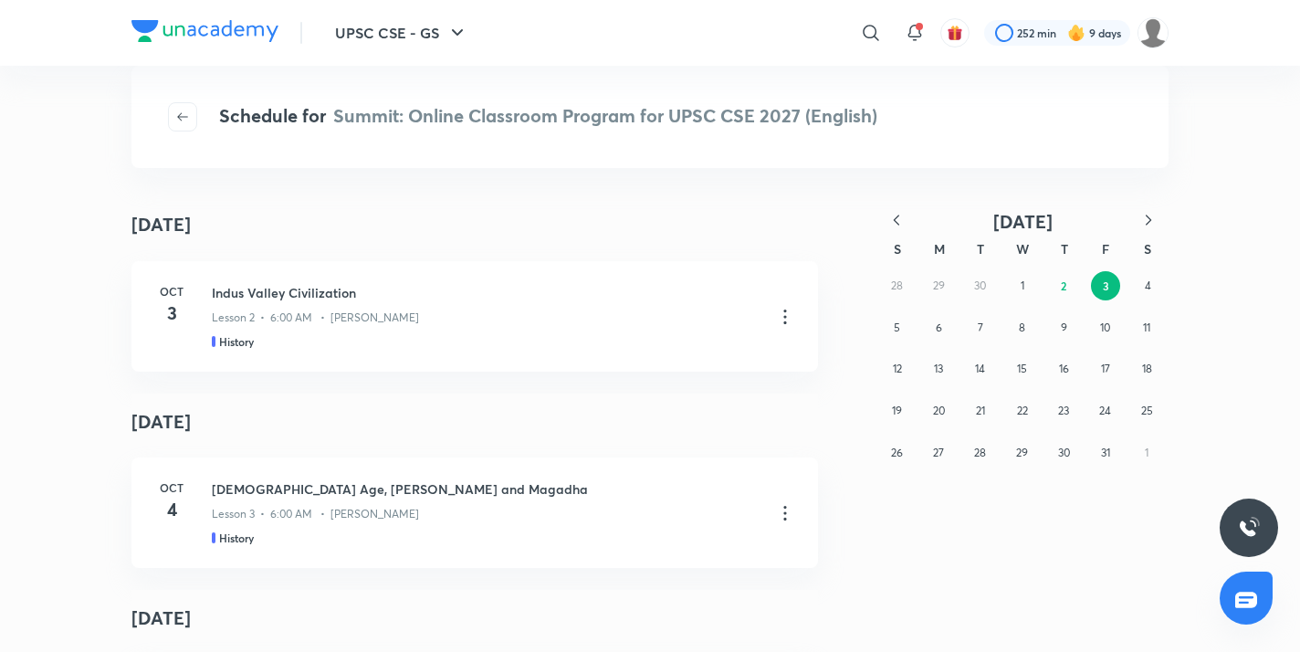
click at [892, 216] on icon "button" at bounding box center [896, 220] width 18 height 18
click at [1146, 403] on abbr "23" at bounding box center [1146, 410] width 11 height 14
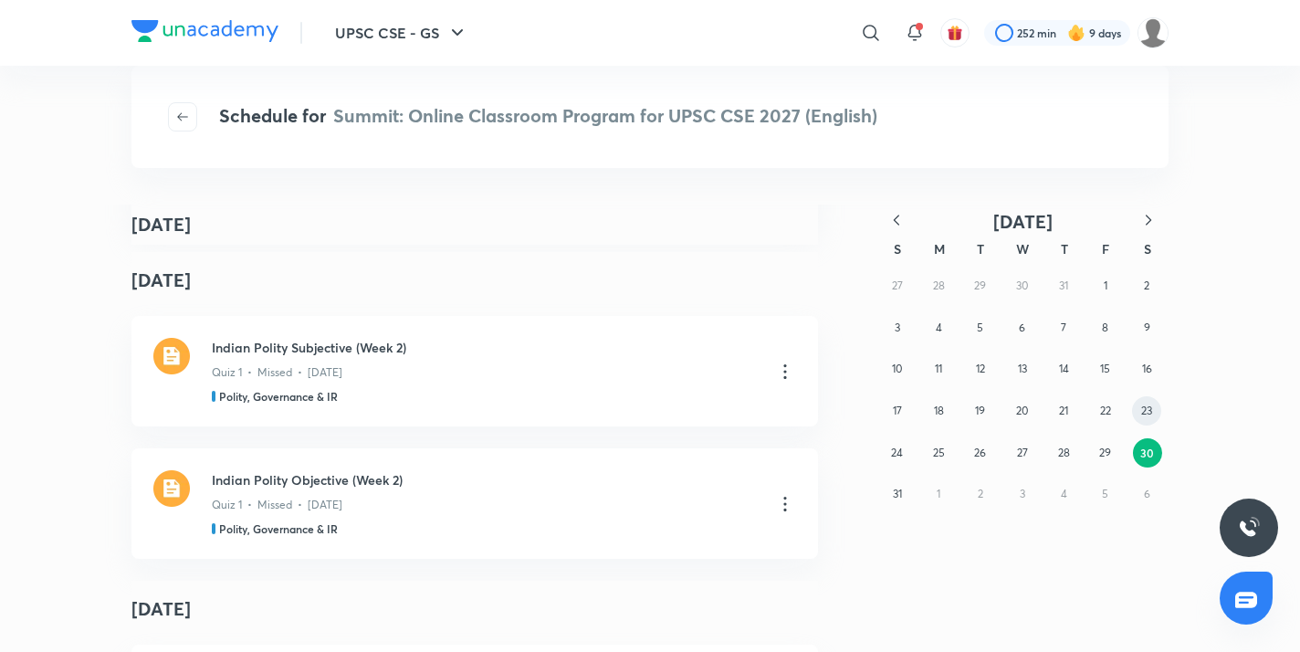
scroll to position [1453, 0]
click at [167, 477] on img at bounding box center [171, 486] width 37 height 37
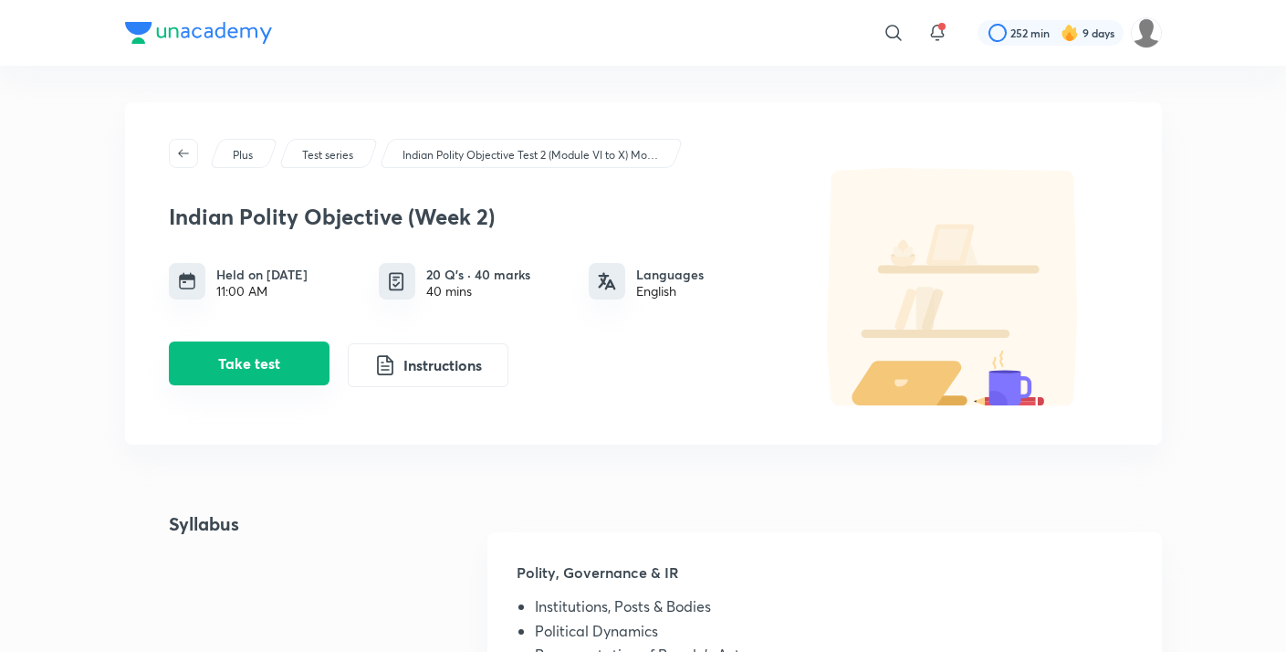
click at [270, 371] on button "Take test" at bounding box center [249, 363] width 161 height 44
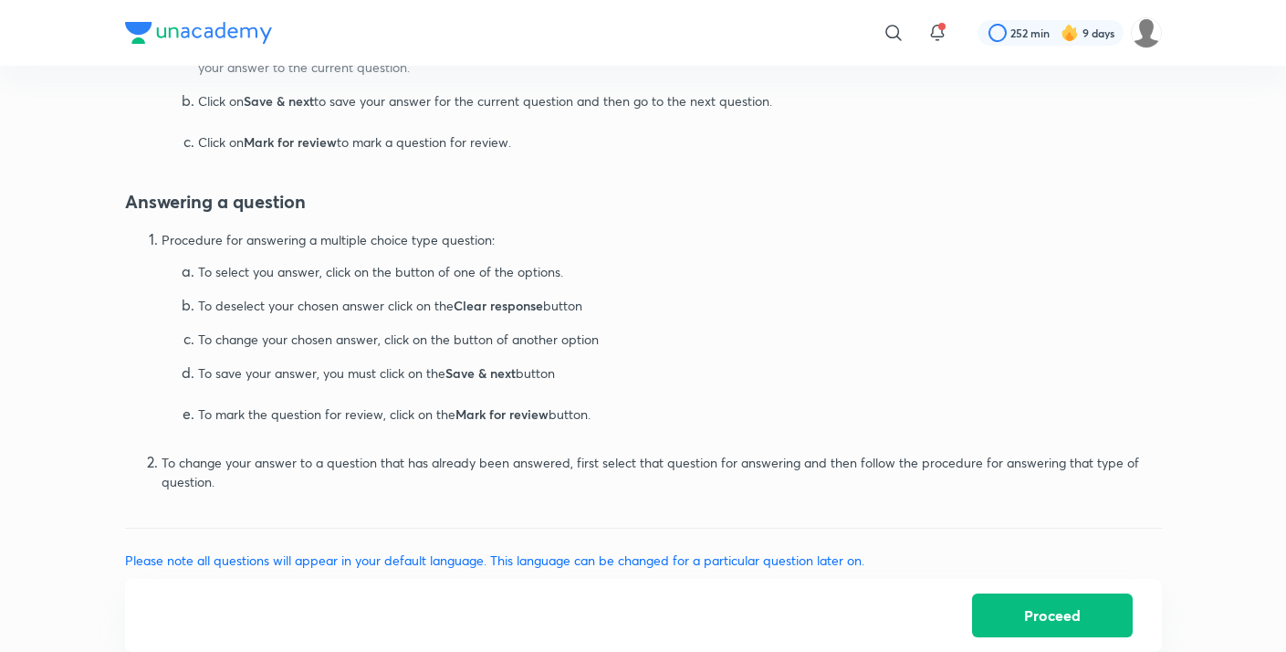
scroll to position [885, 0]
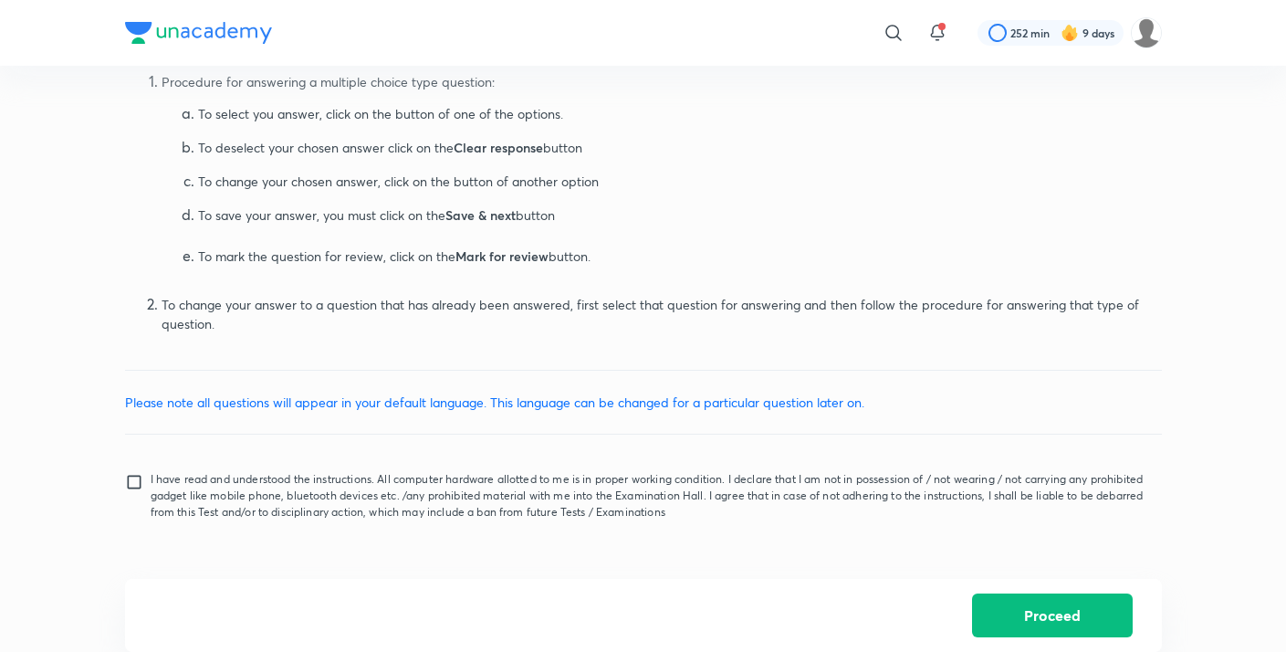
click at [141, 475] on input "I have read and understood the instructions. All computer hardware allotted to …" at bounding box center [138, 496] width 26 height 46
checkbox input "true"
click at [1025, 611] on button "Proceed" at bounding box center [1052, 613] width 161 height 44
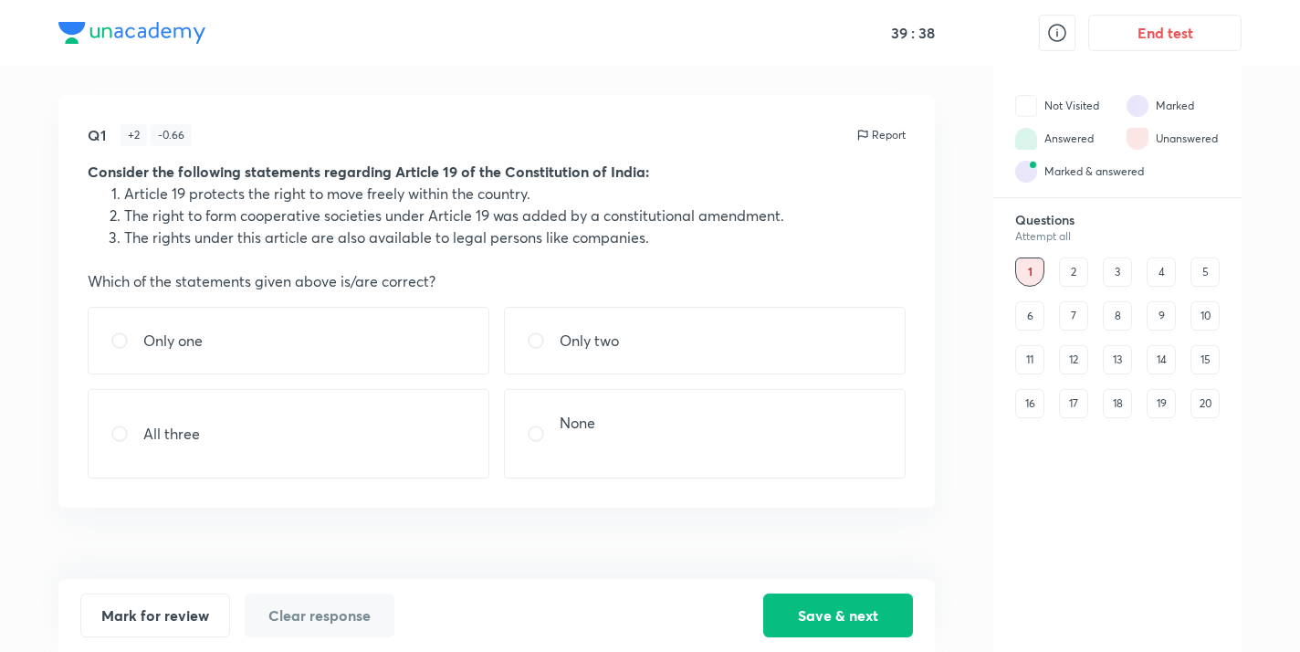
click at [143, 419] on div "All three" at bounding box center [289, 433] width 402 height 89
radio input "true"
drag, startPoint x: 897, startPoint y: 612, endPoint x: 860, endPoint y: 581, distance: 48.6
click at [897, 612] on button "Save & next" at bounding box center [838, 615] width 150 height 44
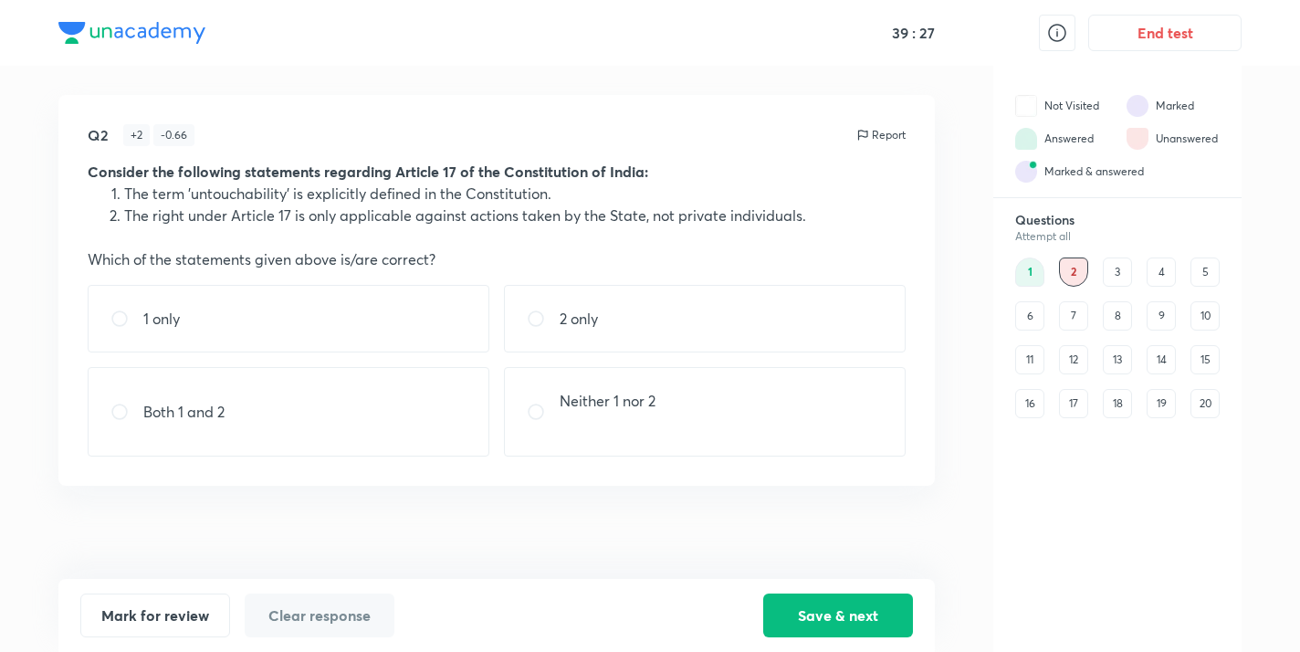
click at [161, 339] on div "1 only" at bounding box center [289, 319] width 402 height 68
radio input "true"
click at [870, 596] on button "Save & next" at bounding box center [838, 613] width 150 height 44
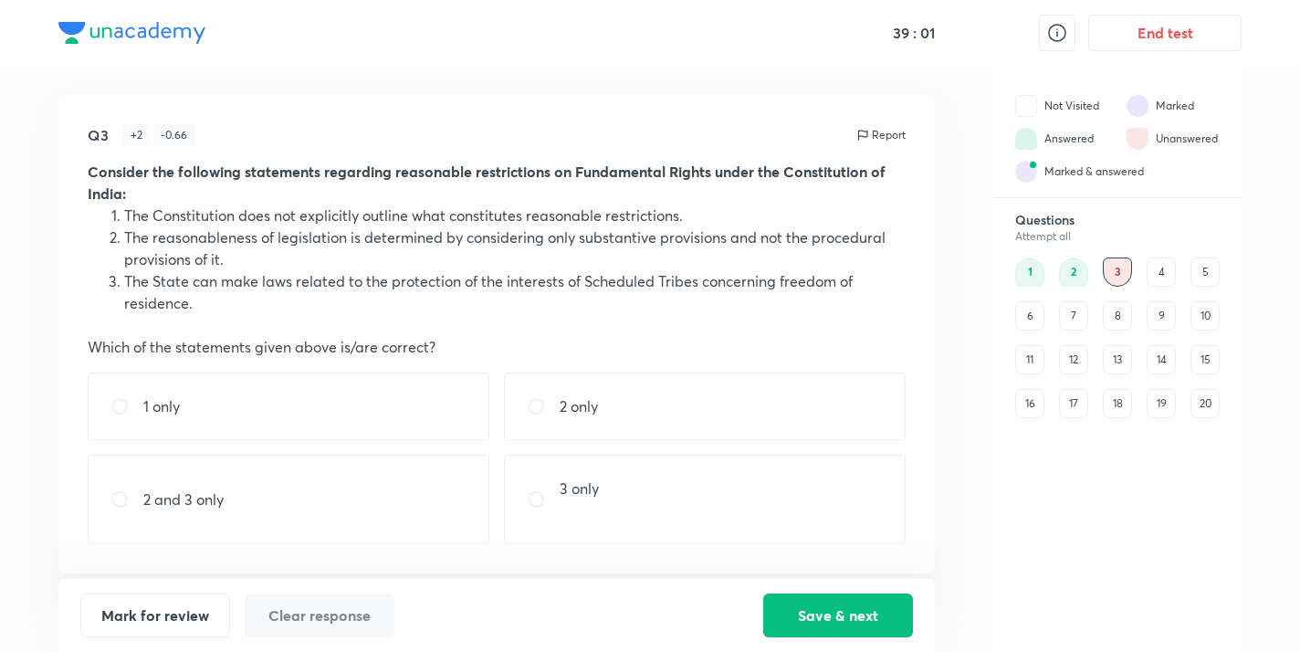
click at [298, 407] on div "1 only" at bounding box center [289, 406] width 402 height 68
radio input "true"
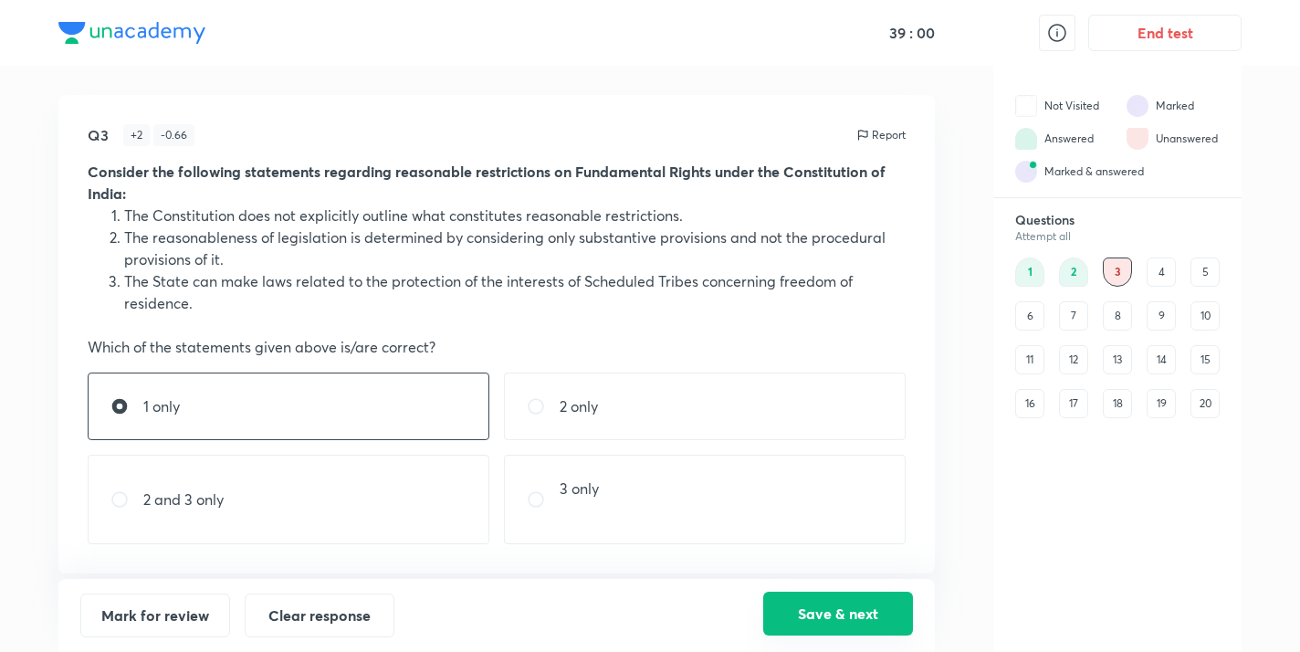
click at [886, 612] on button "Save & next" at bounding box center [838, 613] width 150 height 44
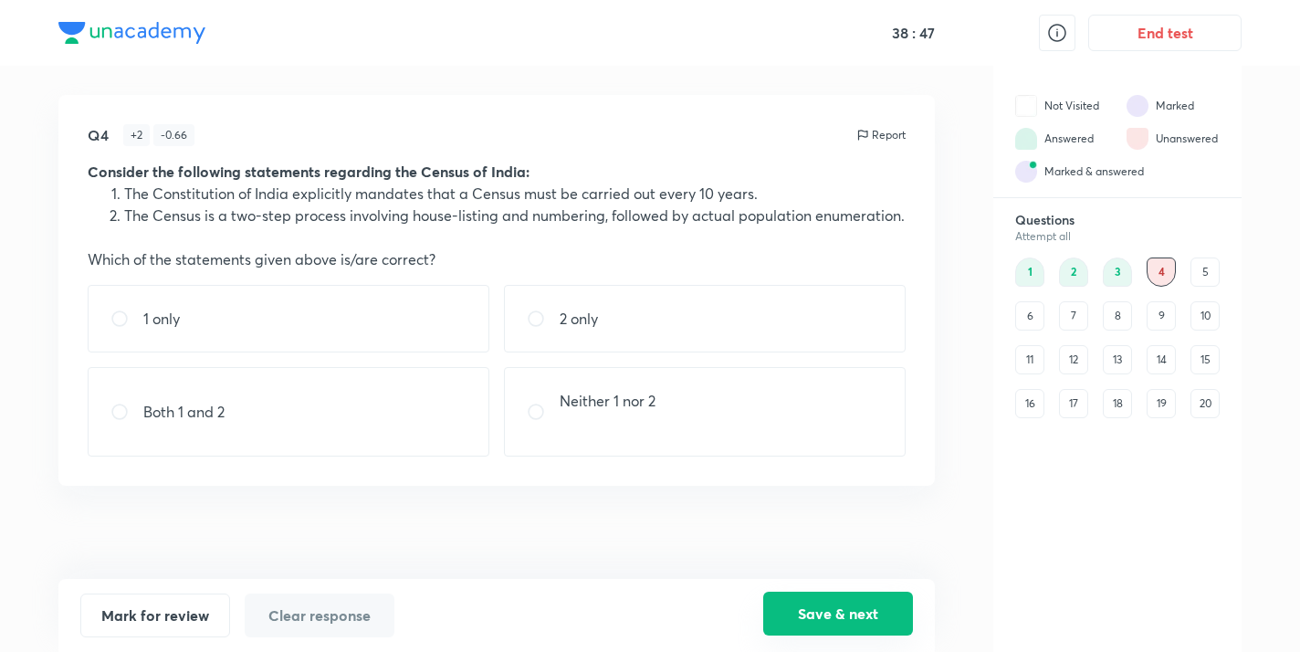
click at [831, 617] on button "Save & next" at bounding box center [838, 613] width 150 height 44
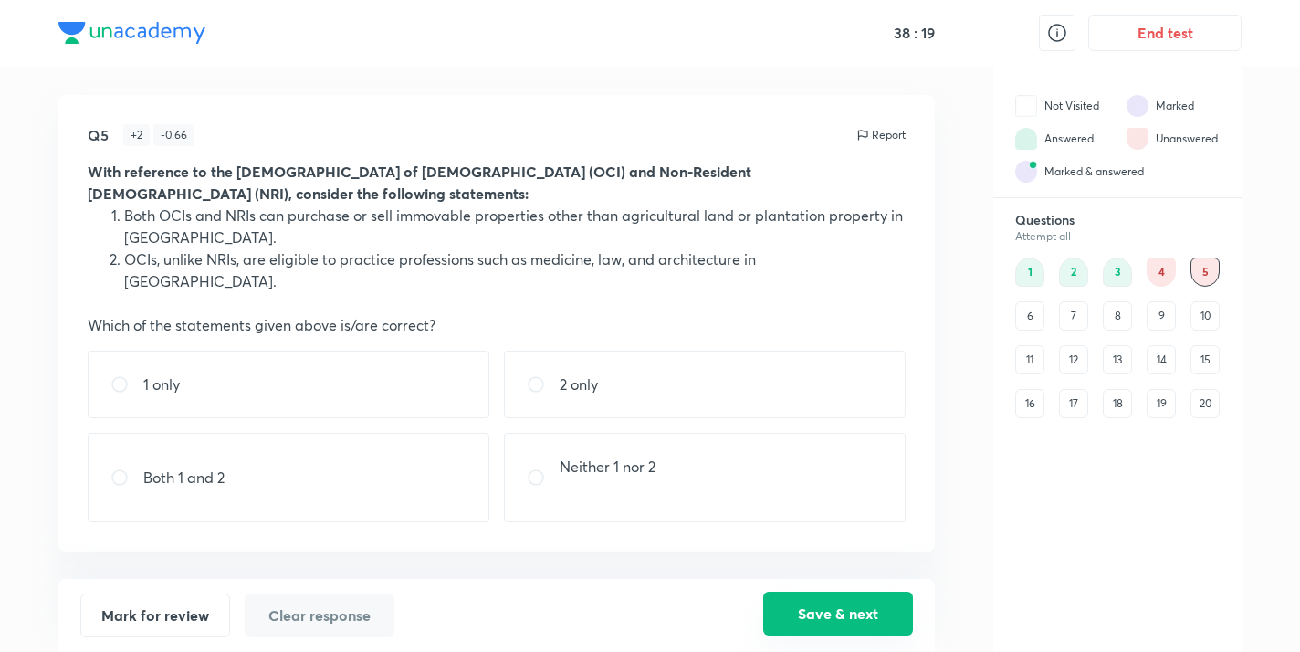
click at [890, 603] on button "Save & next" at bounding box center [838, 613] width 150 height 44
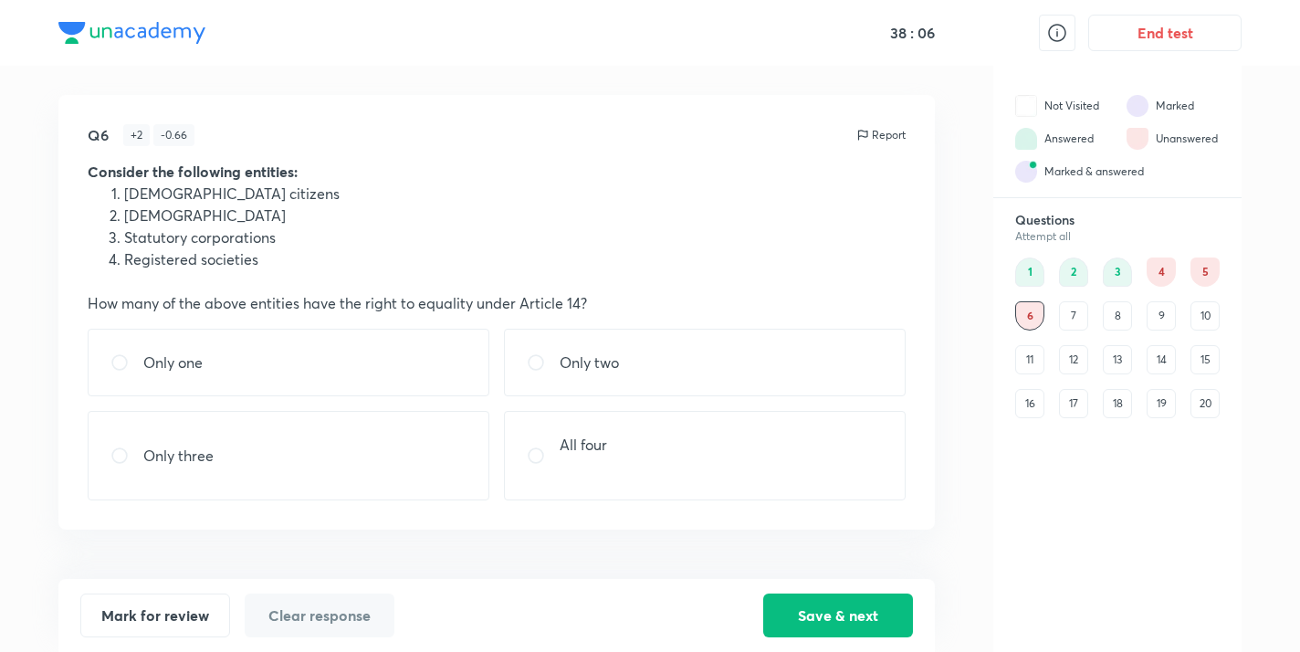
click at [586, 450] on p "All four" at bounding box center [582, 445] width 47 height 22
radio input "true"
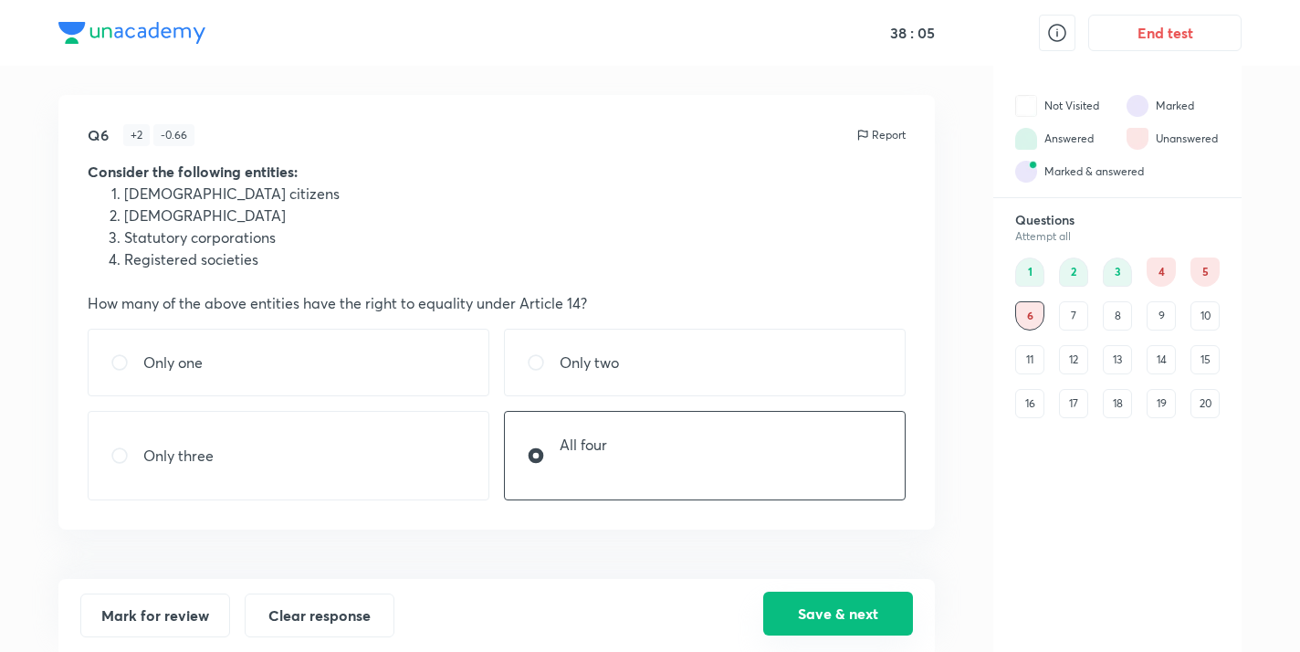
click at [859, 622] on button "Save & next" at bounding box center [838, 613] width 150 height 44
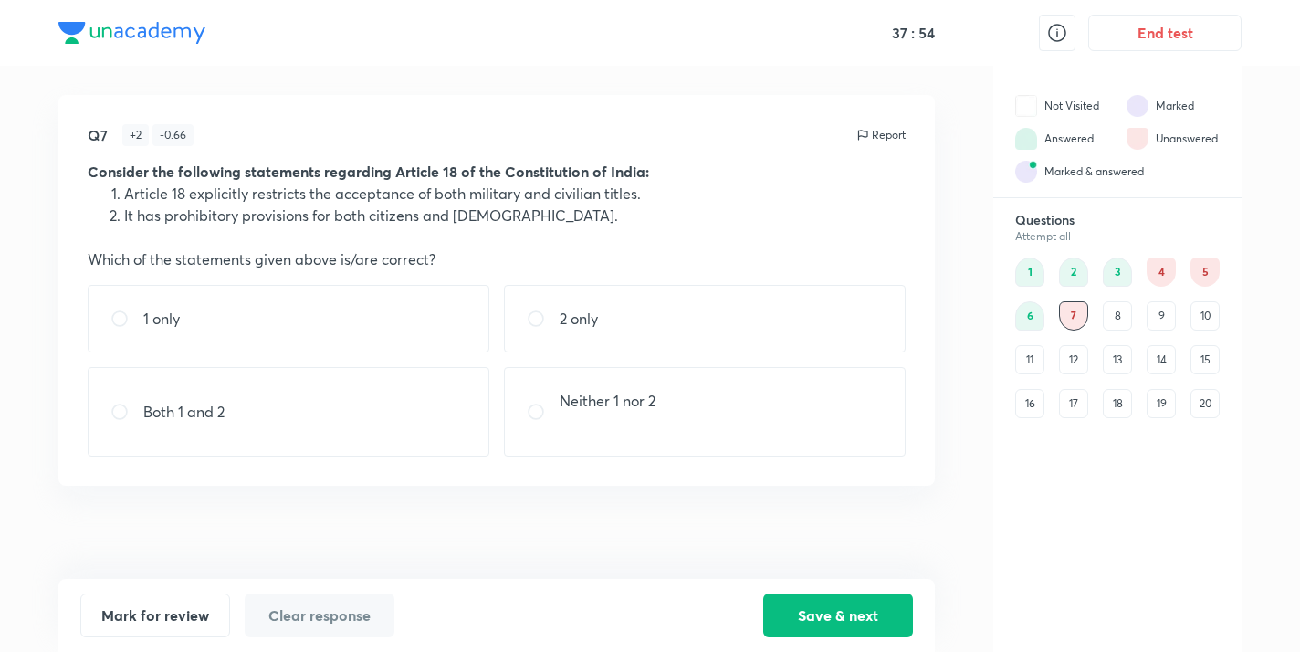
click at [277, 310] on div "1 only" at bounding box center [289, 319] width 402 height 68
radio input "true"
click at [808, 605] on button "Save & next" at bounding box center [838, 613] width 150 height 44
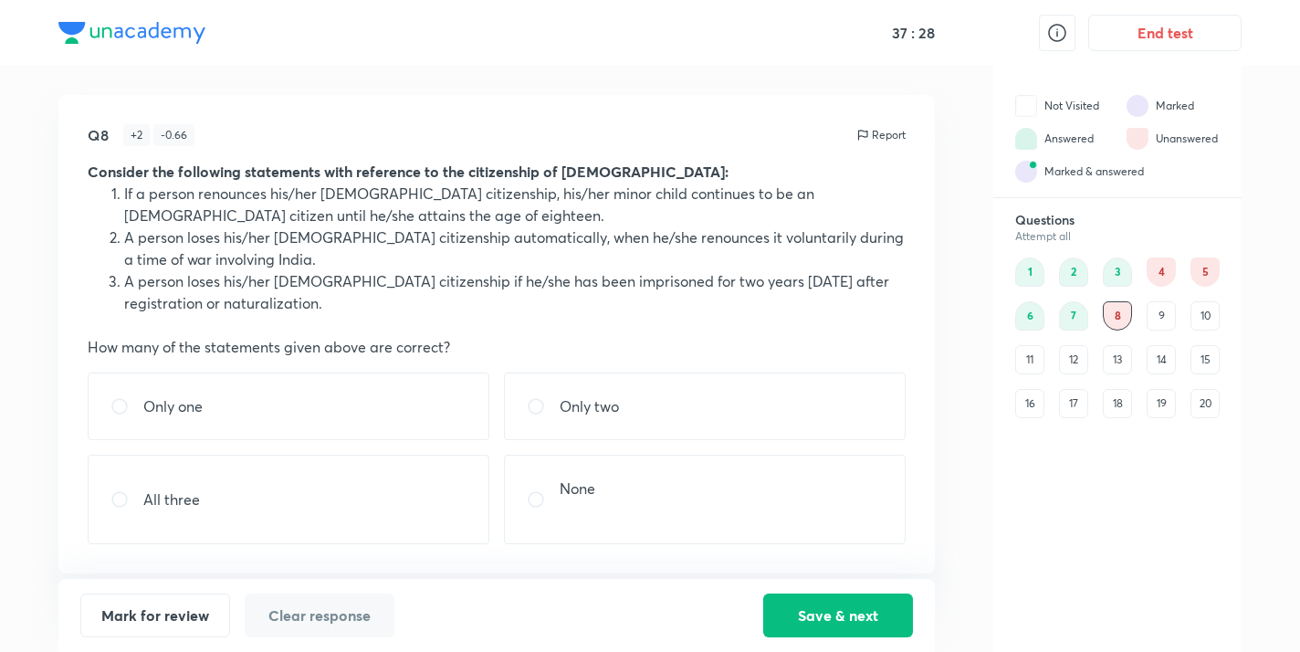
click at [612, 483] on div "None" at bounding box center [705, 498] width 402 height 89
radio input "true"
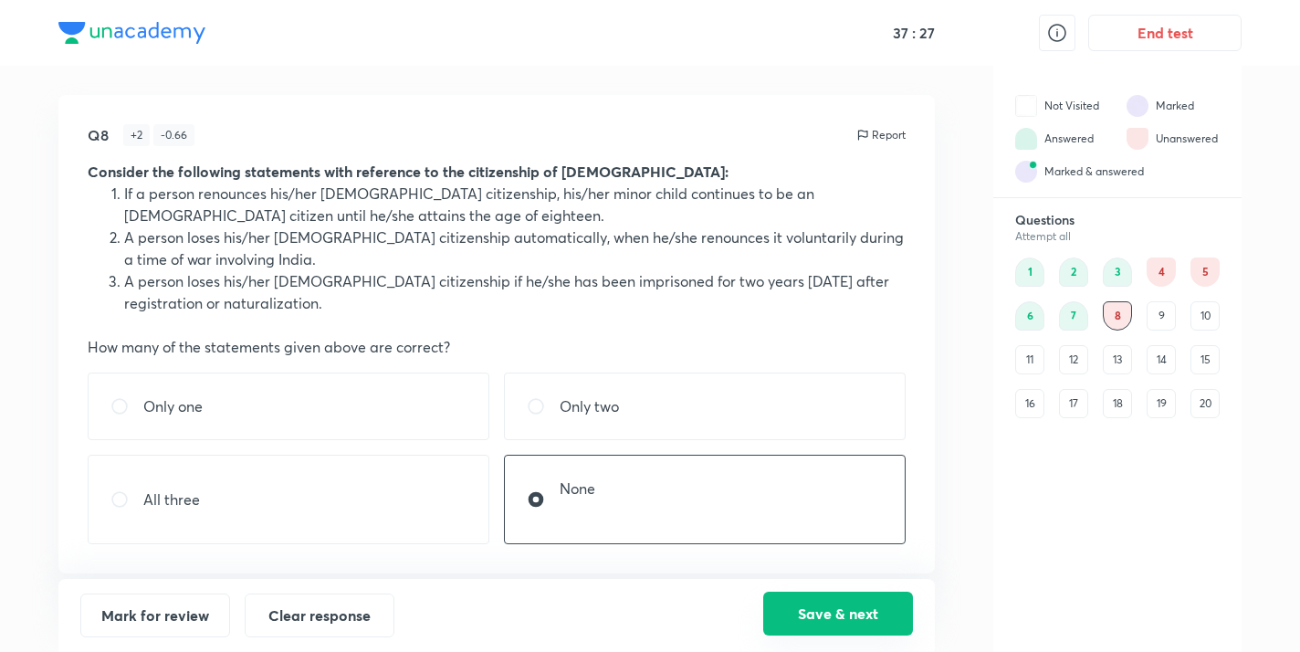
click at [850, 617] on button "Save & next" at bounding box center [838, 613] width 150 height 44
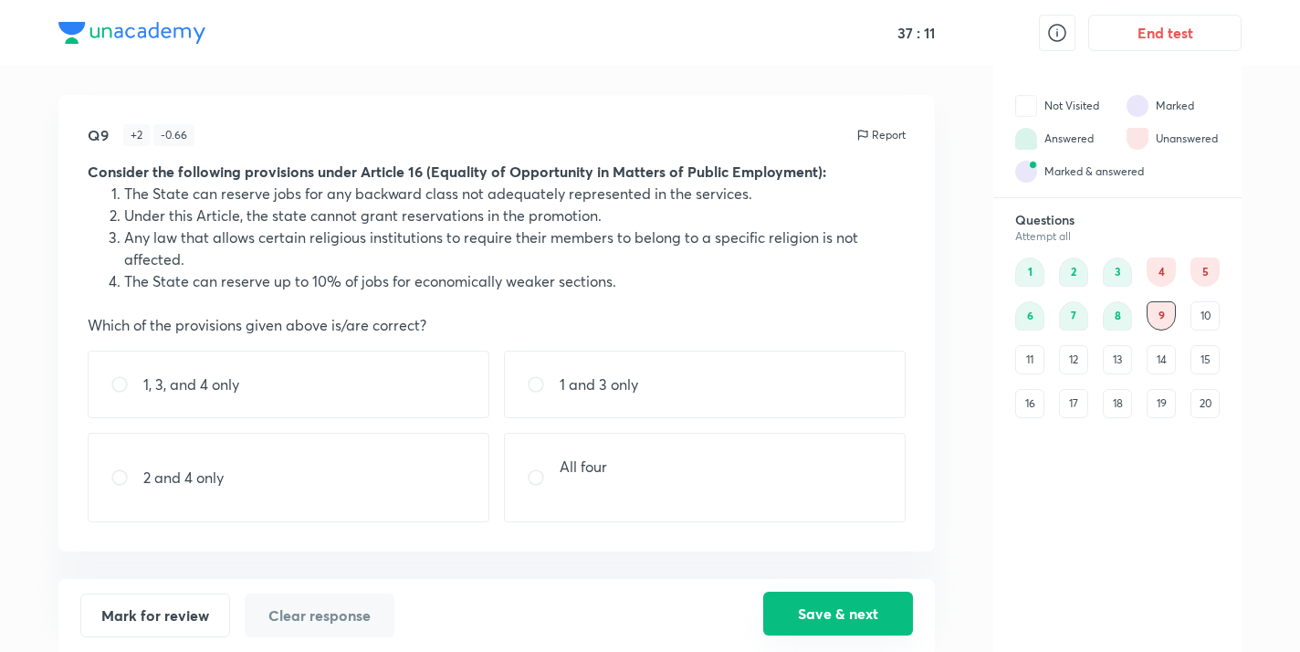
click at [862, 603] on button "Save & next" at bounding box center [838, 613] width 150 height 44
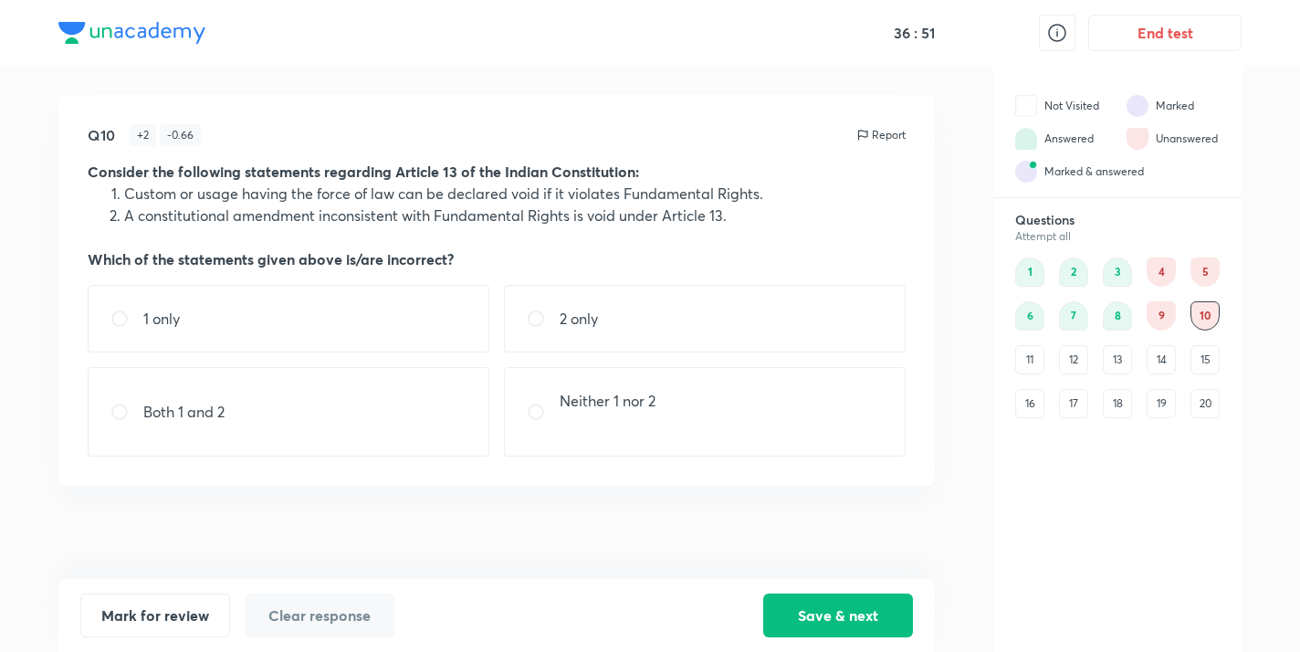
click at [568, 421] on p at bounding box center [607, 423] width 96 height 22
radio input "true"
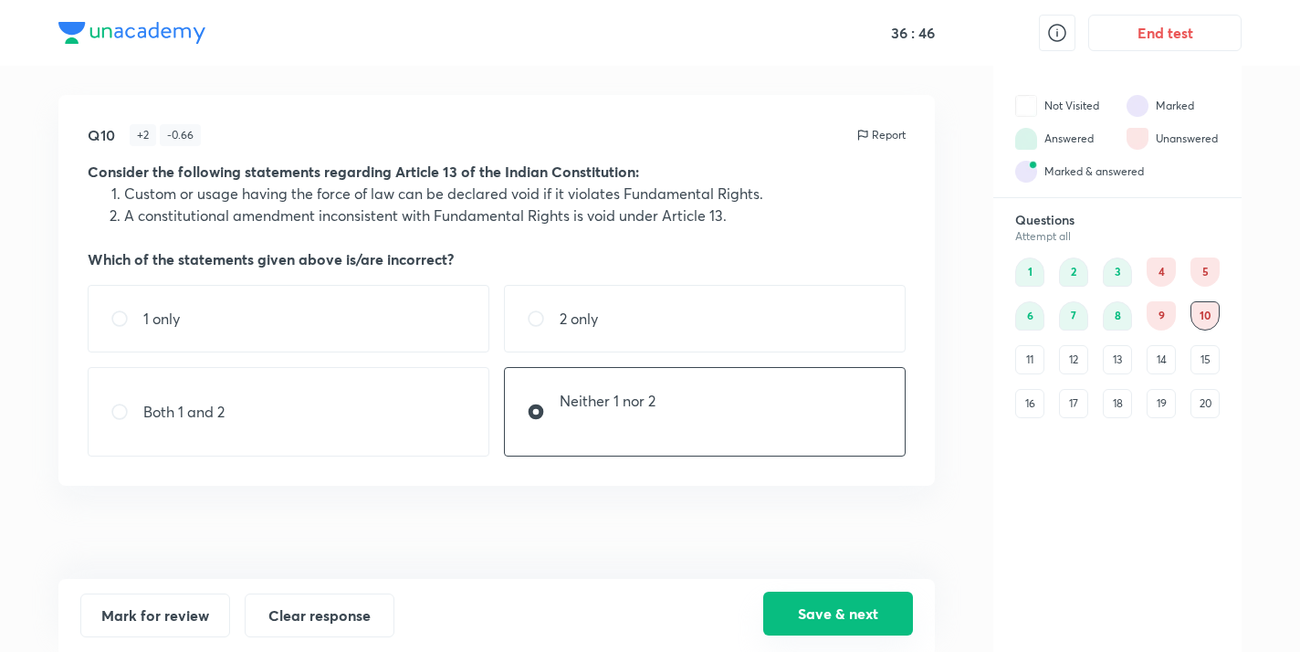
click at [835, 616] on button "Save & next" at bounding box center [838, 613] width 150 height 44
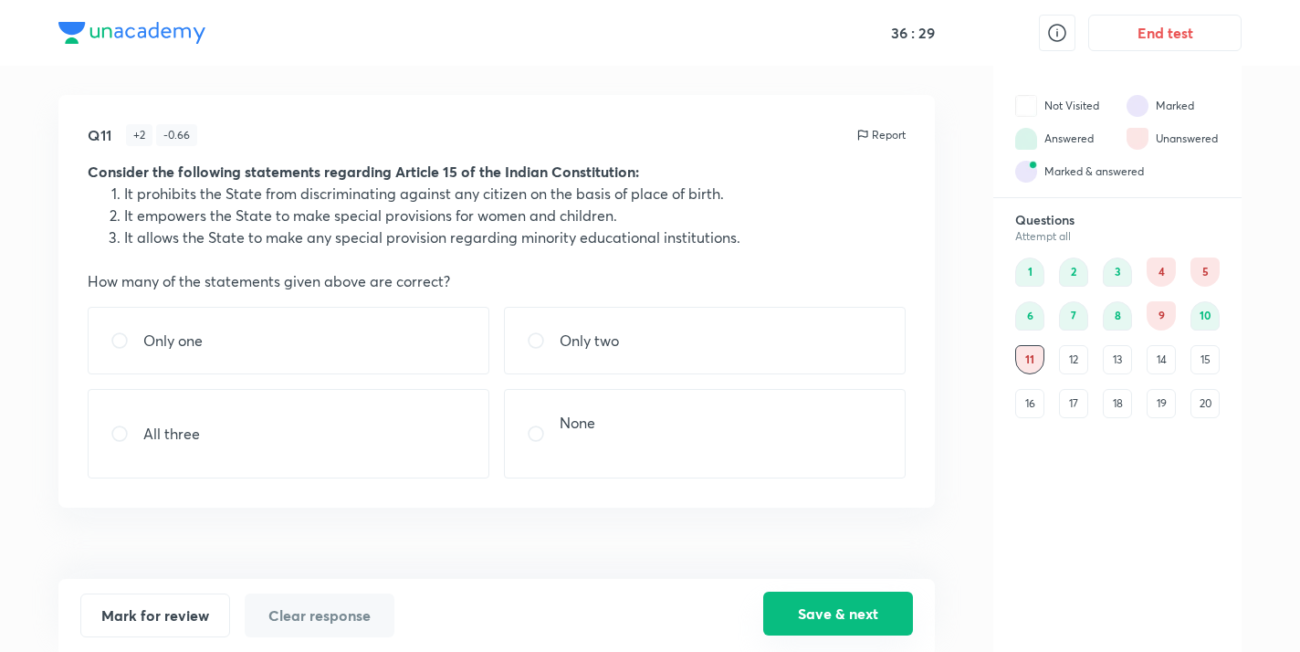
click at [832, 622] on button "Save & next" at bounding box center [838, 613] width 150 height 44
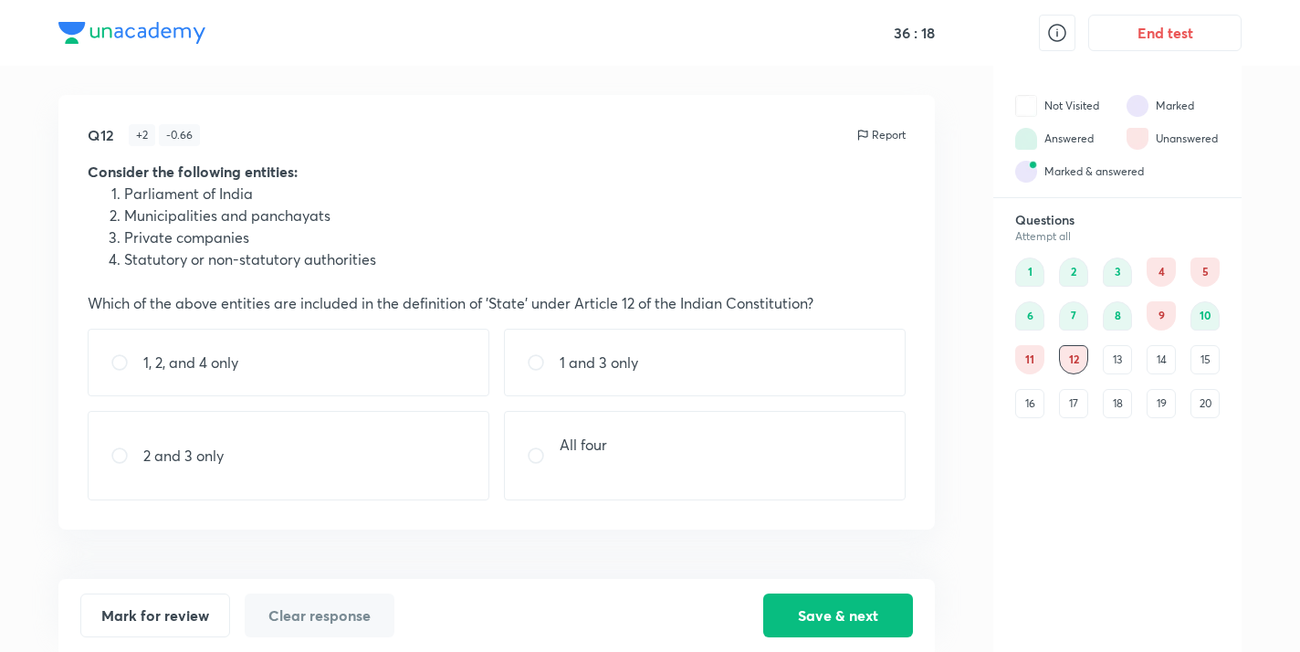
click at [653, 468] on div "All four" at bounding box center [705, 455] width 402 height 89
radio input "true"
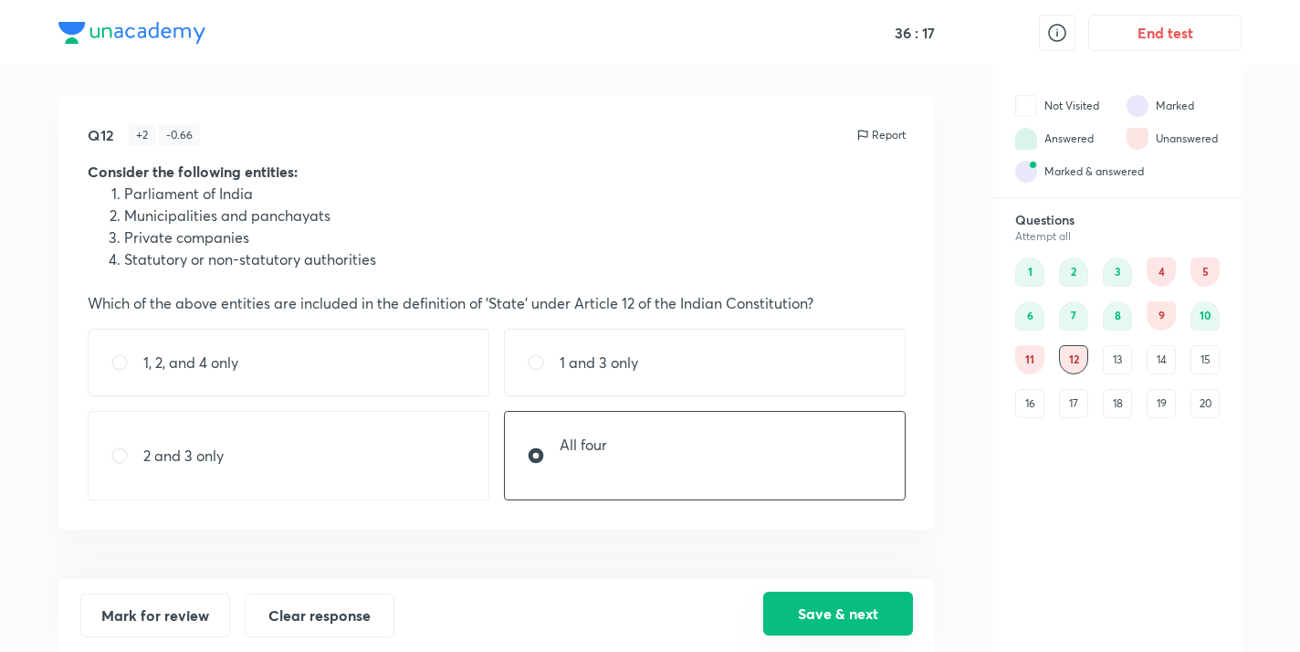
click at [841, 618] on button "Save & next" at bounding box center [838, 613] width 150 height 44
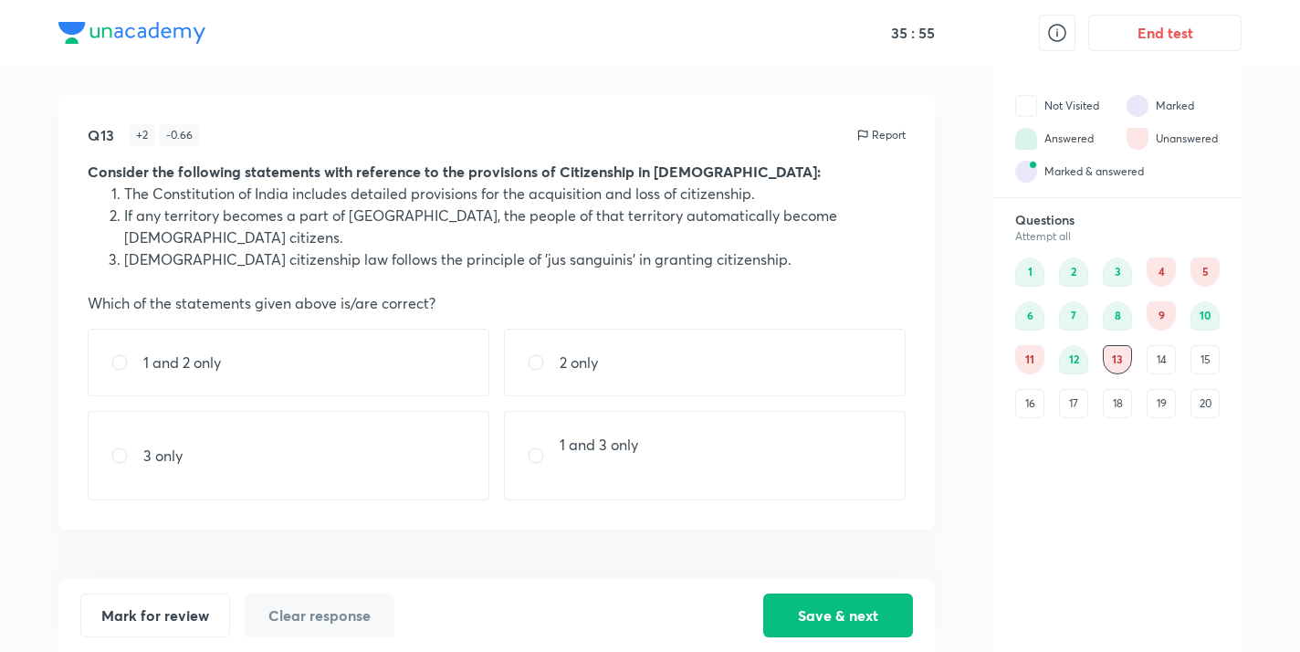
click at [872, 640] on div "Mark for review Clear response Save & next" at bounding box center [496, 615] width 876 height 73
click at [197, 411] on div "3 only" at bounding box center [289, 455] width 402 height 89
radio input "true"
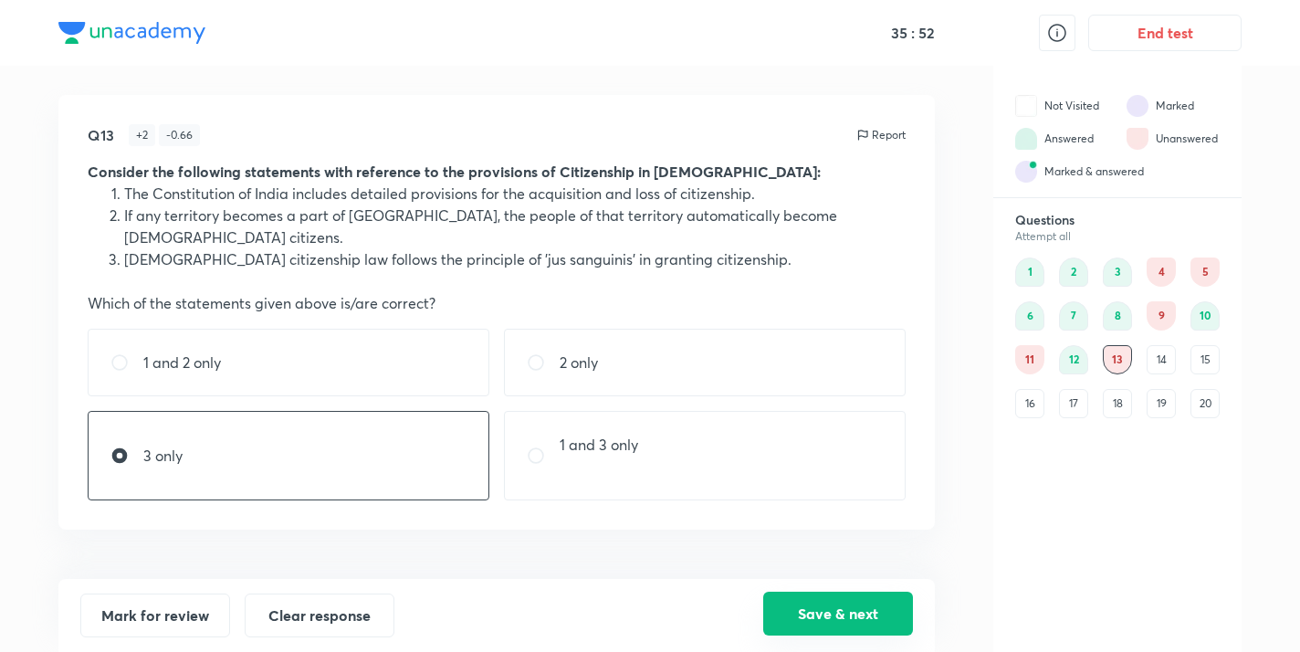
click at [795, 612] on button "Save & next" at bounding box center [838, 613] width 150 height 44
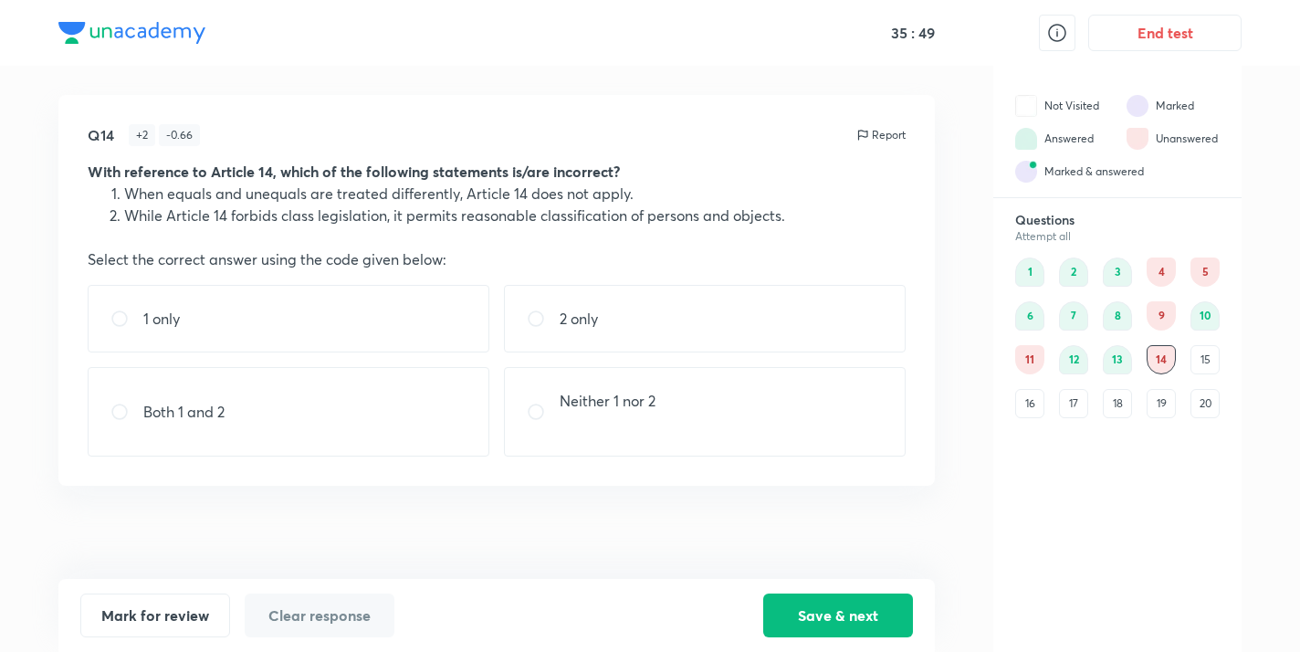
click at [1123, 360] on div "13" at bounding box center [1116, 359] width 29 height 29
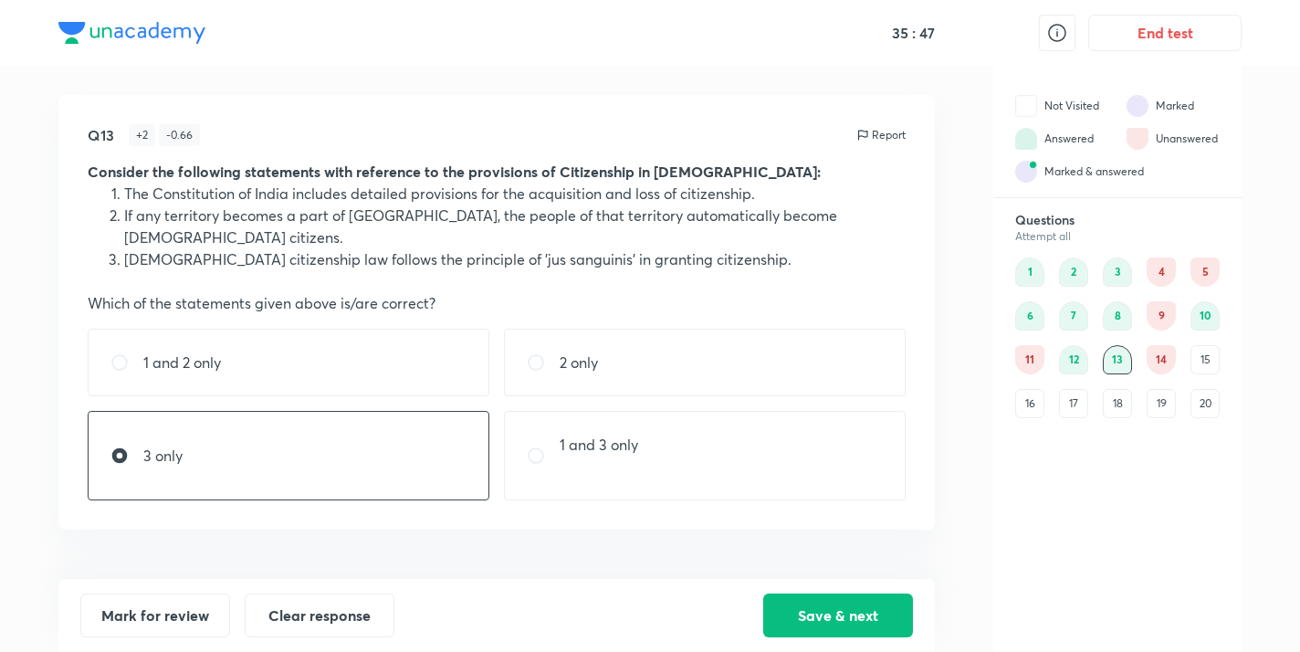
click at [1180, 362] on div "1 2 3 4 5 6 7 8 9 10 11 12 13 14 15 16 17 18 19 20" at bounding box center [1117, 337] width 204 height 161
click at [1164, 361] on div "14" at bounding box center [1160, 359] width 29 height 29
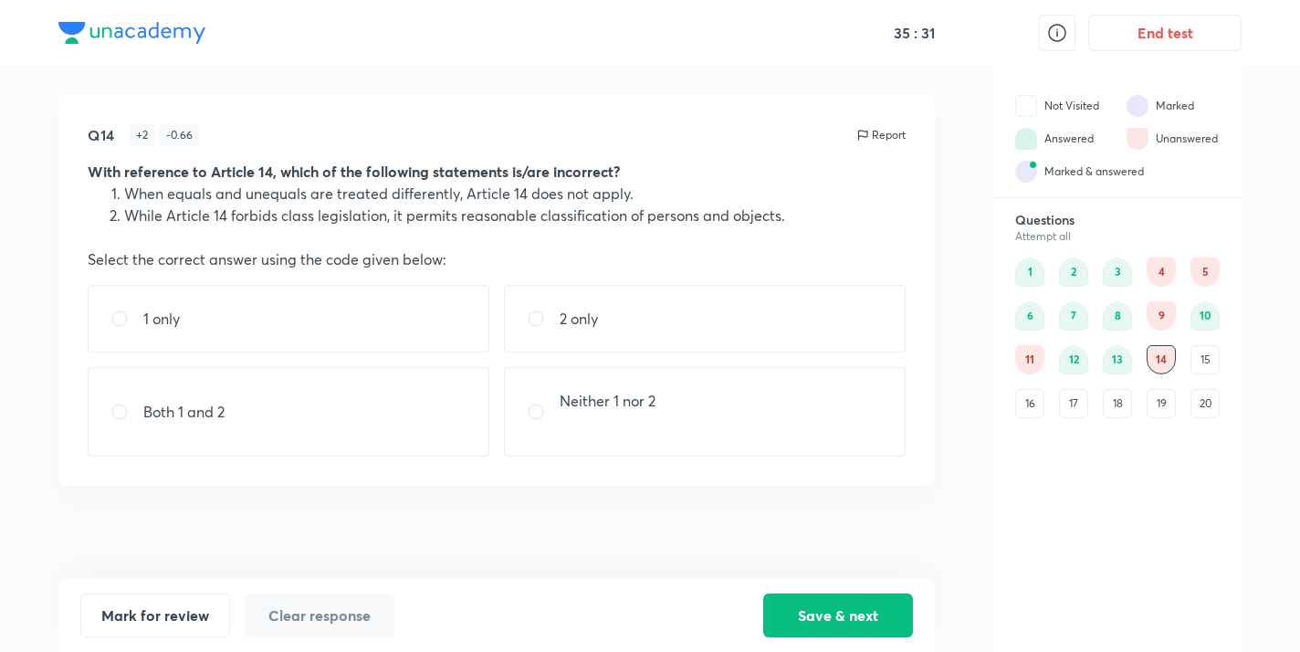
click at [324, 377] on div "Both 1 and 2" at bounding box center [289, 411] width 402 height 89
radio input "true"
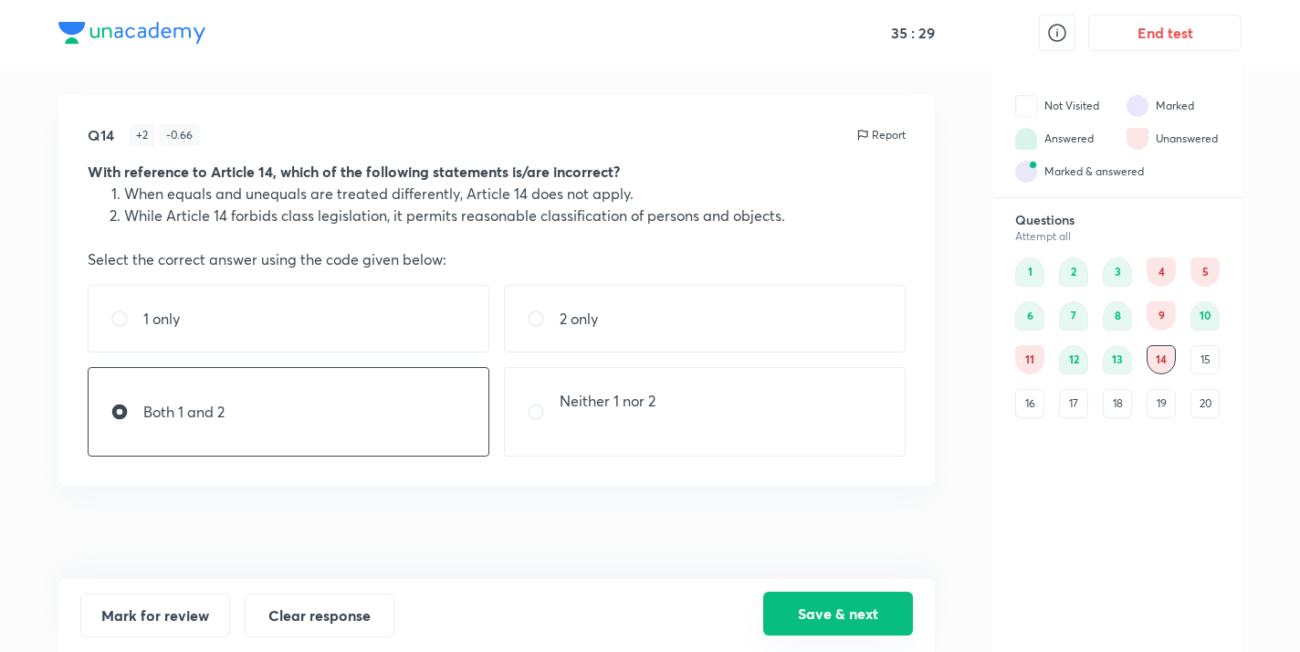
click at [793, 615] on button "Save & next" at bounding box center [838, 613] width 150 height 44
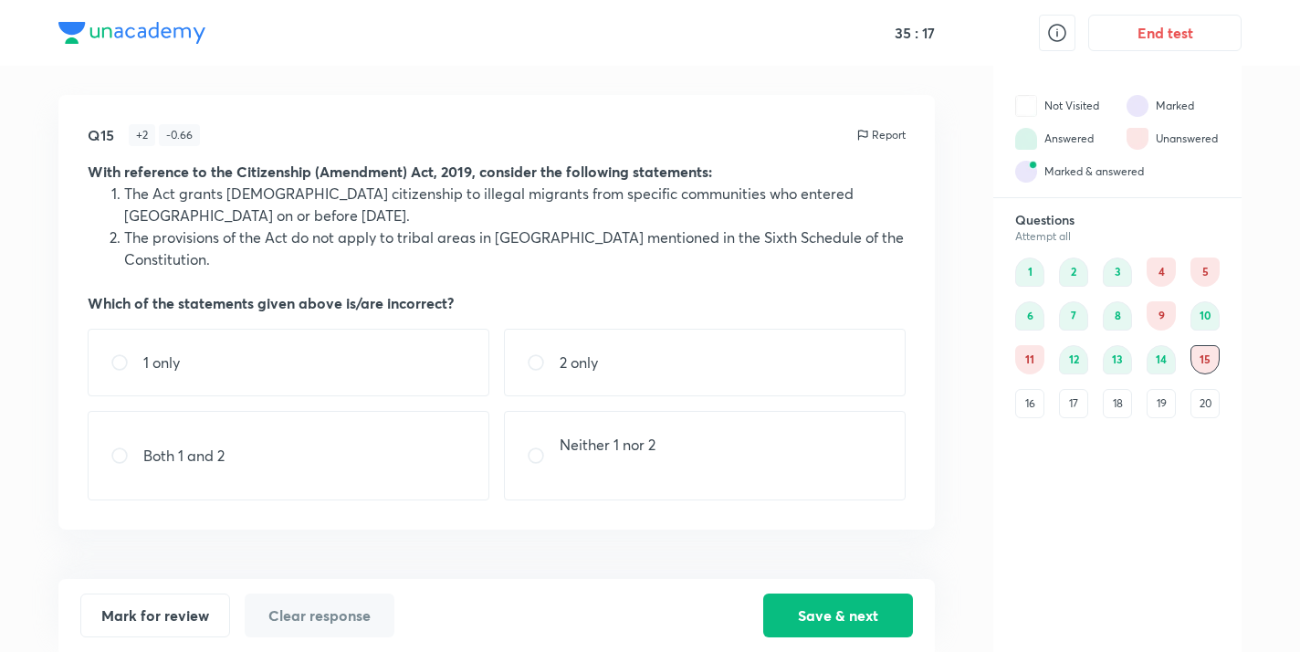
click at [646, 434] on p "Neither 1 nor 2" at bounding box center [607, 445] width 96 height 22
radio input "true"
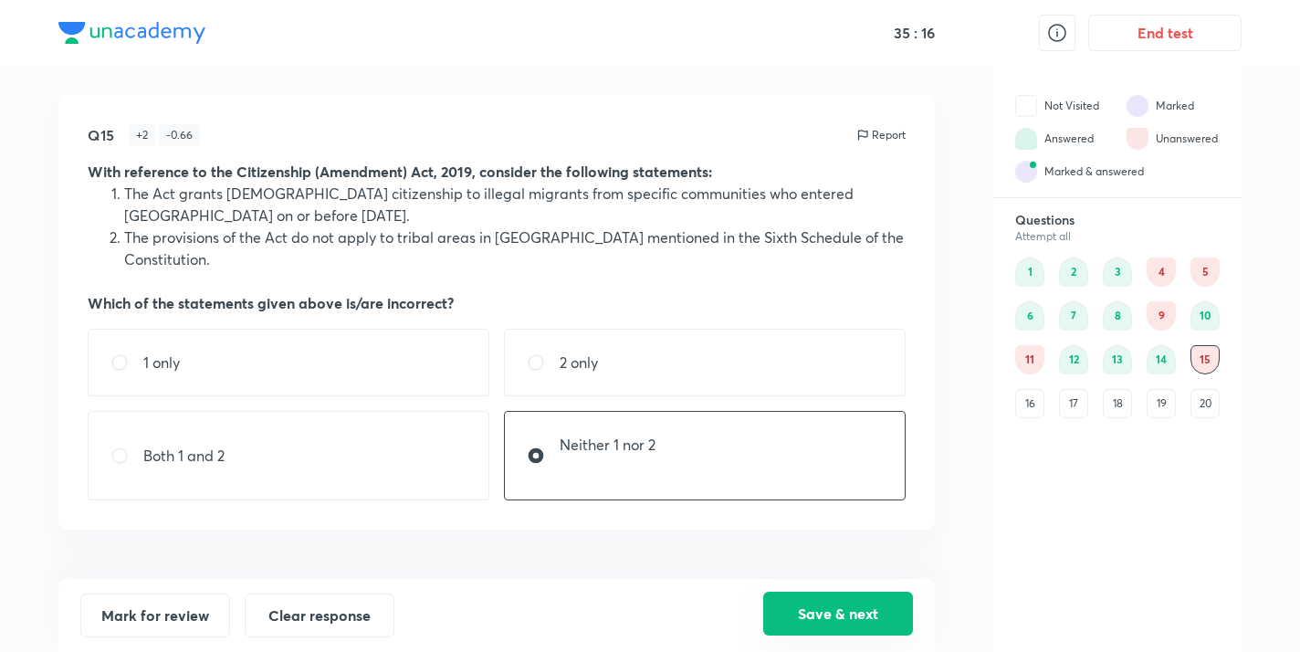
click at [853, 616] on button "Save & next" at bounding box center [838, 613] width 150 height 44
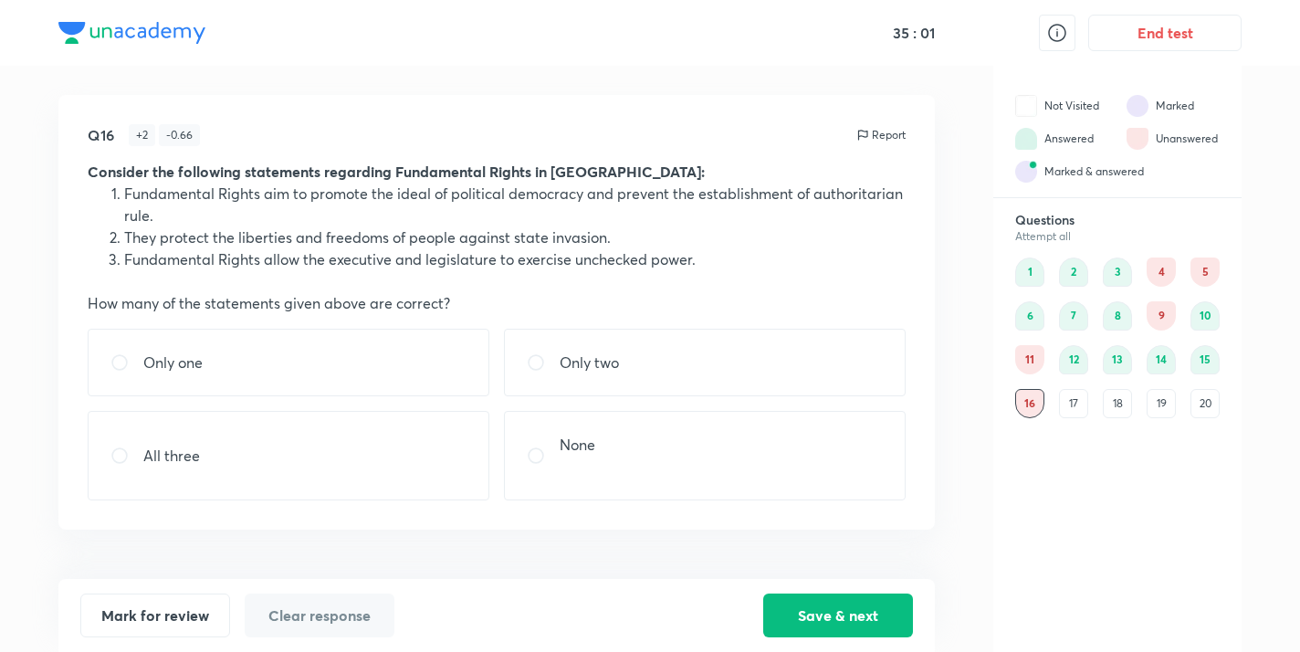
click at [563, 368] on p "Only two" at bounding box center [588, 362] width 59 height 22
radio input "true"
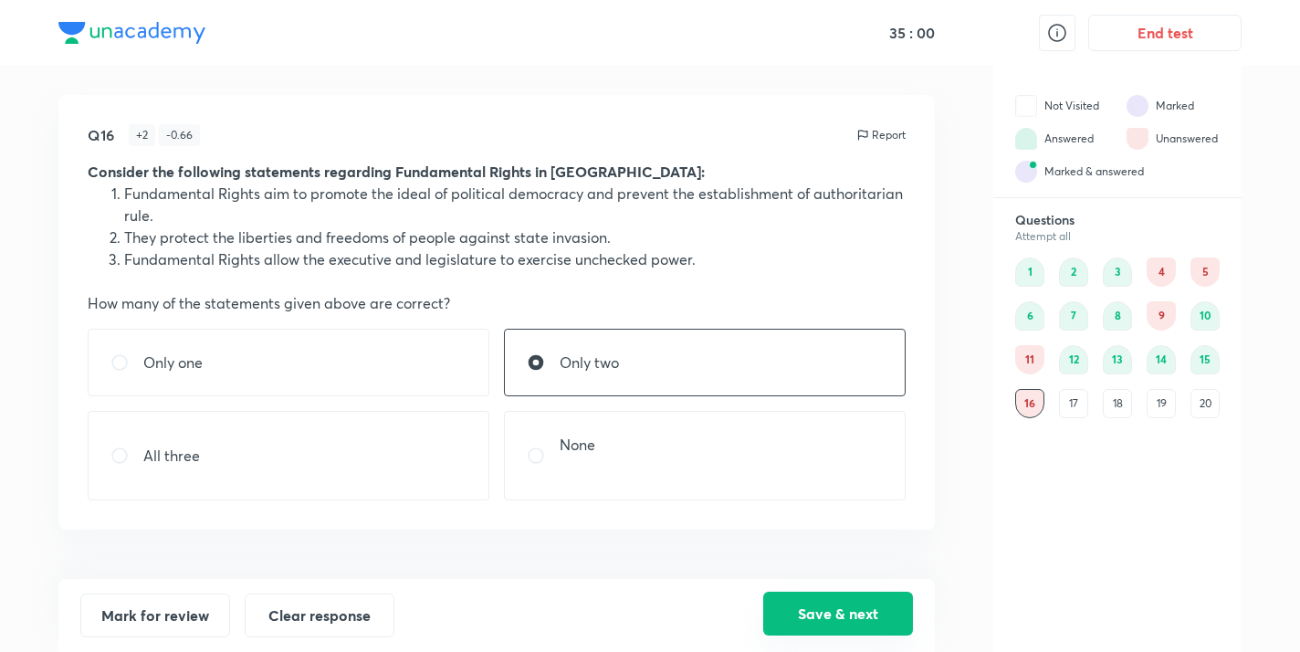
click at [821, 601] on button "Save & next" at bounding box center [838, 613] width 150 height 44
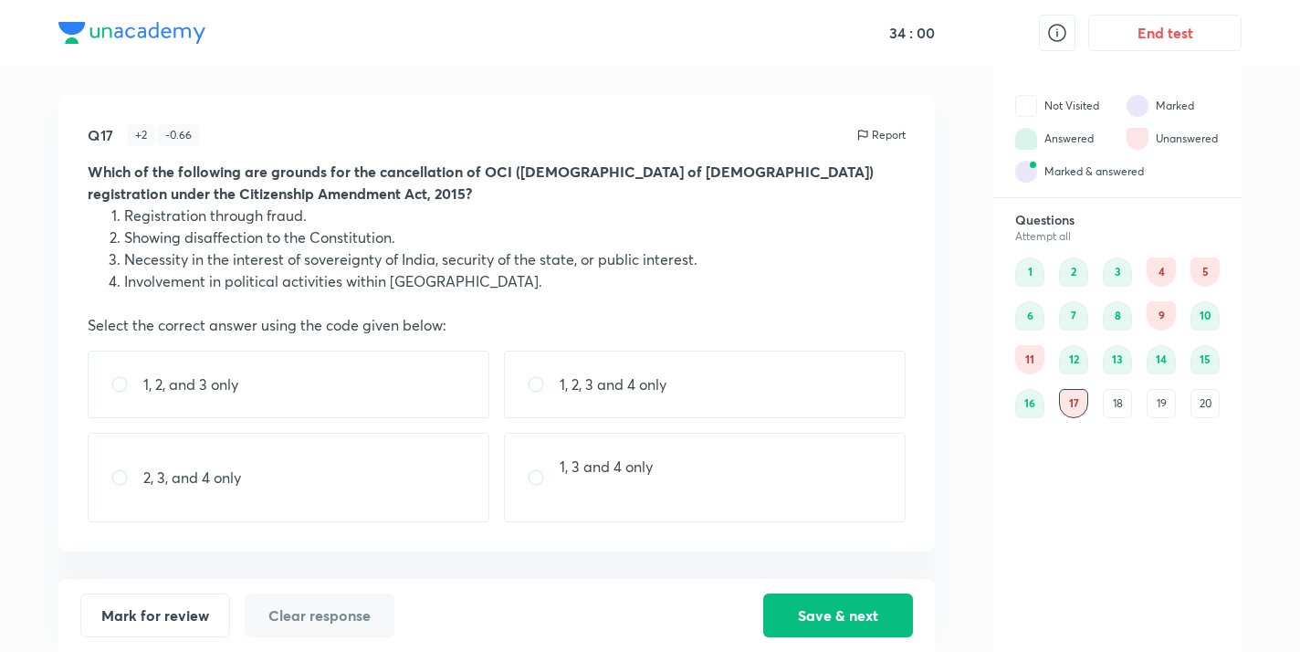
click at [610, 393] on p "1, 2, 3 and 4 only" at bounding box center [612, 384] width 107 height 22
radio input "true"
click at [865, 590] on div "Mark for review Clear response Save & next" at bounding box center [496, 615] width 876 height 73
click at [792, 607] on button "Save & next" at bounding box center [838, 613] width 150 height 44
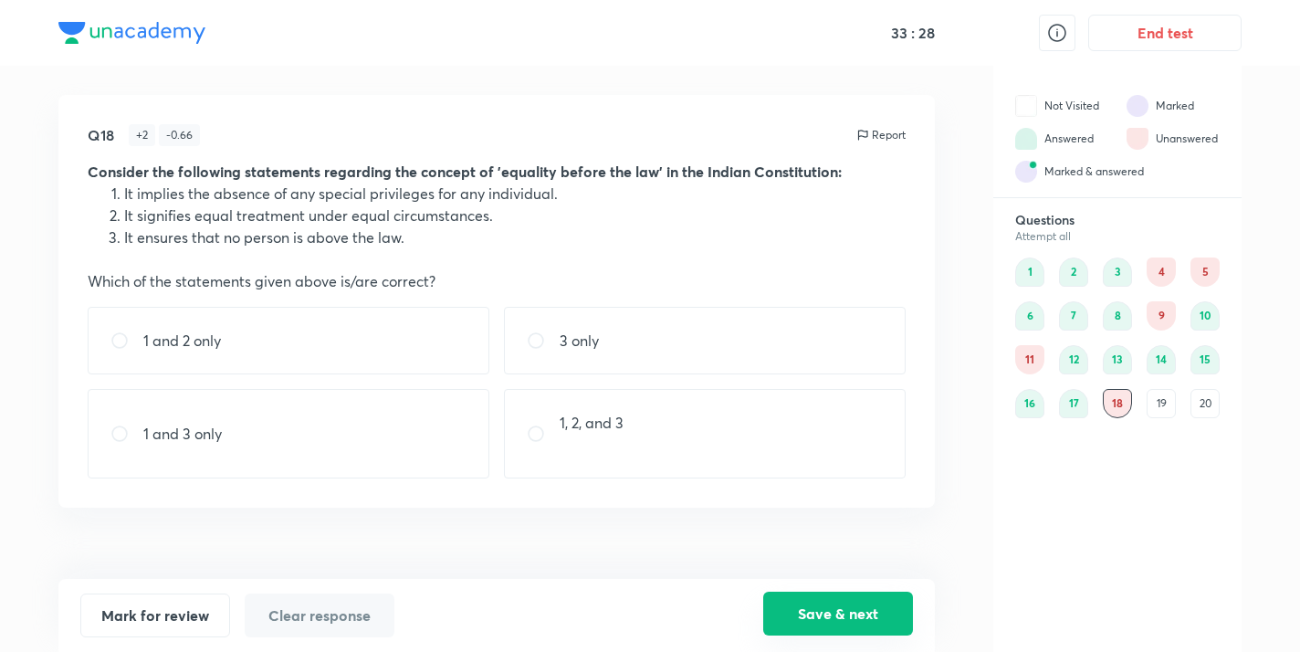
click at [820, 608] on button "Save & next" at bounding box center [838, 613] width 150 height 44
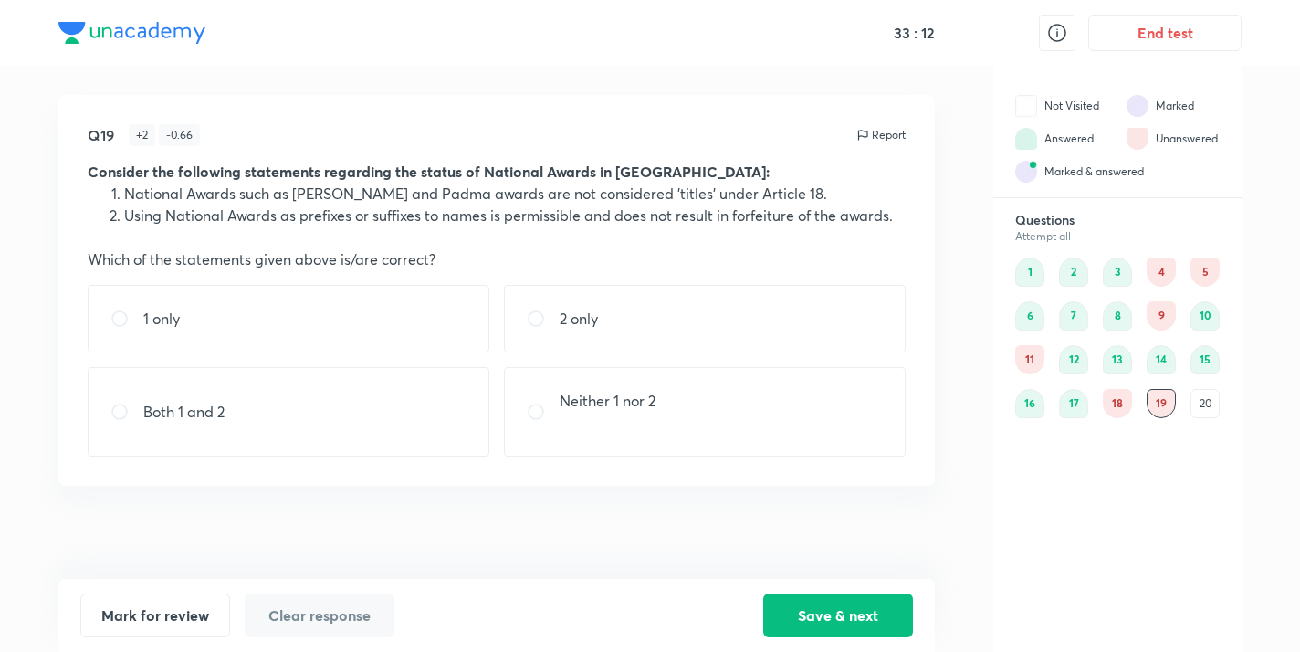
click at [342, 305] on div "1 only" at bounding box center [289, 319] width 402 height 68
radio input "true"
drag, startPoint x: 822, startPoint y: 619, endPoint x: 804, endPoint y: 591, distance: 32.9
click at [822, 619] on button "Save & next" at bounding box center [838, 613] width 150 height 44
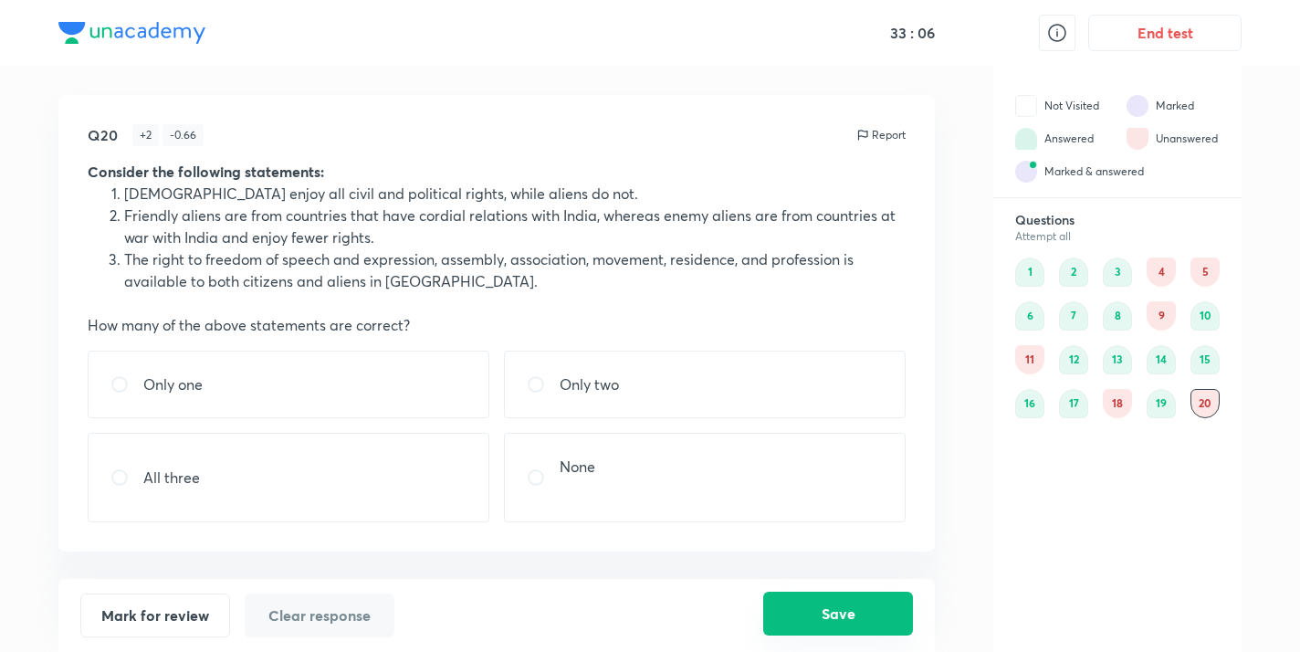
click at [891, 605] on button "Save" at bounding box center [838, 613] width 150 height 44
click at [872, 615] on button "Save" at bounding box center [838, 613] width 150 height 44
click at [841, 603] on button "Save" at bounding box center [838, 613] width 150 height 44
click at [1161, 21] on button "End test" at bounding box center [1164, 31] width 153 height 37
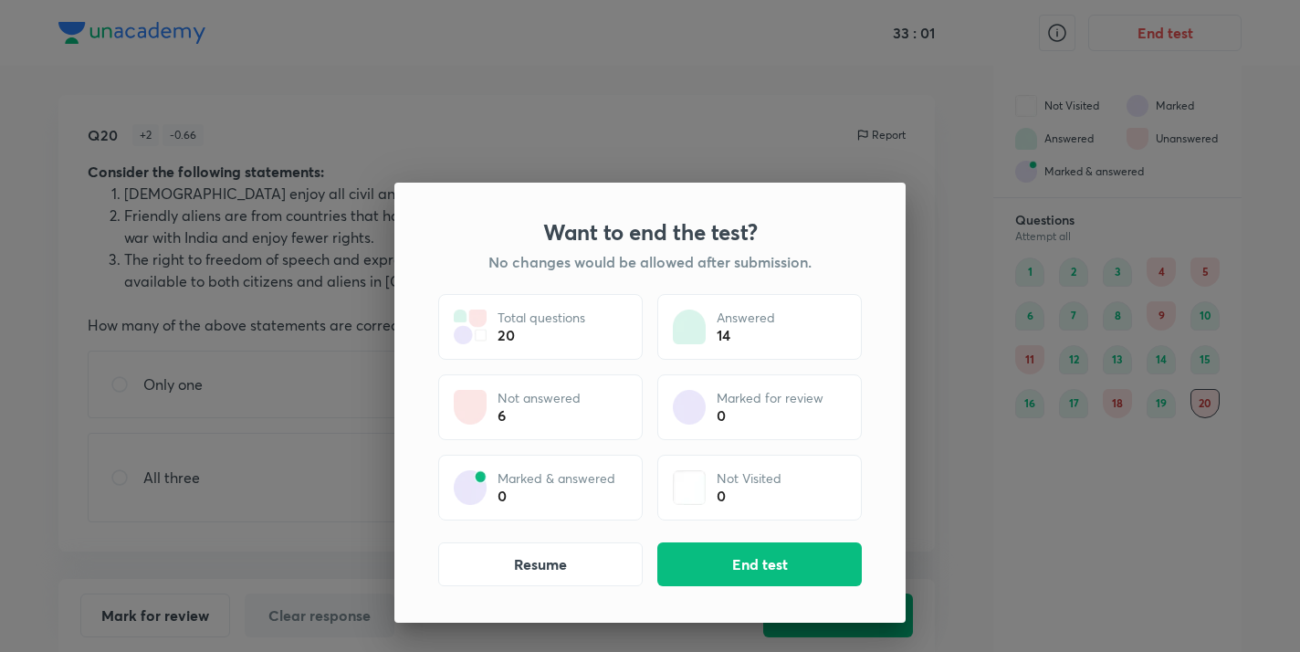
drag, startPoint x: 752, startPoint y: 567, endPoint x: 578, endPoint y: 436, distance: 217.8
click at [753, 564] on button "End test" at bounding box center [759, 564] width 204 height 44
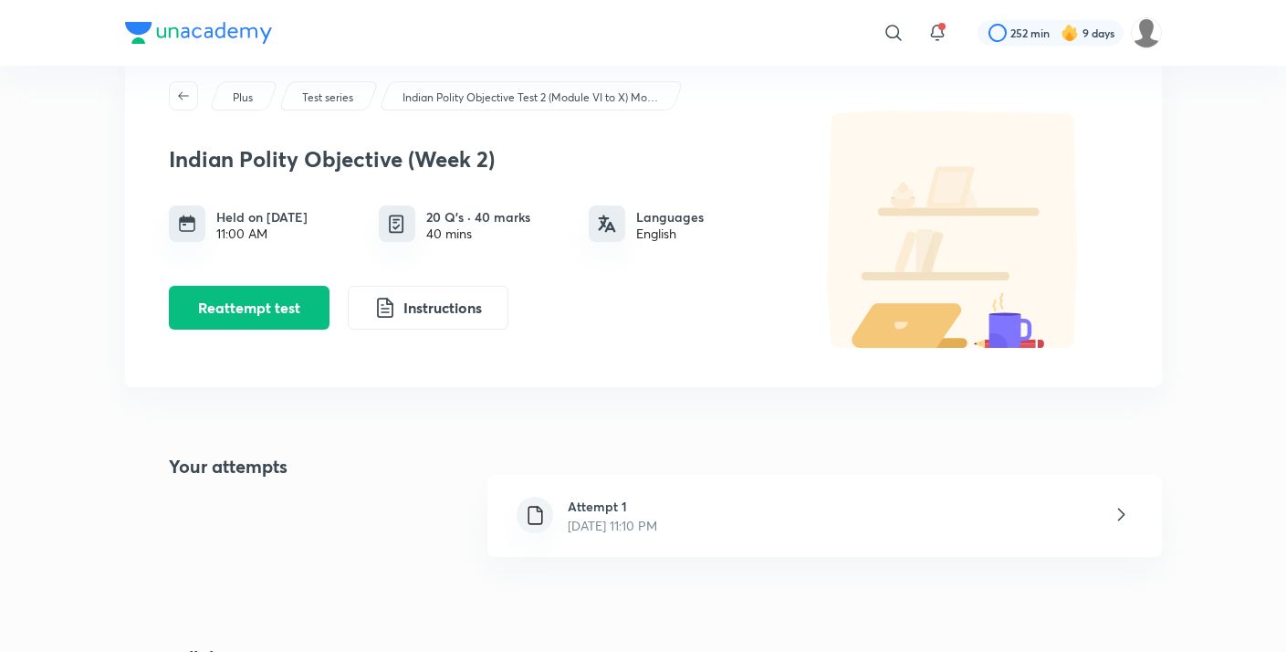
scroll to position [143, 0]
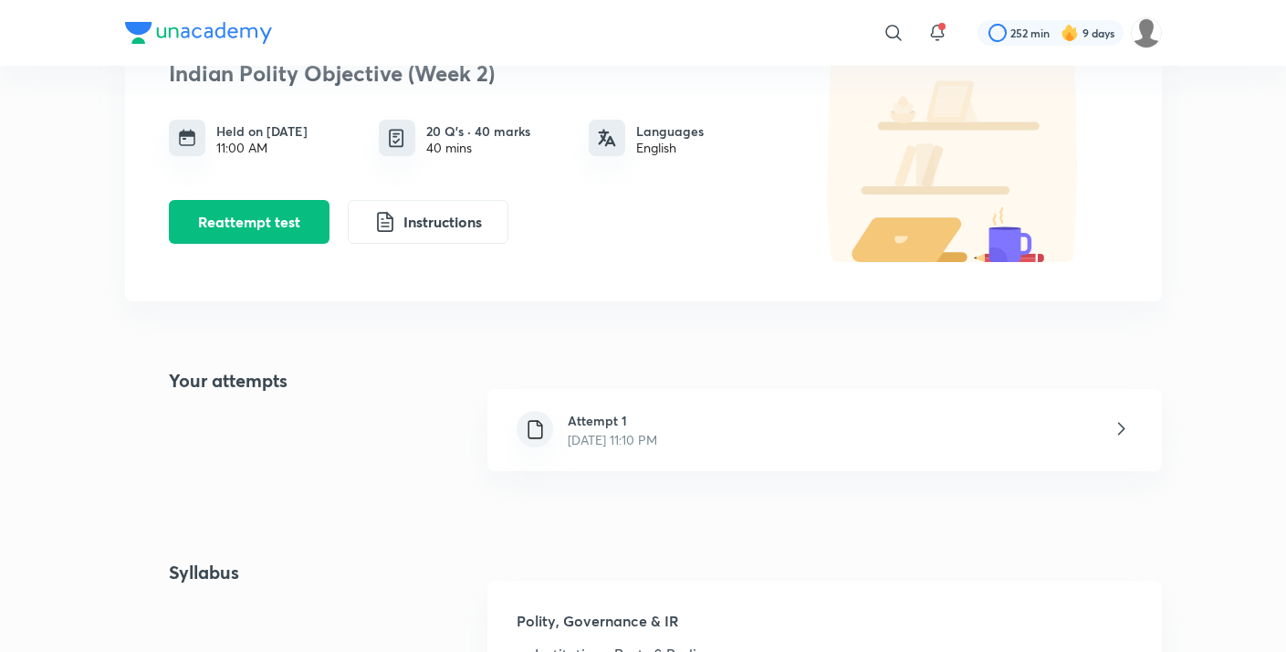
click at [793, 419] on div "Attempt 1 [DATE] 11:10 PM" at bounding box center [824, 430] width 674 height 82
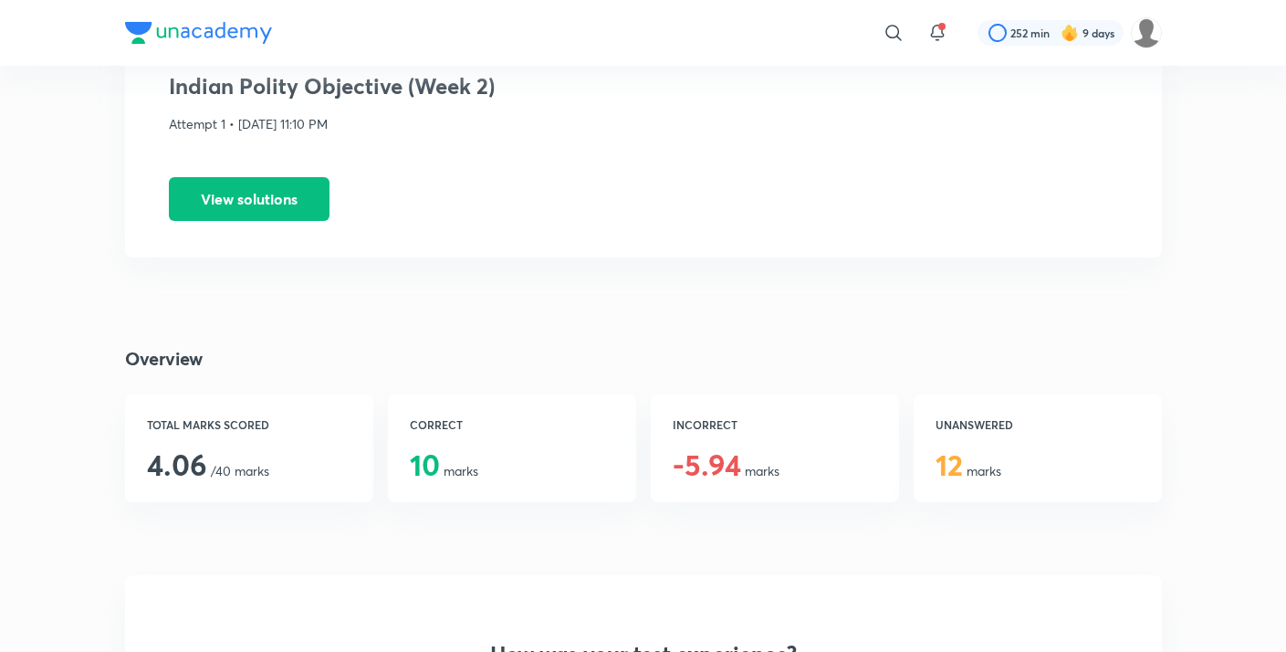
scroll to position [47, 0]
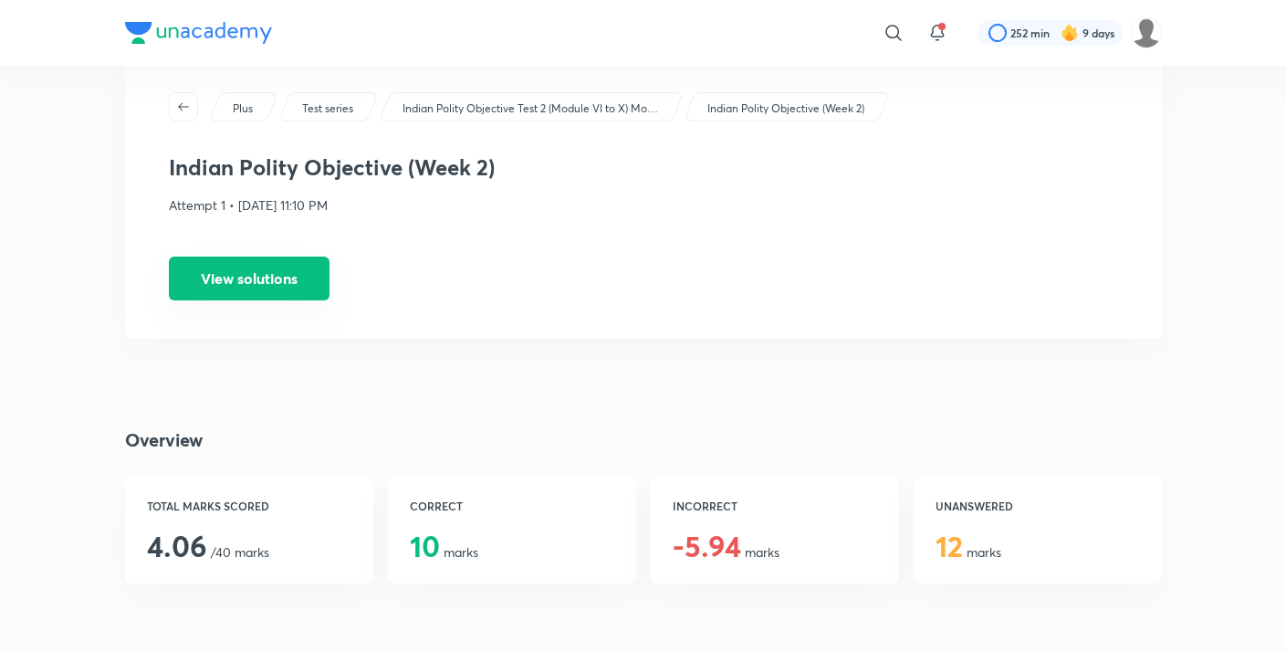
click at [293, 286] on button "View solutions" at bounding box center [249, 278] width 161 height 44
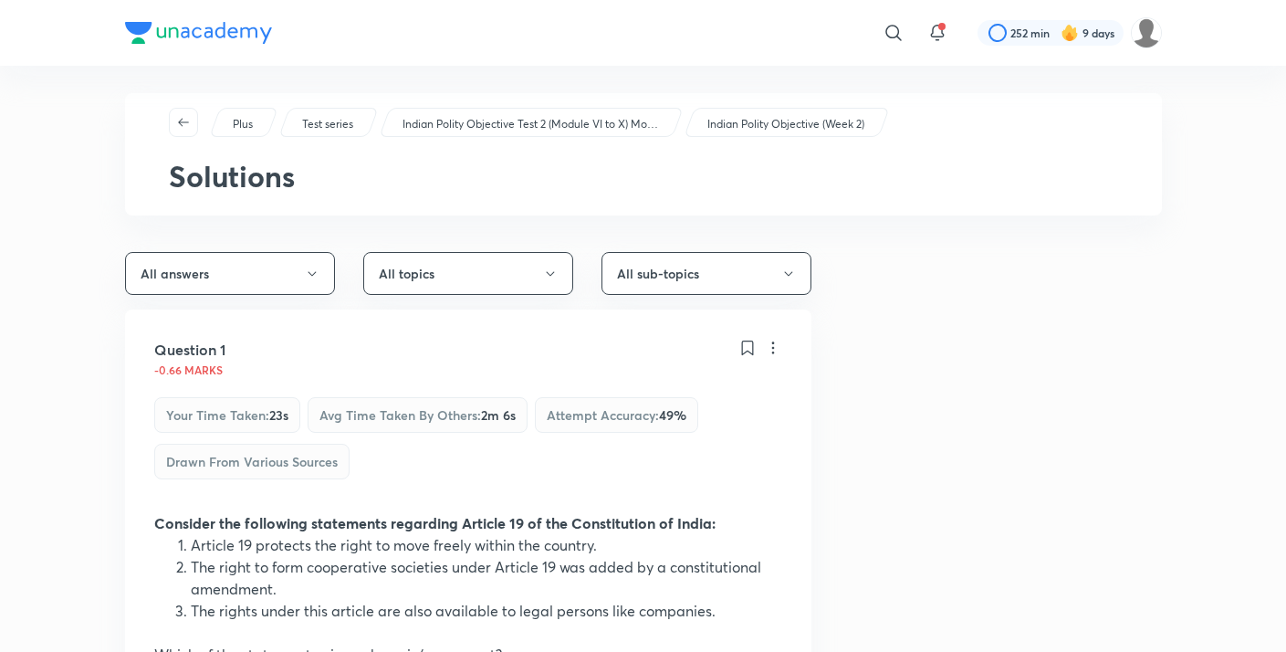
scroll to position [27, 0]
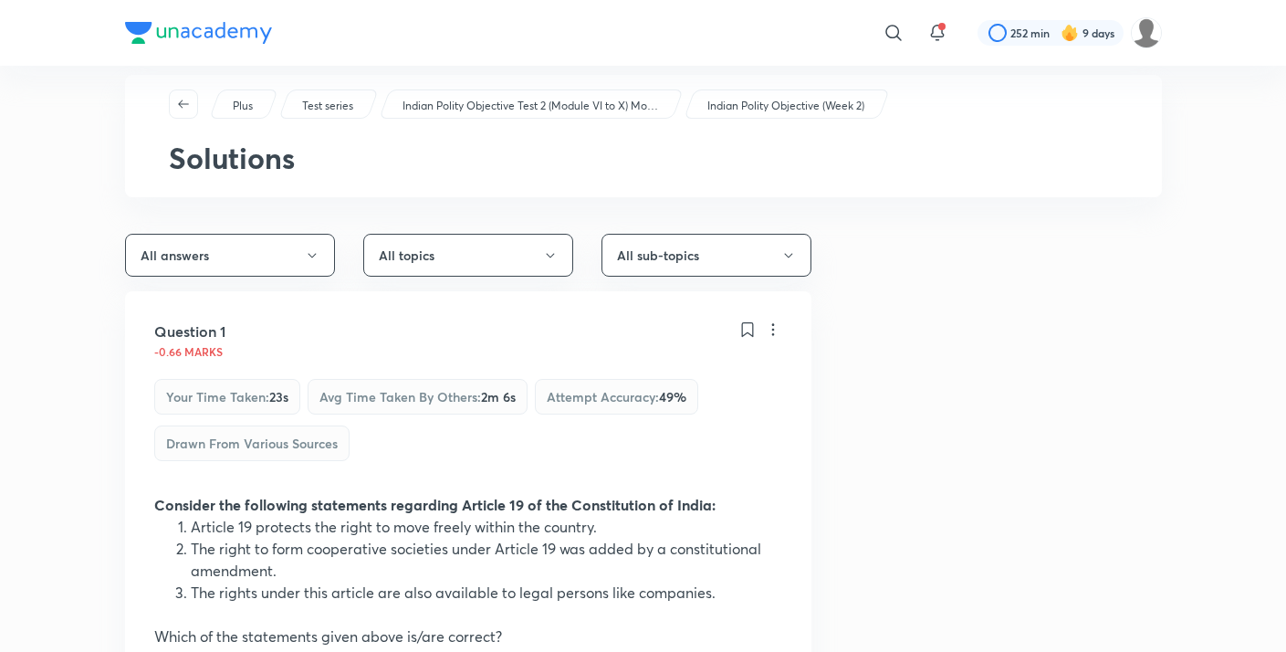
click at [486, 476] on div "Question 1 -0.66 marks Your time taken : 23s Avg time taken by others : 2m 6s A…" at bounding box center [468, 595] width 686 height 609
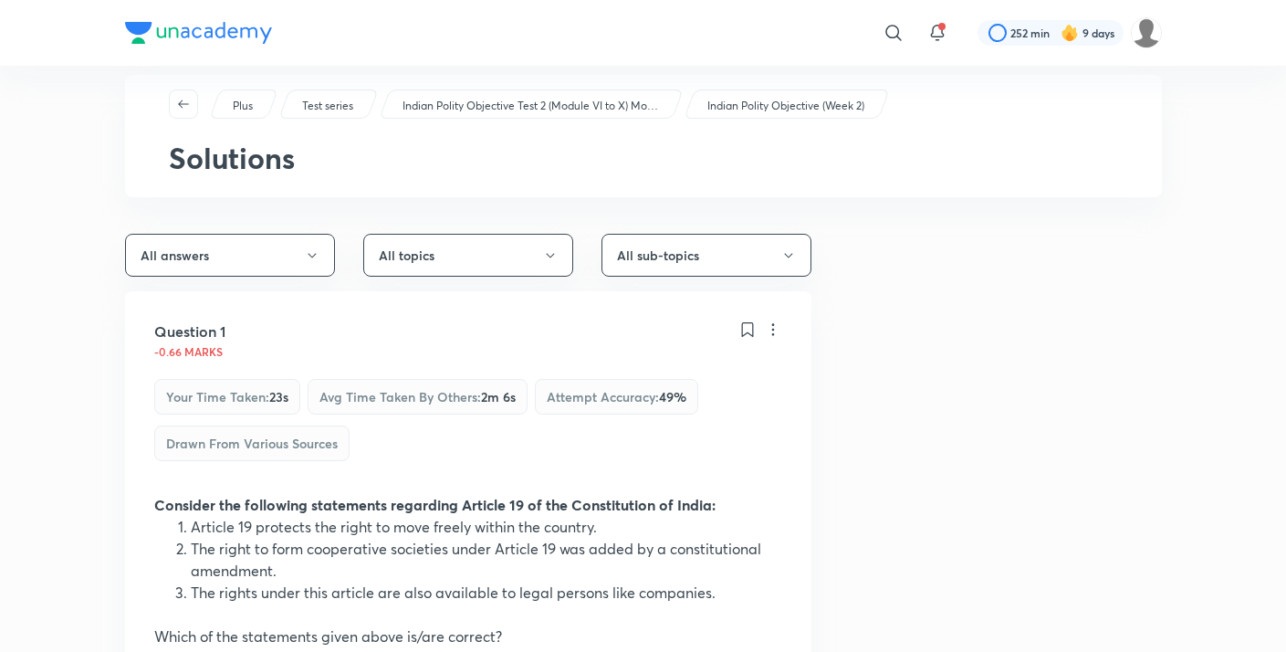
click at [486, 476] on div "Question 1 -0.66 marks Your time taken : 23s Avg time taken by others : 2m 6s A…" at bounding box center [468, 595] width 686 height 609
